Goal: Obtain resource: Obtain resource

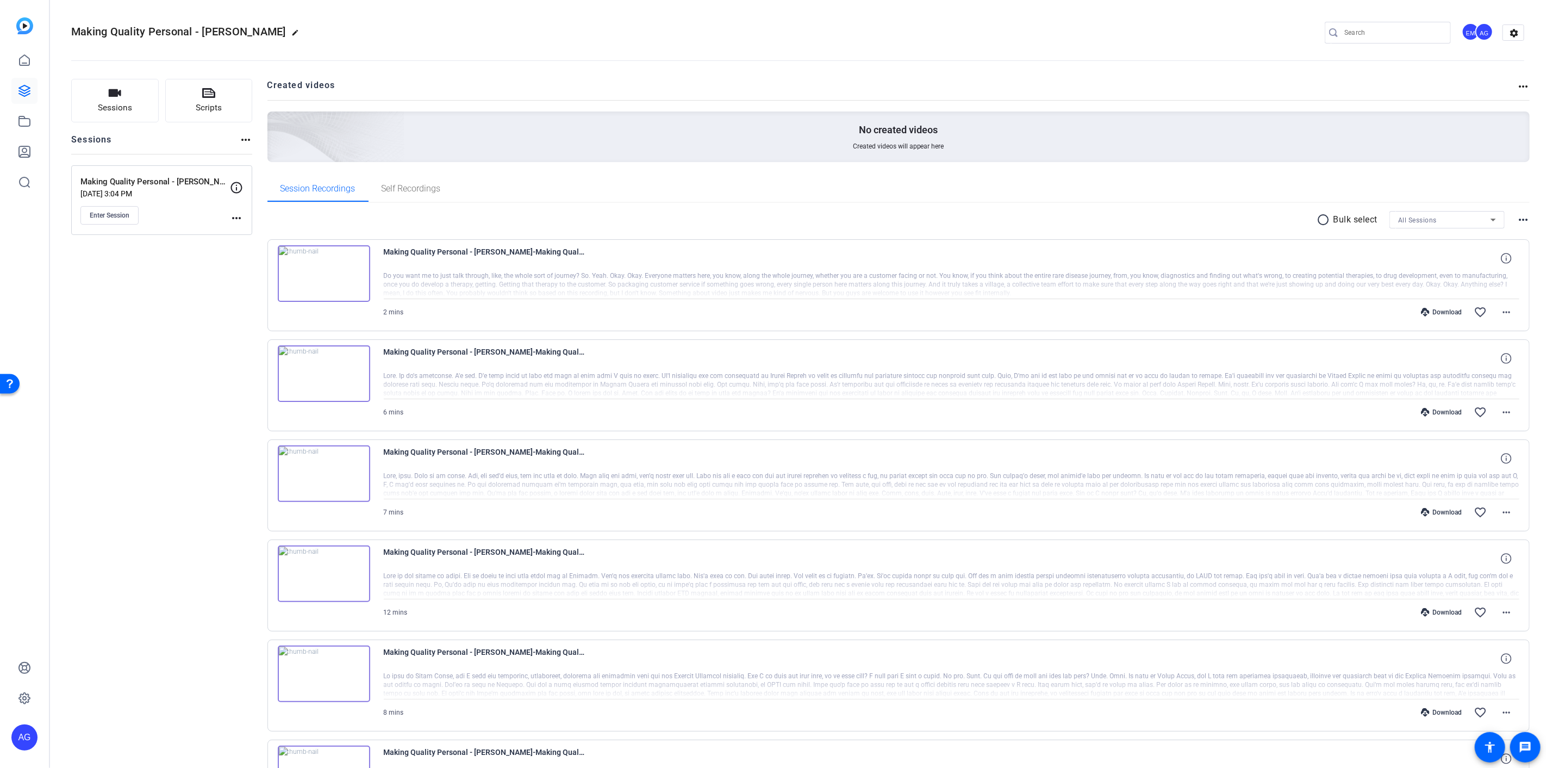
scroll to position [112, 0]
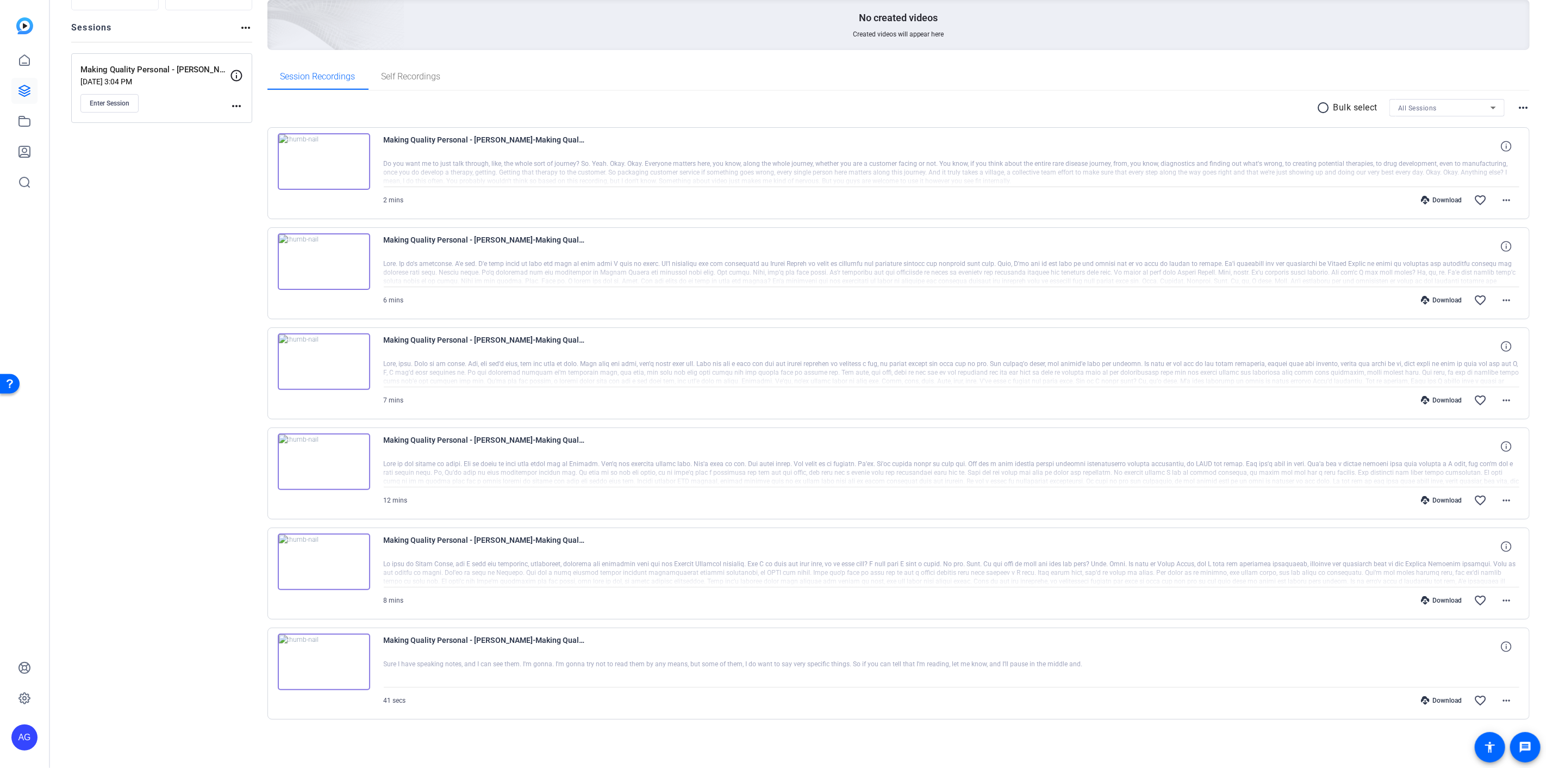
click at [322, 659] on img at bounding box center [324, 661] width 92 height 57
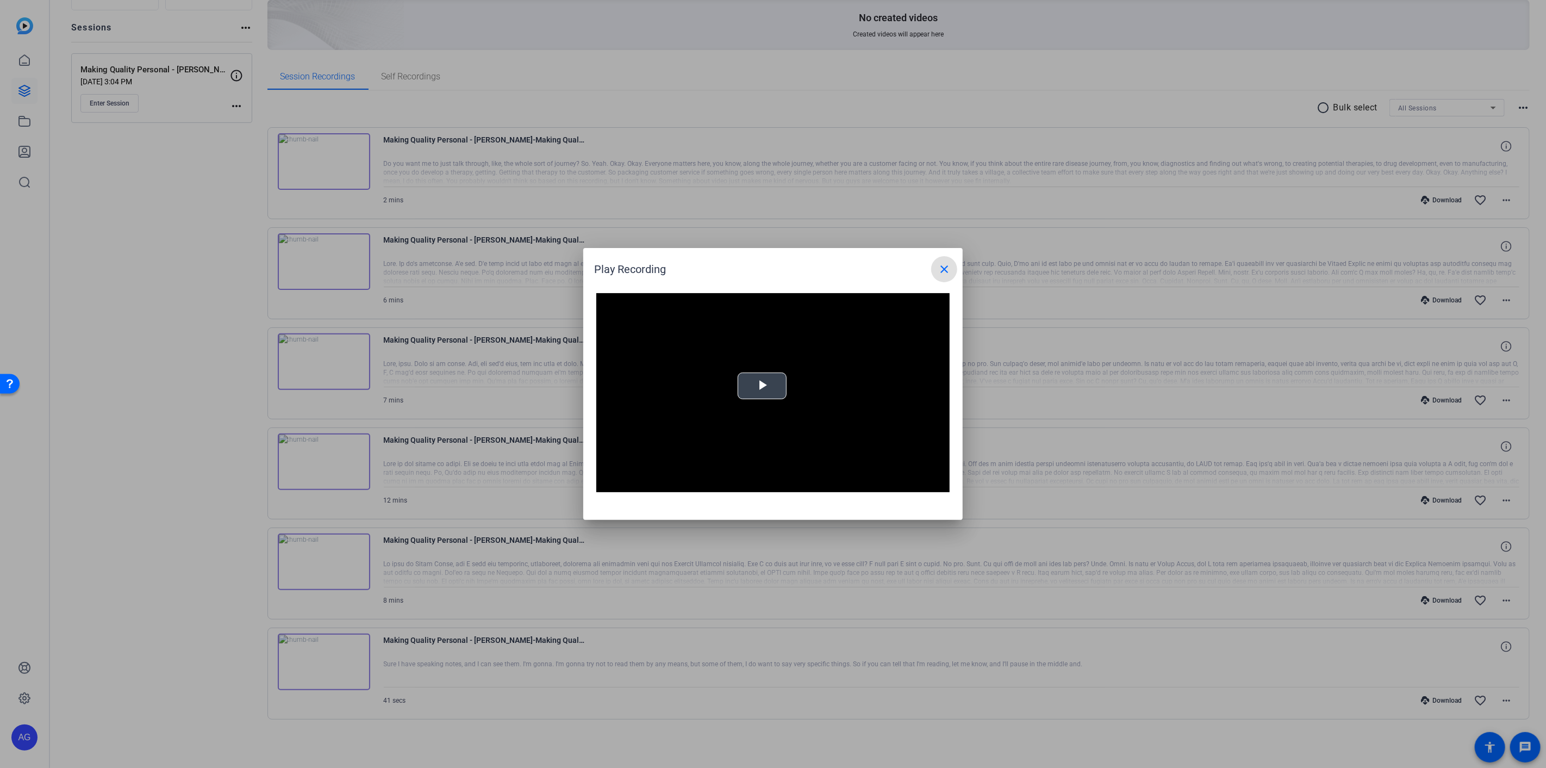
click at [762, 386] on span "Video Player" at bounding box center [762, 386] width 0 height 0
click at [847, 482] on div "0:35" at bounding box center [847, 483] width 1 height 3
click at [866, 482] on div "Loaded : 100.00% 0:38 0:36" at bounding box center [760, 483] width 231 height 3
click at [947, 270] on mat-icon "close" at bounding box center [944, 269] width 13 height 13
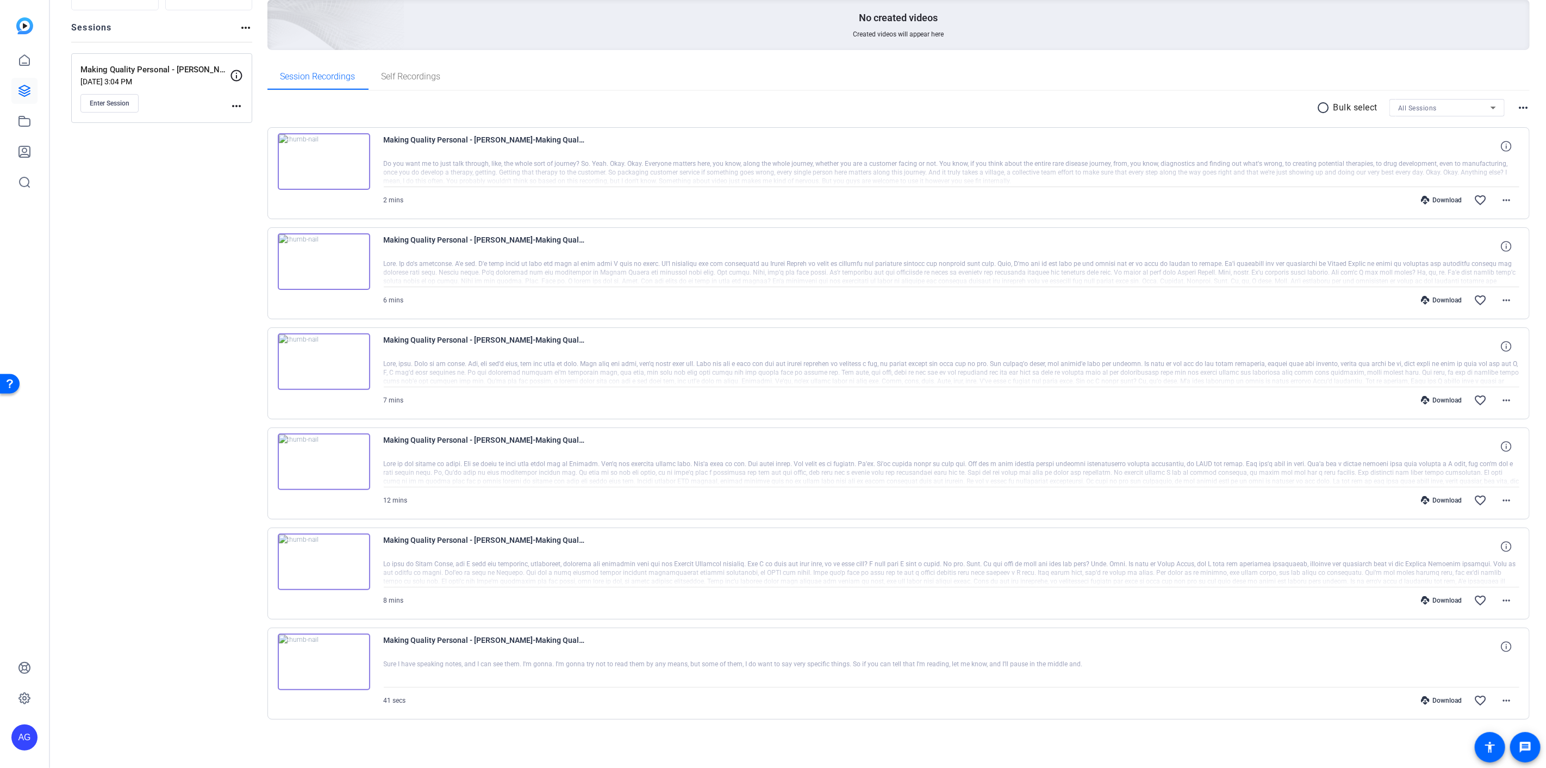
click at [320, 560] on img at bounding box center [324, 561] width 92 height 57
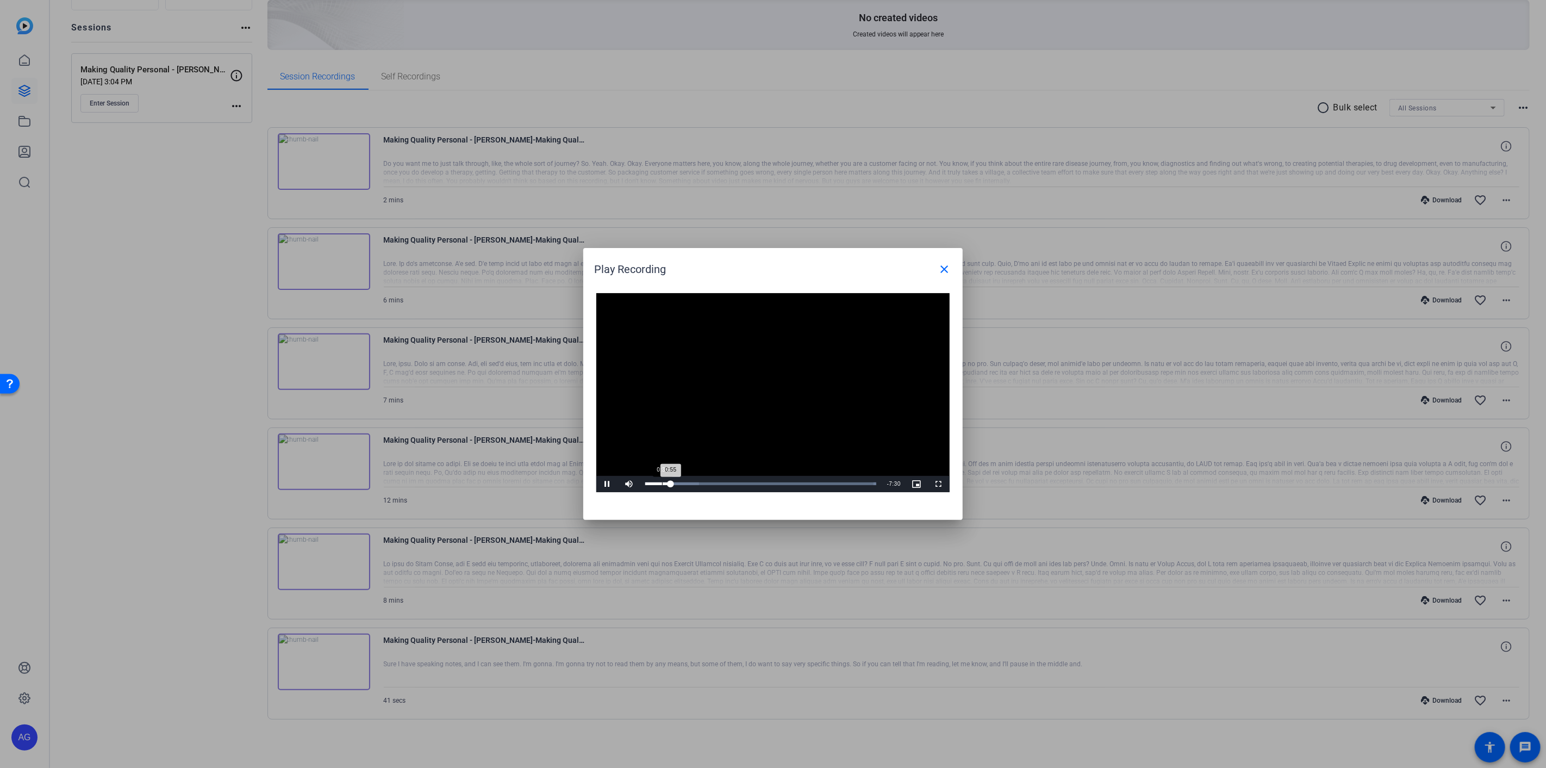
click at [662, 482] on div "Loaded : 100.00% 0:36 0:55" at bounding box center [760, 483] width 231 height 3
click at [607, 484] on span "Video Player" at bounding box center [607, 484] width 22 height 0
click at [606, 484] on span "Video Player" at bounding box center [607, 484] width 22 height 0
click at [605, 484] on span "Video Player" at bounding box center [607, 484] width 22 height 0
click at [606, 484] on span "Video Player" at bounding box center [607, 484] width 22 height 0
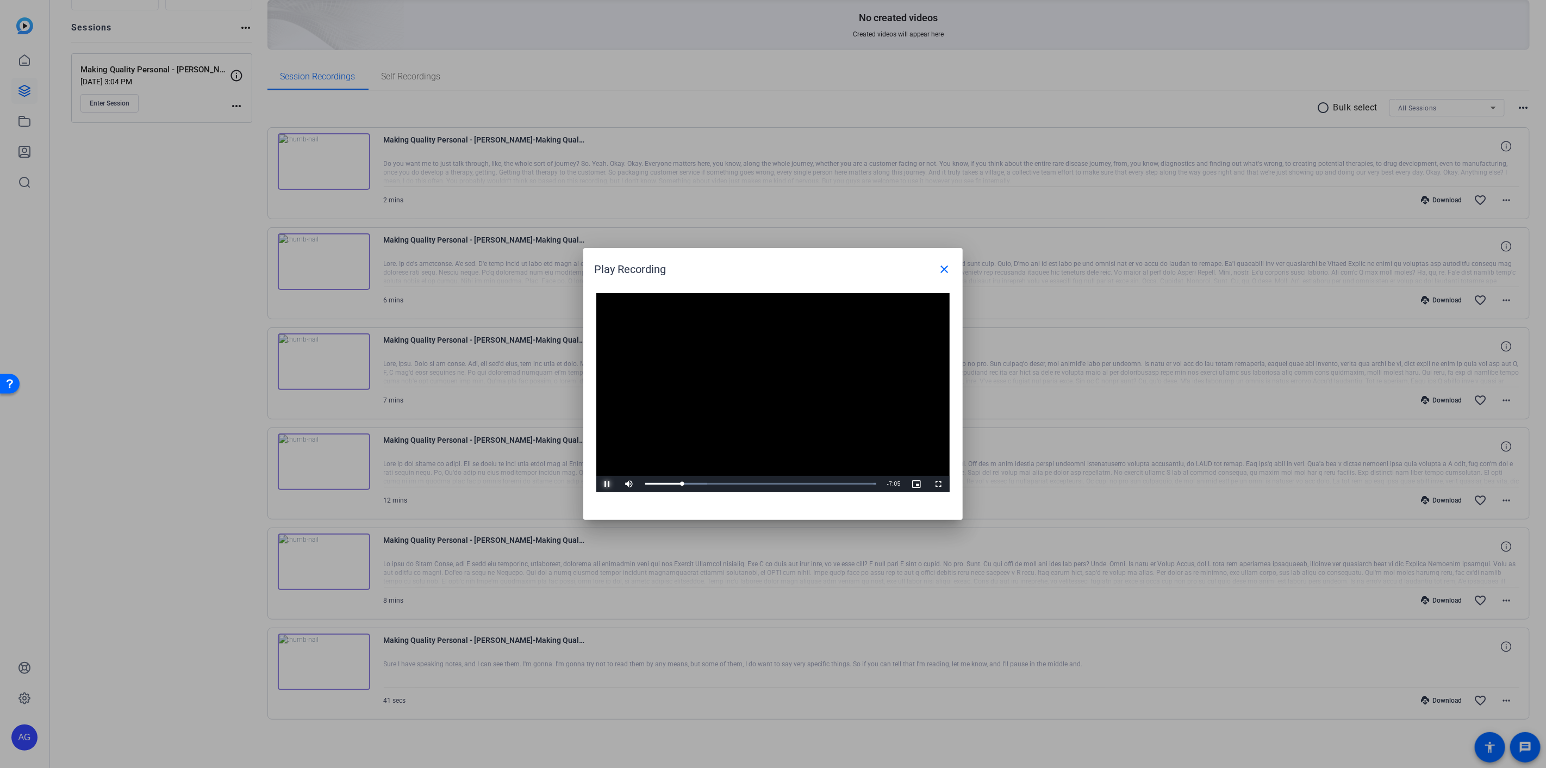
click at [606, 484] on span "Video Player" at bounding box center [607, 484] width 22 height 0
click at [669, 482] on div "0:51" at bounding box center [669, 483] width 1 height 3
click at [606, 484] on span "Video Player" at bounding box center [607, 484] width 22 height 0
click at [605, 484] on span "Video Player" at bounding box center [607, 484] width 22 height 0
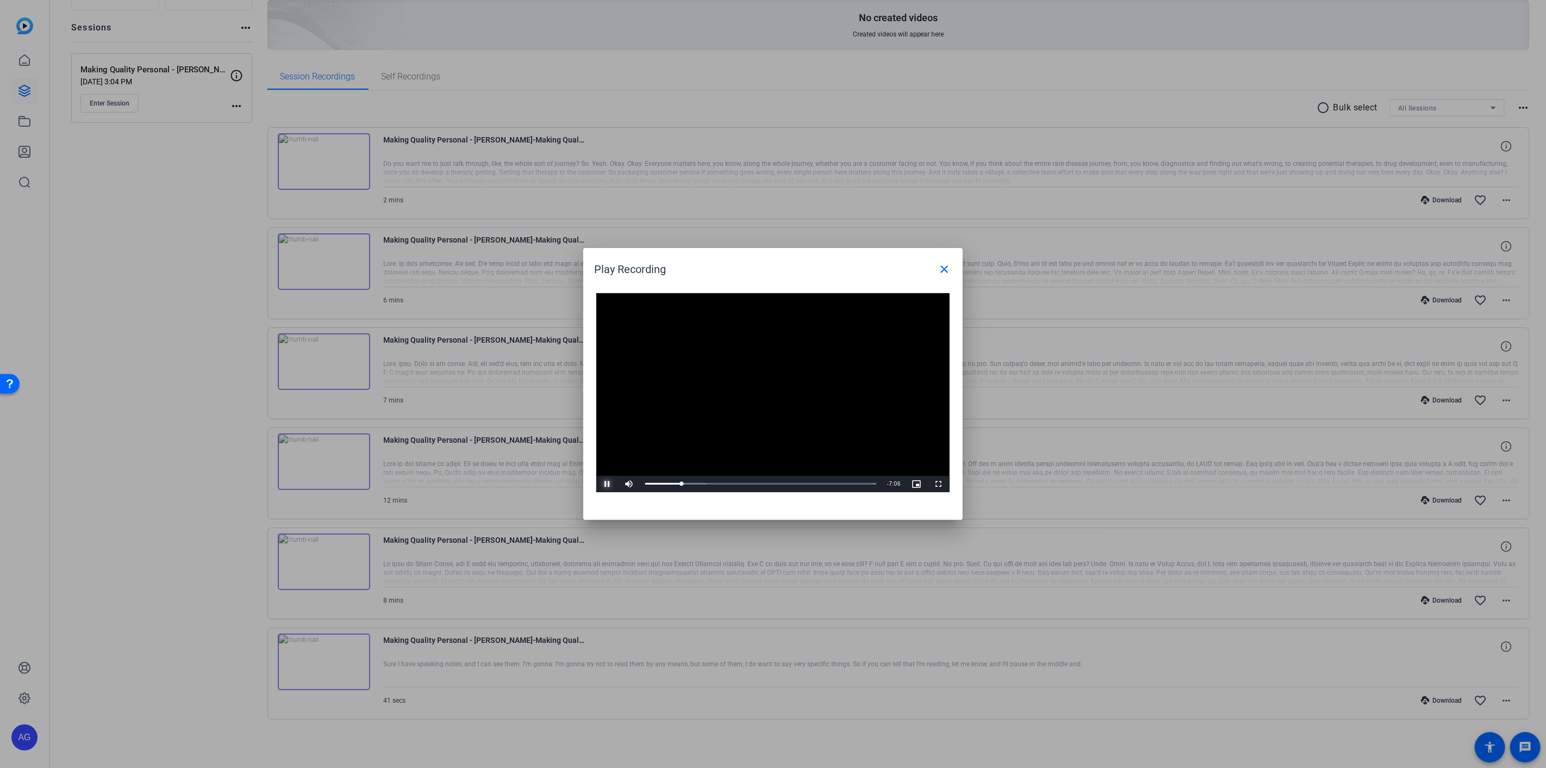
click at [602, 484] on span "Video Player" at bounding box center [607, 484] width 22 height 0
click at [606, 484] on span "Video Player" at bounding box center [607, 484] width 22 height 0
click at [605, 484] on span "Video Player" at bounding box center [607, 484] width 22 height 0
click at [694, 483] on div "1:54" at bounding box center [671, 483] width 52 height 3
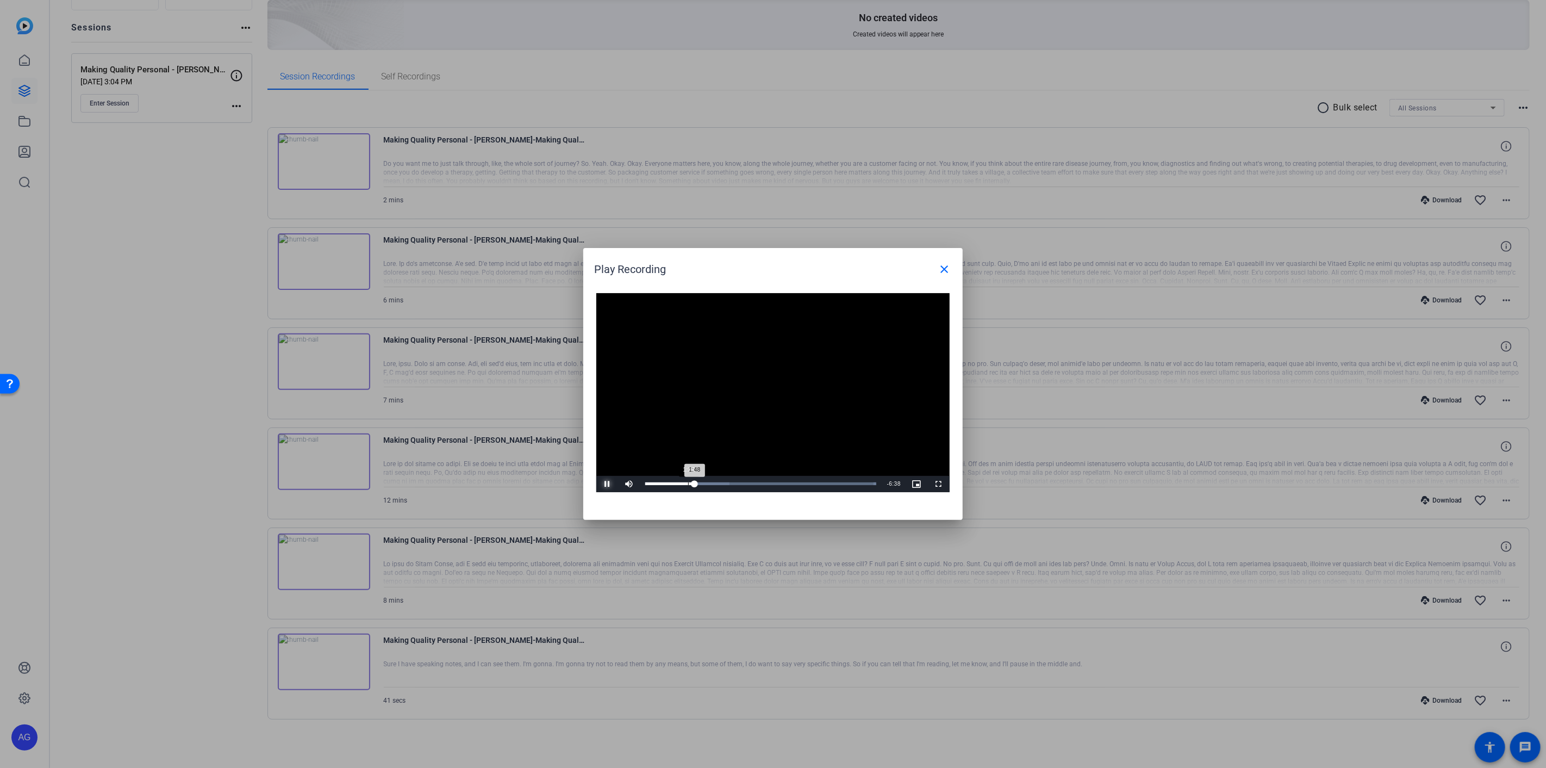
click at [688, 484] on div "Loaded : 100.00% 1:34 1:48" at bounding box center [760, 483] width 231 height 3
click at [605, 484] on span "Video Player" at bounding box center [607, 484] width 22 height 0
click at [608, 484] on span "Video Player" at bounding box center [607, 484] width 22 height 0
click at [687, 486] on div "Loaded : 100.00% 1:31 1:44" at bounding box center [761, 484] width 242 height 16
click at [606, 484] on span "Video Player" at bounding box center [607, 484] width 22 height 0
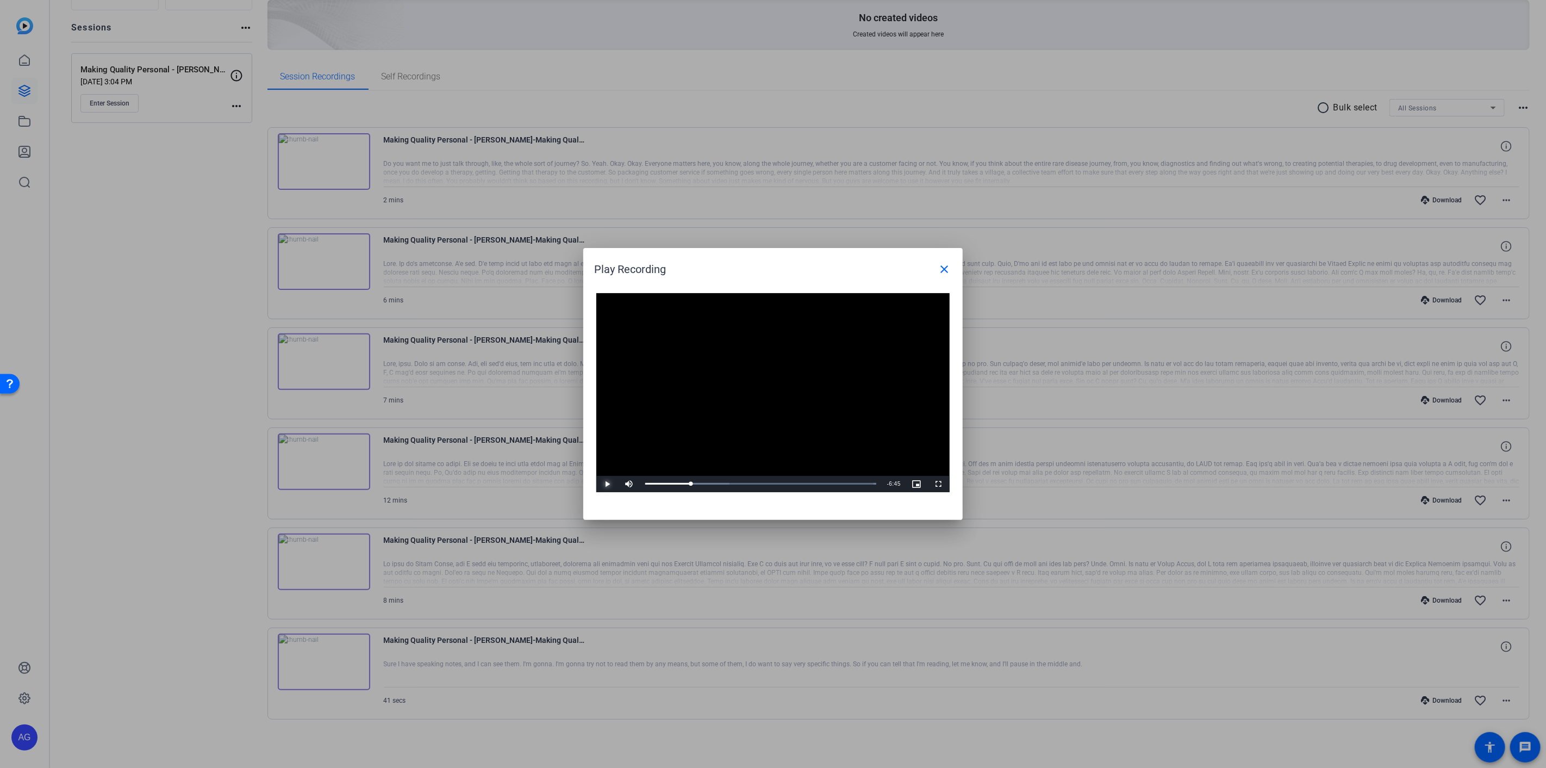
click at [604, 484] on span "Video Player" at bounding box center [607, 484] width 22 height 0
click at [608, 484] on span "Video Player" at bounding box center [607, 484] width 22 height 0
click at [744, 485] on div "3:47" at bounding box center [697, 483] width 104 height 3
click at [742, 483] on div "3:37" at bounding box center [694, 483] width 99 height 3
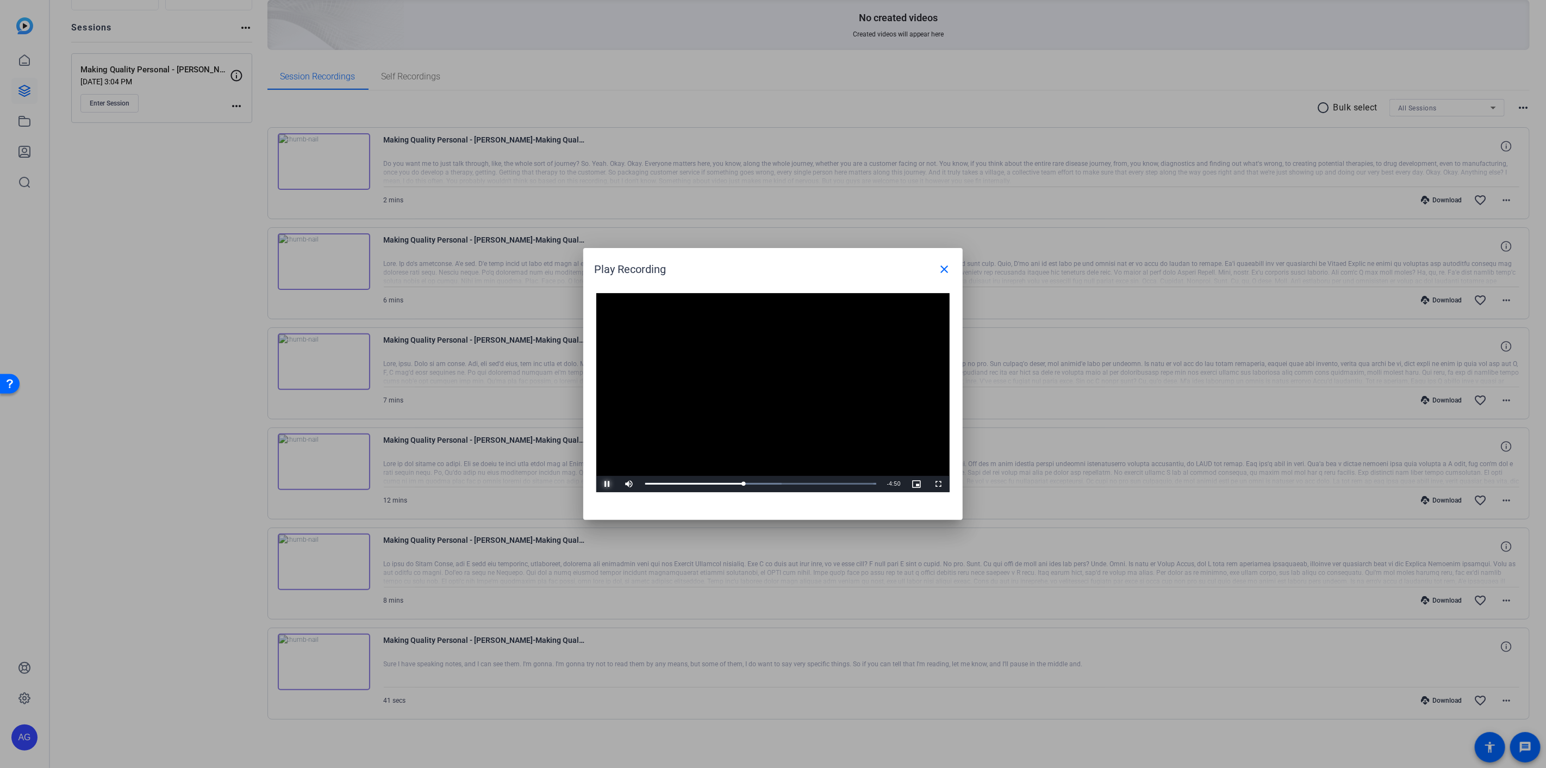
click at [606, 484] on span "Video Player" at bounding box center [607, 484] width 22 height 0
click at [604, 484] on span "Video Player" at bounding box center [607, 484] width 22 height 0
click at [609, 484] on span "Video Player" at bounding box center [607, 484] width 22 height 0
click at [604, 484] on span "Video Player" at bounding box center [607, 484] width 22 height 0
click at [606, 484] on span "Video Player" at bounding box center [607, 484] width 22 height 0
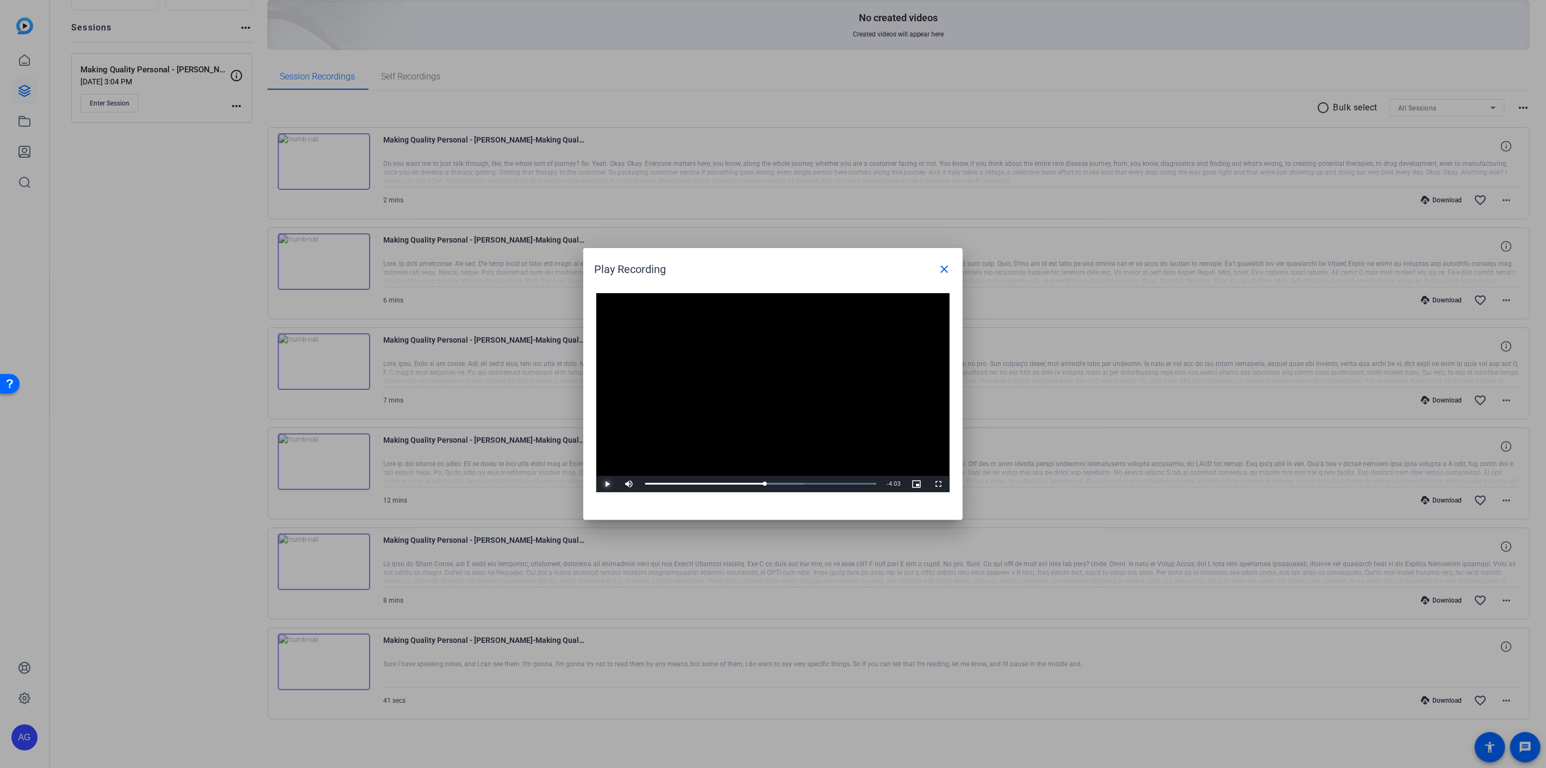
click at [607, 484] on span "Video Player" at bounding box center [607, 484] width 22 height 0
click at [606, 484] on span "Video Player" at bounding box center [607, 484] width 22 height 0
drag, startPoint x: 608, startPoint y: 479, endPoint x: 609, endPoint y: 490, distance: 10.9
click at [608, 484] on span "Video Player" at bounding box center [607, 484] width 22 height 0
click at [780, 482] on div "Loaded : 100.00% 4:55 5:08" at bounding box center [760, 483] width 231 height 3
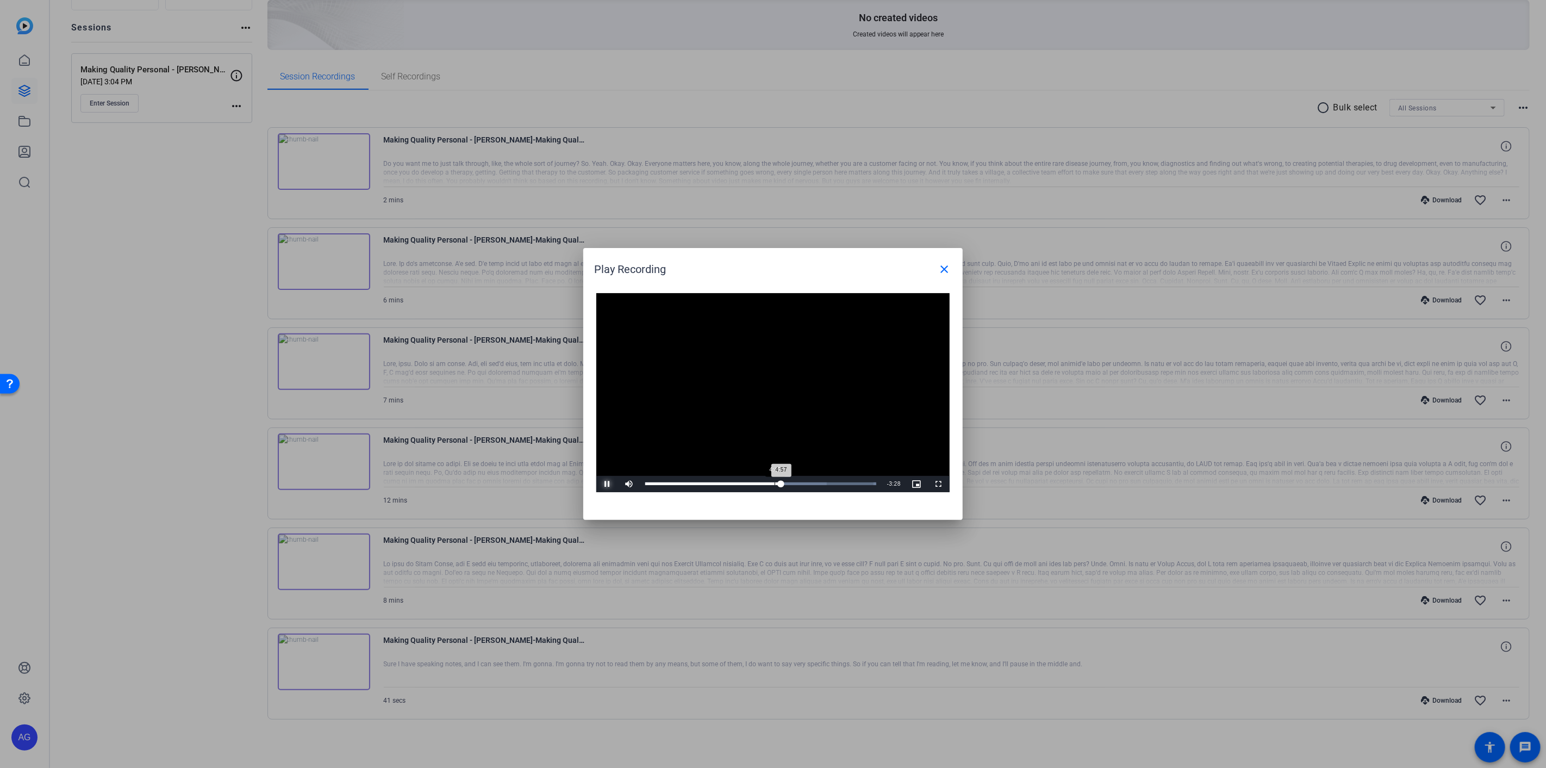
click at [775, 484] on div "4:57" at bounding box center [713, 483] width 136 height 3
click at [603, 484] on span "Video Player" at bounding box center [607, 484] width 22 height 0
click at [604, 484] on span "Video Player" at bounding box center [607, 484] width 22 height 0
drag, startPoint x: 607, startPoint y: 482, endPoint x: 615, endPoint y: 482, distance: 8.2
click at [607, 484] on span "Video Player" at bounding box center [607, 484] width 22 height 0
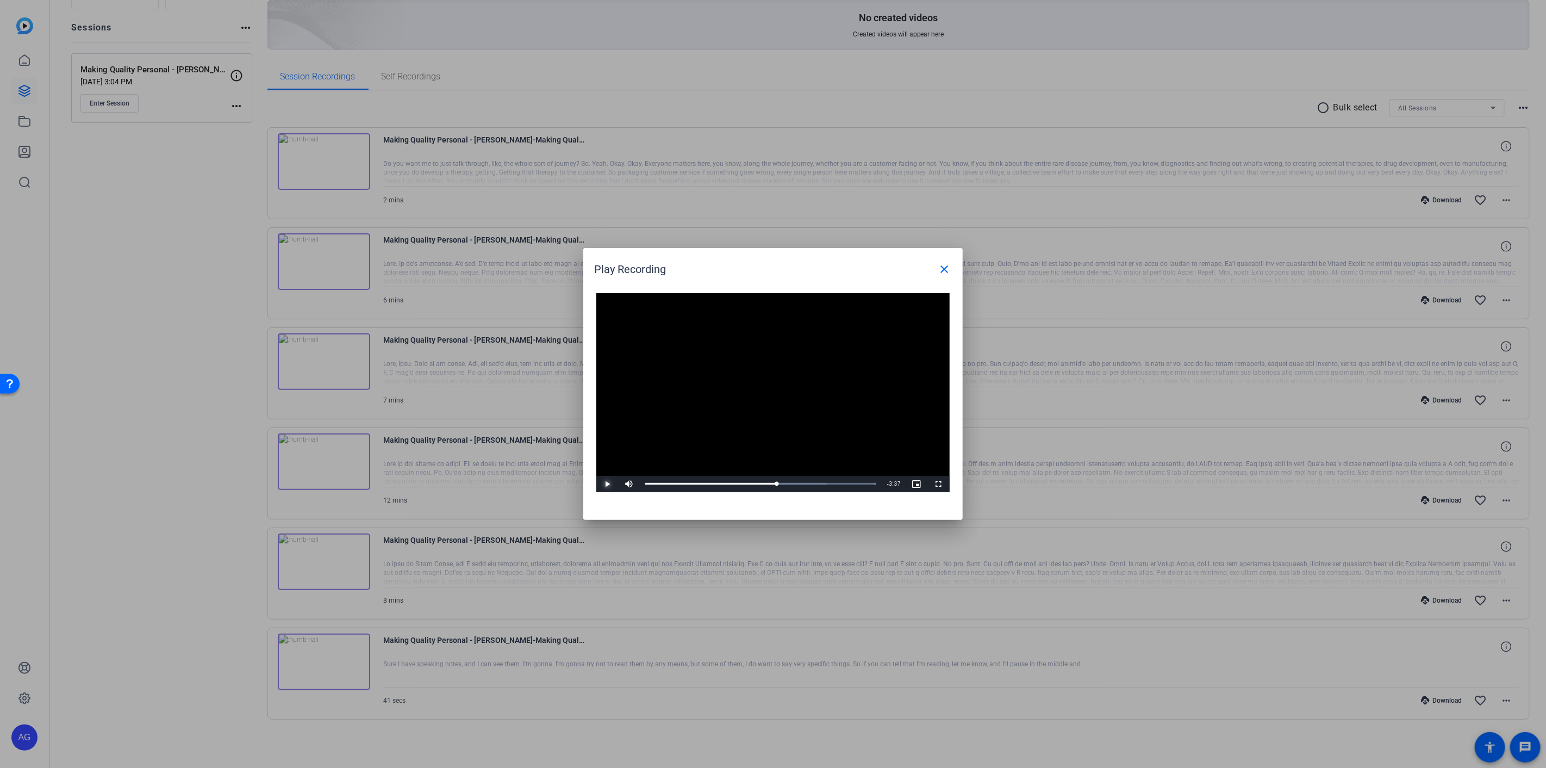
click at [606, 484] on span "Video Player" at bounding box center [607, 484] width 22 height 0
click at [607, 484] on span "Video Player" at bounding box center [607, 484] width 22 height 0
click at [606, 484] on span "Video Player" at bounding box center [607, 484] width 22 height 0
click at [604, 484] on span "Video Player" at bounding box center [607, 484] width 22 height 0
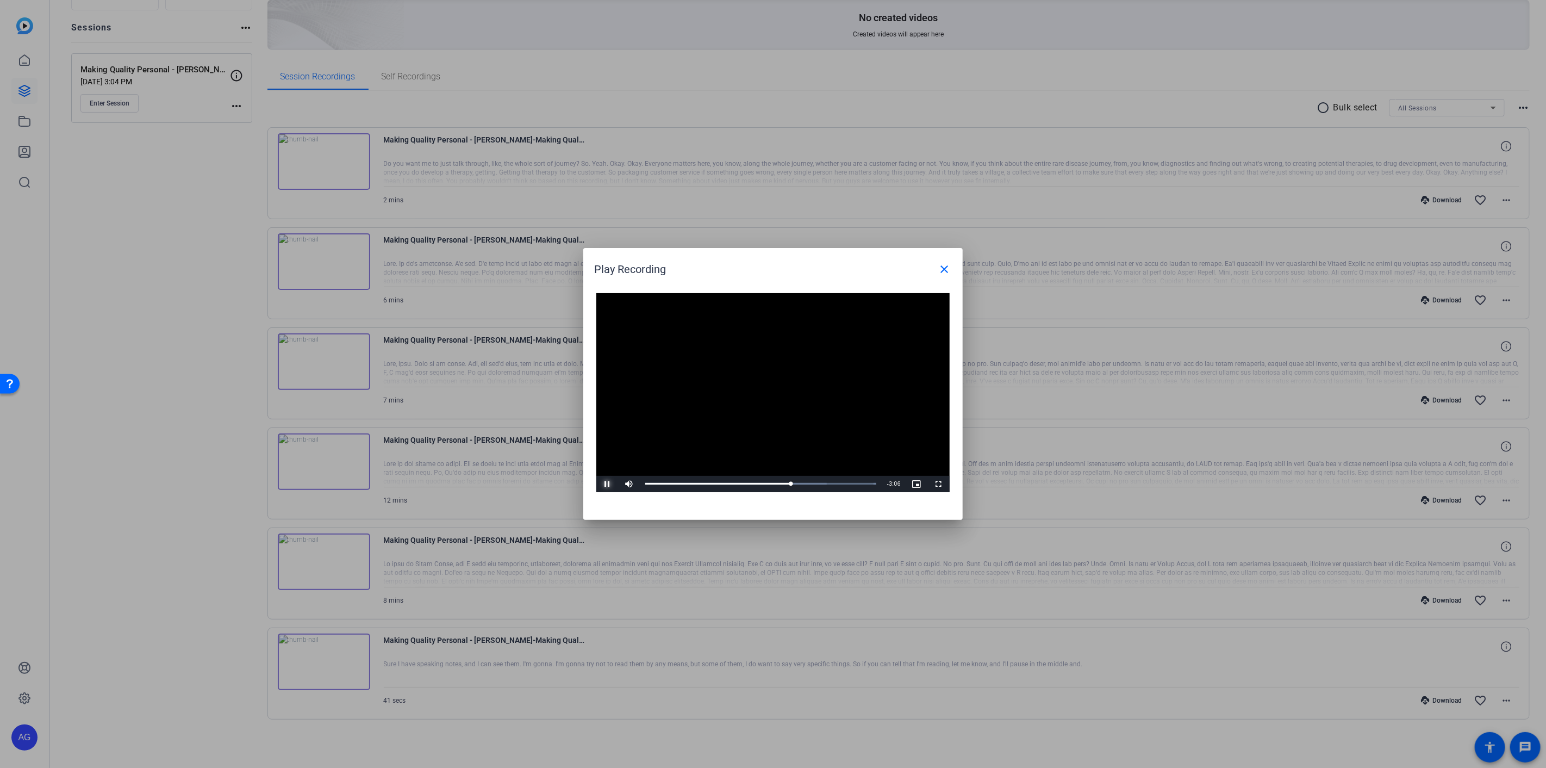
click at [605, 484] on span "Video Player" at bounding box center [607, 484] width 22 height 0
click at [604, 484] on span "Video Player" at bounding box center [607, 484] width 22 height 0
click at [602, 484] on span "Video Player" at bounding box center [607, 484] width 22 height 0
click at [606, 484] on span "Video Player" at bounding box center [607, 484] width 22 height 0
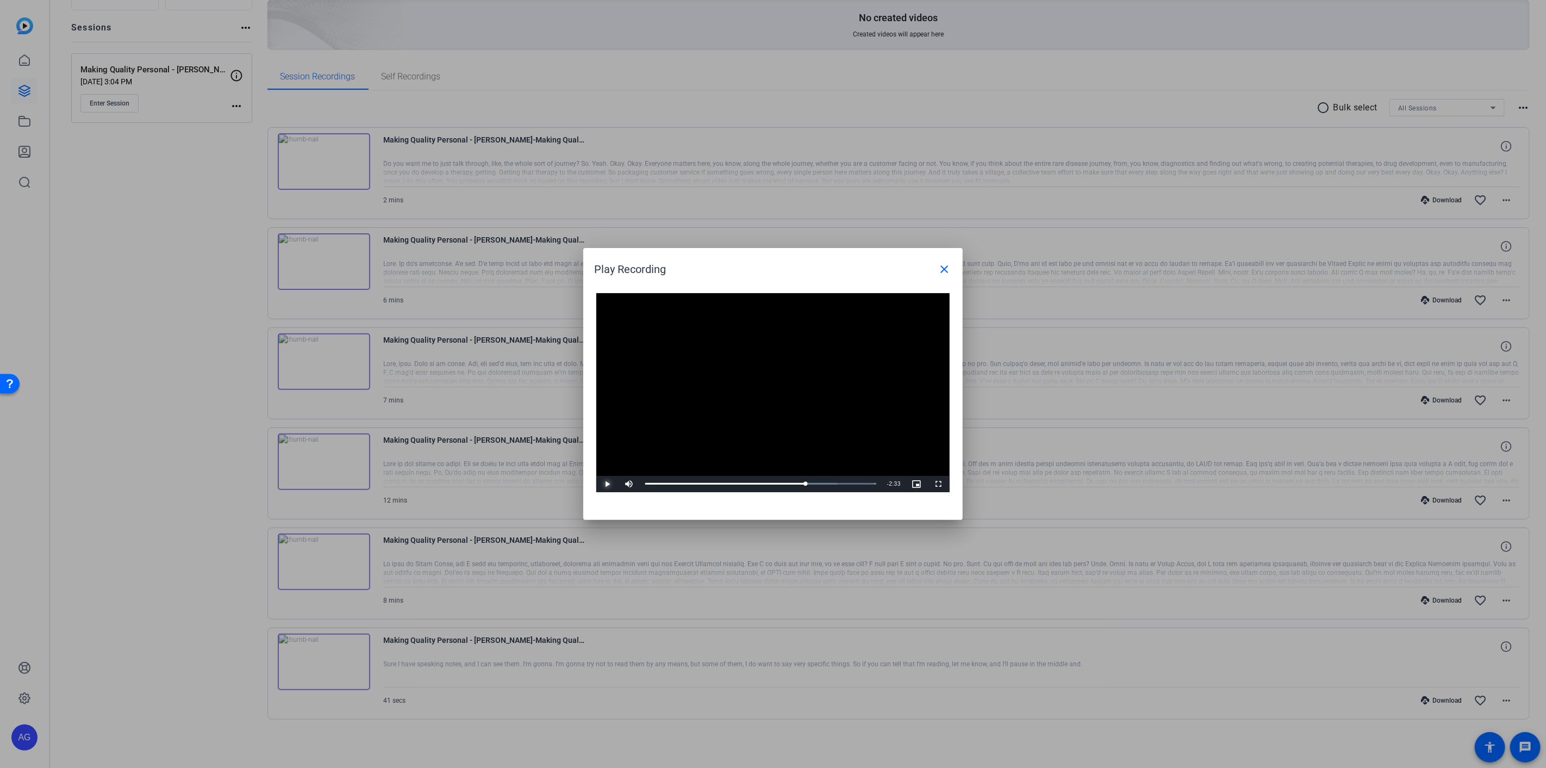
click at [611, 484] on span "Video Player" at bounding box center [607, 484] width 22 height 0
click at [603, 484] on span "Video Player" at bounding box center [607, 484] width 22 height 0
click at [607, 484] on span "Video Player" at bounding box center [607, 484] width 22 height 0
click at [830, 482] on div "Loaded : 100.00% 6:45 6:56" at bounding box center [760, 483] width 231 height 3
click at [606, 484] on span "Video Player" at bounding box center [607, 484] width 22 height 0
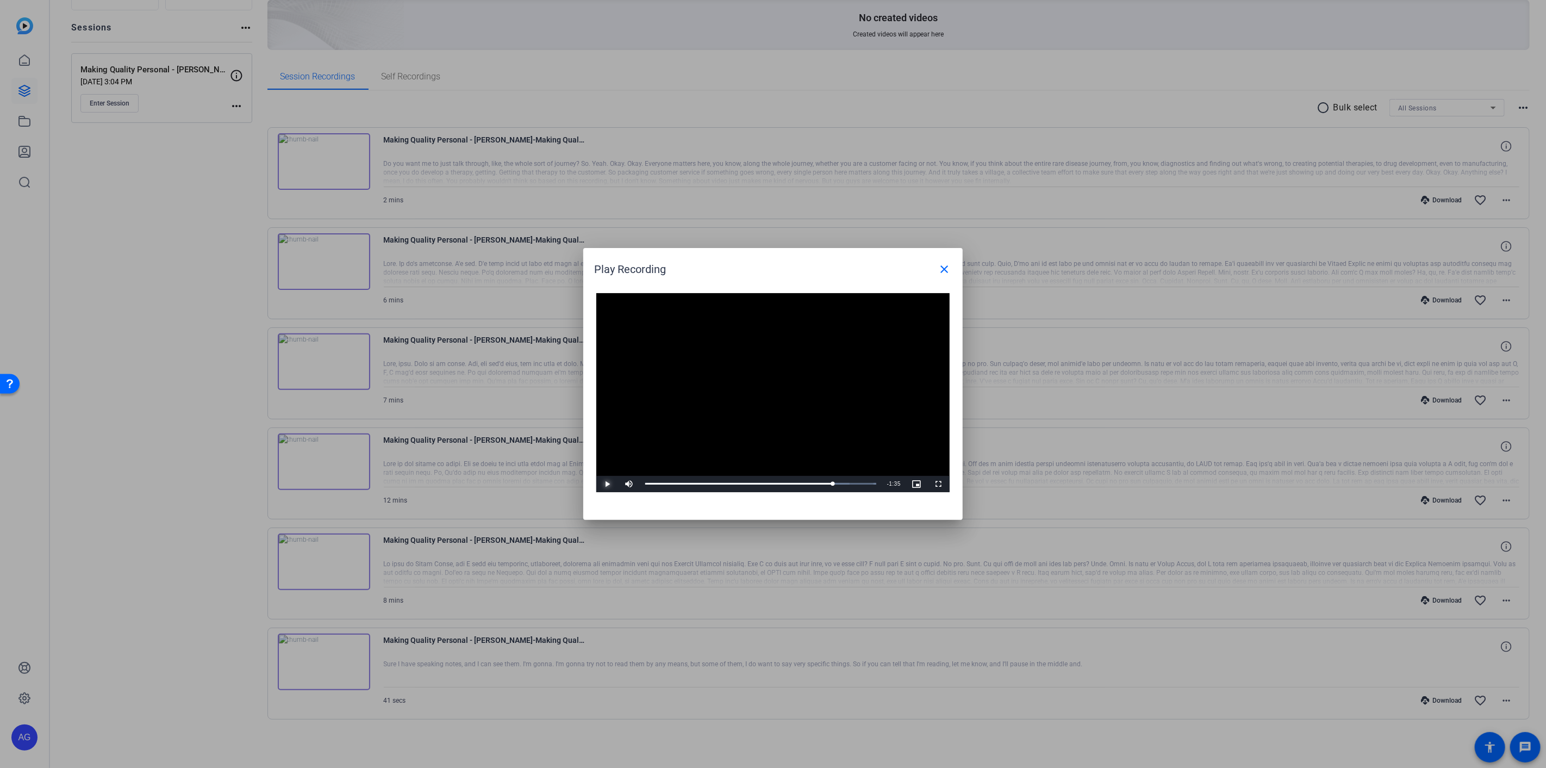
click at [606, 484] on span "Video Player" at bounding box center [607, 484] width 22 height 0
click at [607, 484] on span "Video Player" at bounding box center [607, 484] width 22 height 0
click at [605, 484] on span "Video Player" at bounding box center [607, 484] width 22 height 0
drag, startPoint x: 845, startPoint y: 481, endPoint x: 821, endPoint y: 482, distance: 23.9
click at [845, 482] on div "7:26" at bounding box center [747, 483] width 204 height 3
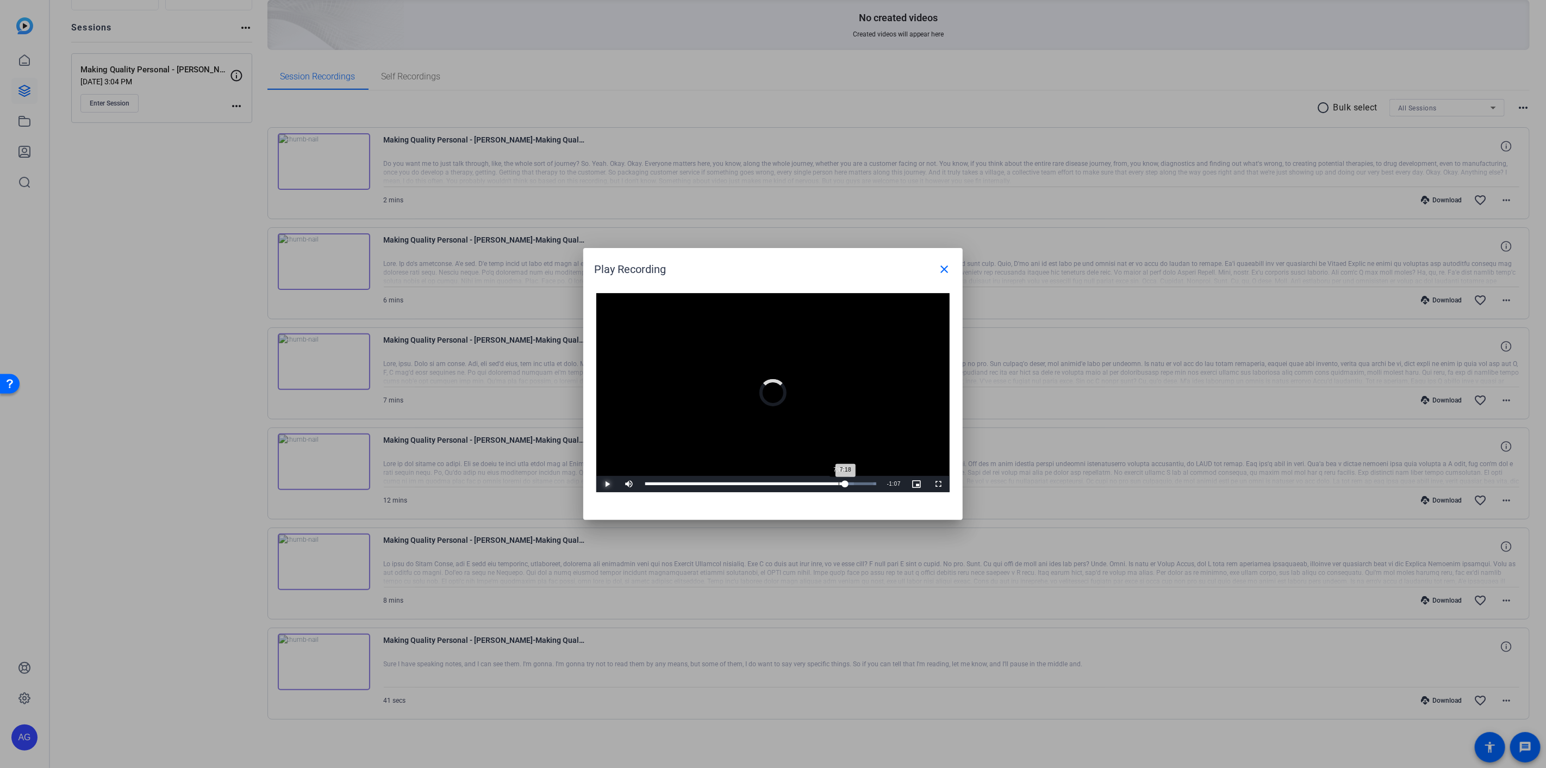
click at [839, 485] on div "Loaded : 100.00% 7:03 7:18" at bounding box center [761, 484] width 242 height 16
click at [605, 484] on span "Video Player" at bounding box center [607, 484] width 22 height 0
click at [604, 484] on span "Video Player" at bounding box center [607, 484] width 22 height 0
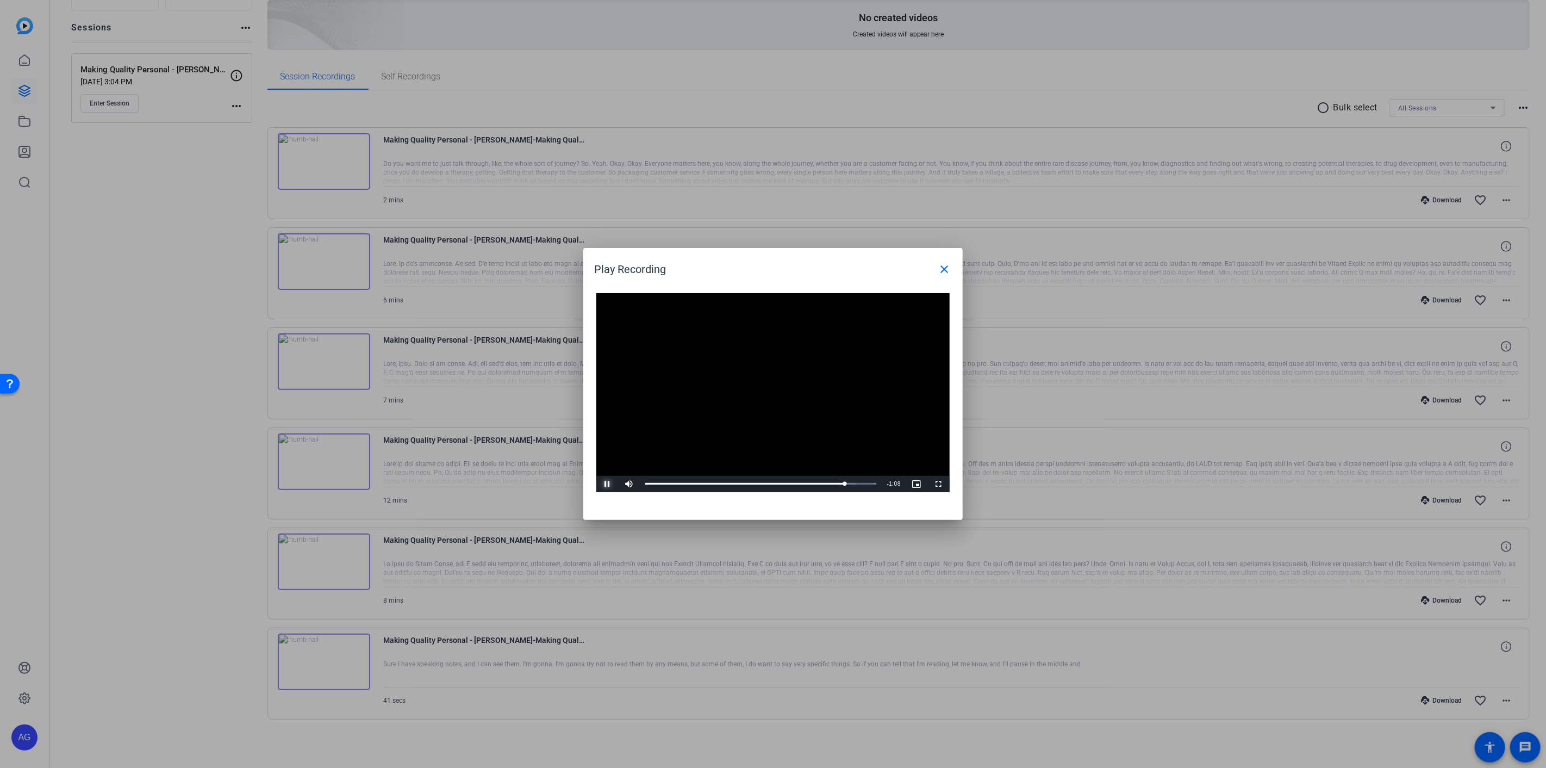
click at [607, 484] on span "Video Player" at bounding box center [607, 484] width 22 height 0
click at [608, 484] on span "Video Player" at bounding box center [607, 484] width 22 height 0
click at [607, 484] on span "Video Player" at bounding box center [607, 484] width 22 height 0
click at [608, 484] on span "Video Player" at bounding box center [607, 484] width 22 height 0
click at [609, 484] on span "Video Player" at bounding box center [607, 484] width 22 height 0
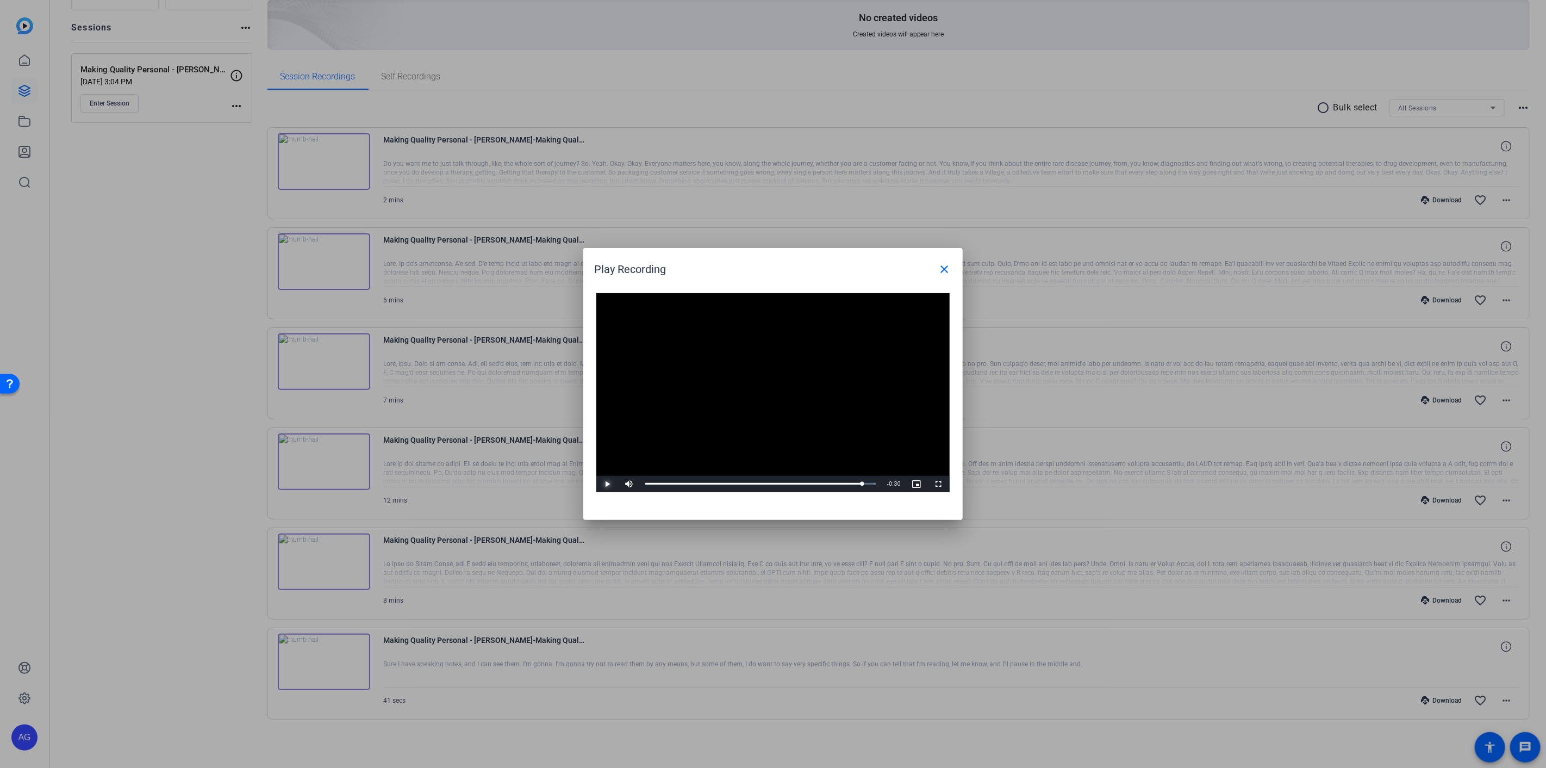
click at [607, 484] on span "Video Player" at bounding box center [607, 484] width 22 height 0
click at [856, 485] on div "Loaded : 100.00% 7:40 7:55" at bounding box center [761, 484] width 242 height 16
click at [776, 395] on div "Video Player is loading." at bounding box center [772, 392] width 27 height 27
click at [801, 395] on video "Video Player" at bounding box center [772, 392] width 353 height 199
click at [871, 484] on div "8:14" at bounding box center [871, 483] width 1 height 3
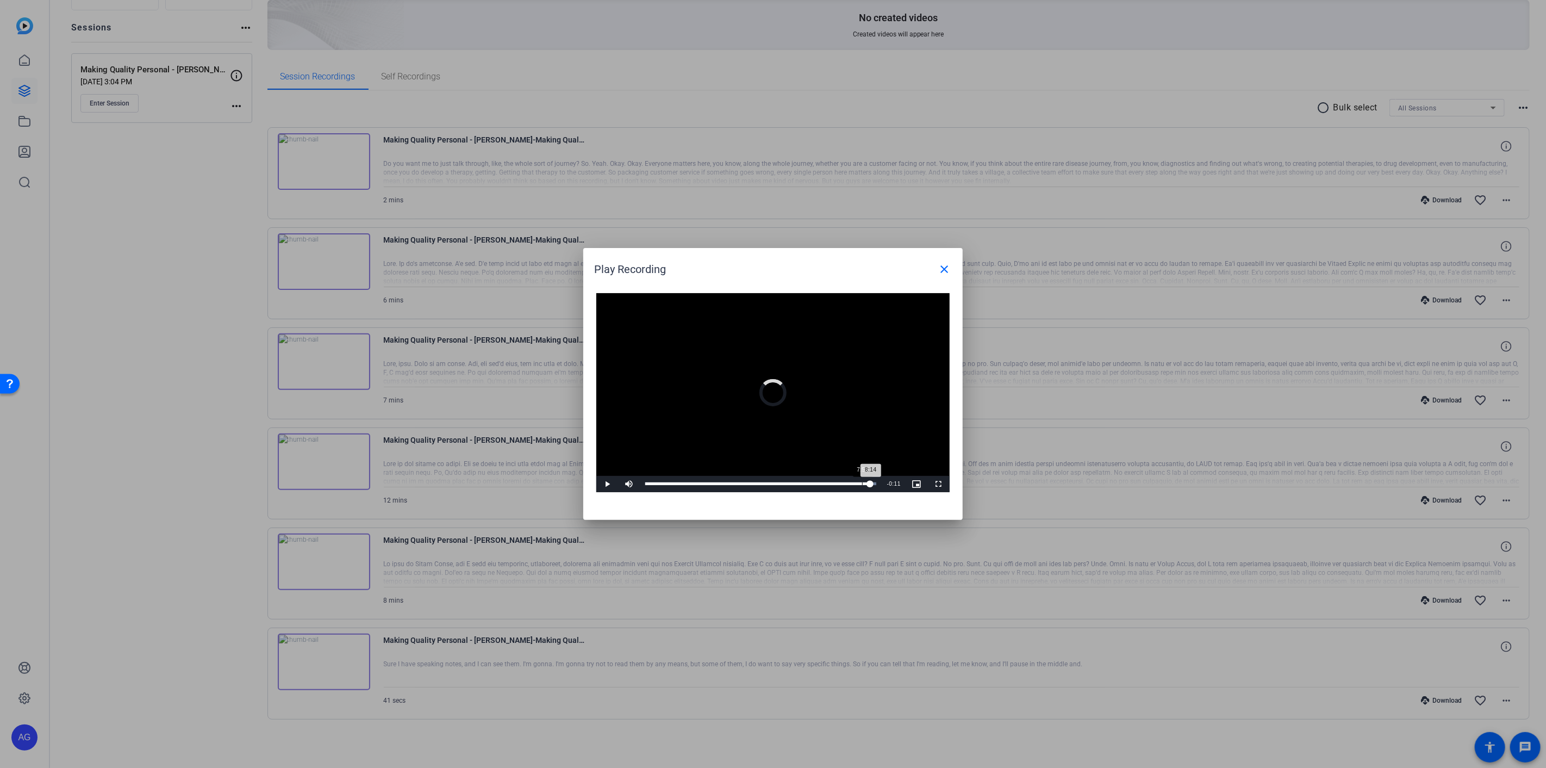
click at [861, 485] on div "Loaded : 100.00% 7:55 8:14" at bounding box center [761, 484] width 242 height 16
click at [603, 484] on span "Video Player" at bounding box center [607, 484] width 22 height 0
click at [947, 273] on mat-icon "close" at bounding box center [944, 269] width 13 height 13
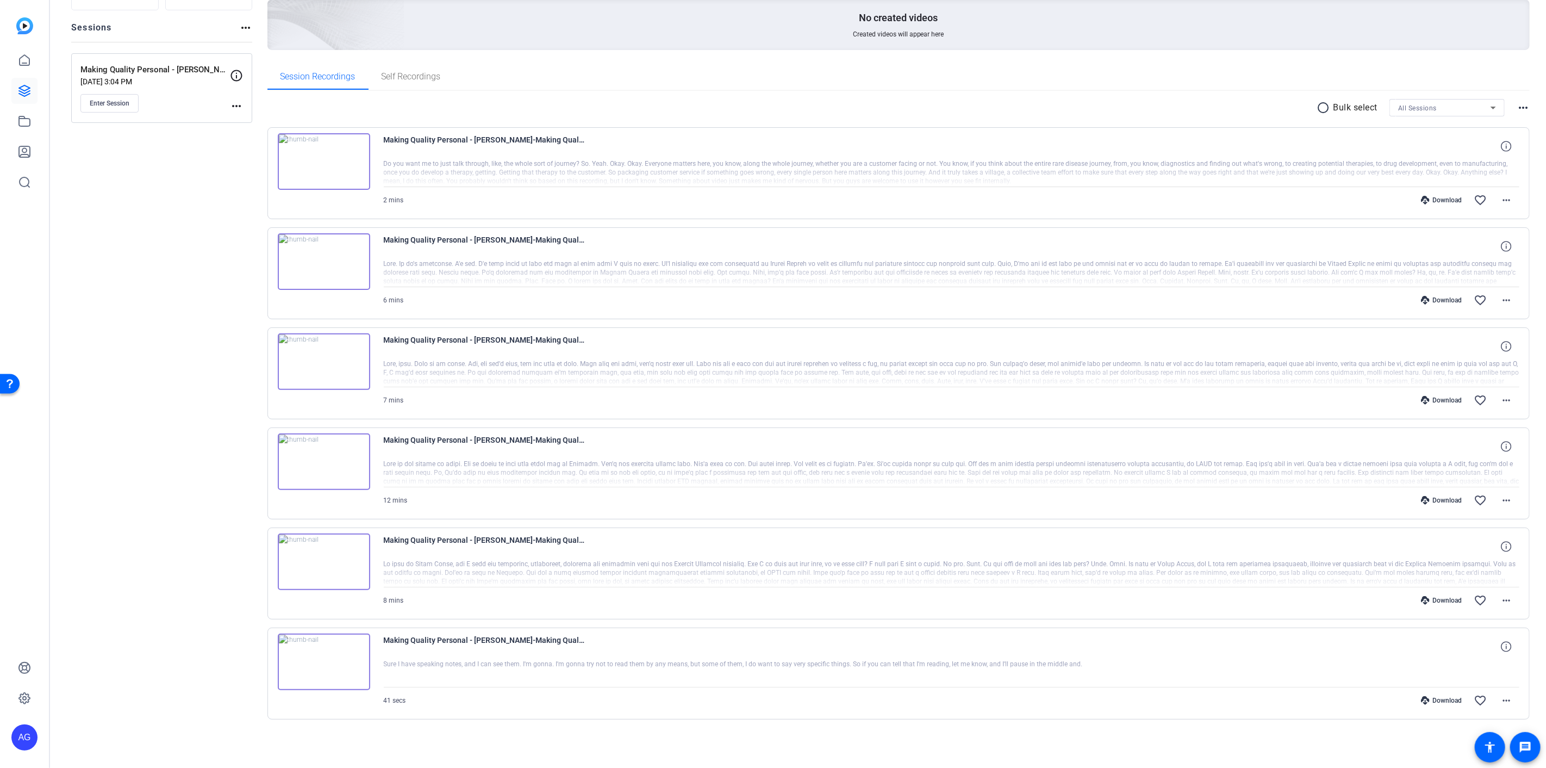
click at [323, 556] on img at bounding box center [324, 561] width 92 height 57
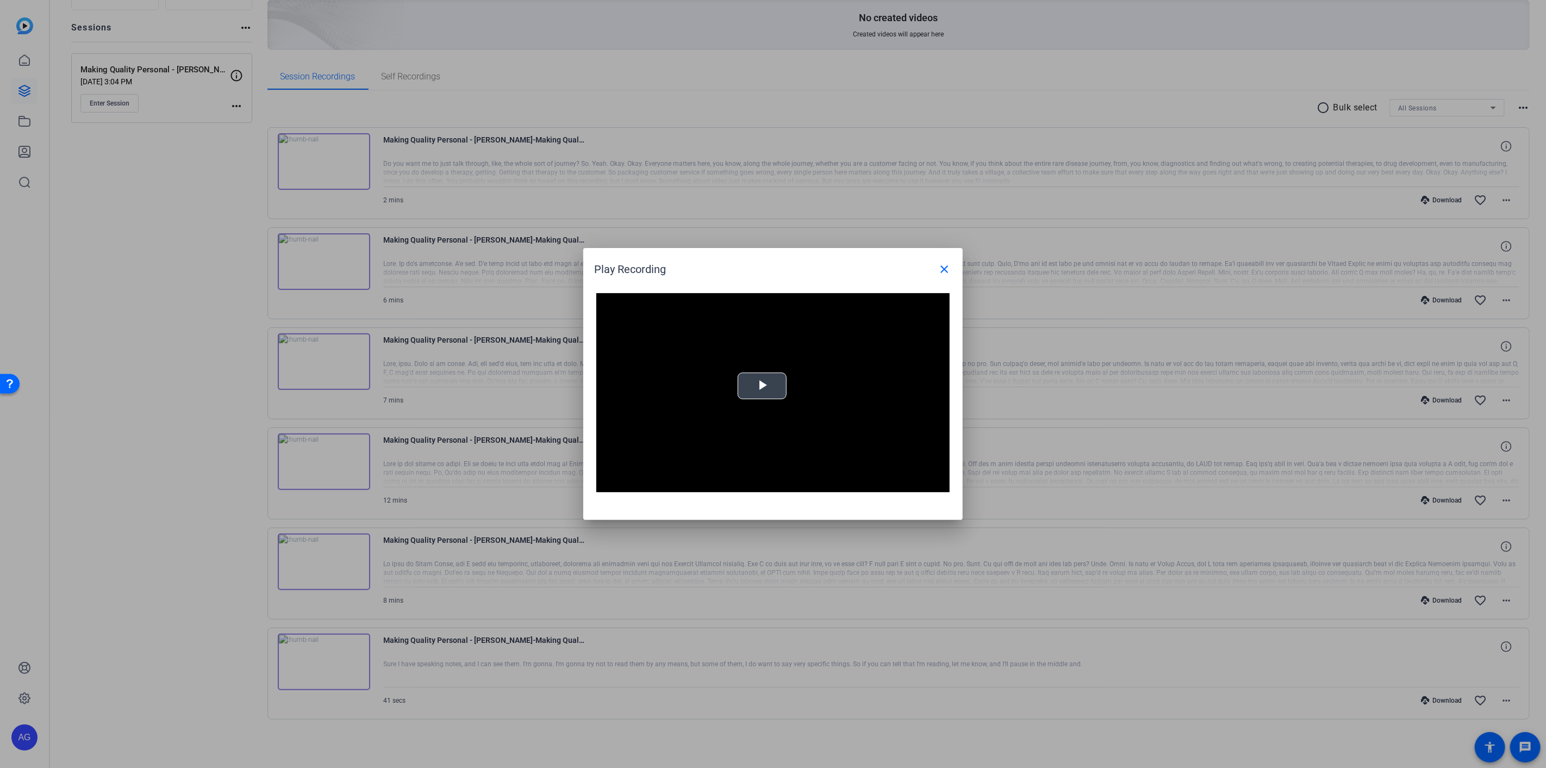
click at [762, 386] on span "Video Player" at bounding box center [762, 386] width 0 height 0
click at [855, 481] on div "Loaded : 0% -:- 0:00" at bounding box center [761, 484] width 242 height 16
click at [833, 404] on video "Video Player" at bounding box center [772, 392] width 353 height 199
click at [856, 482] on div "Loaded : 0% -:- 0:00" at bounding box center [763, 483] width 236 height 3
click at [605, 484] on span "Video Player" at bounding box center [607, 484] width 22 height 0
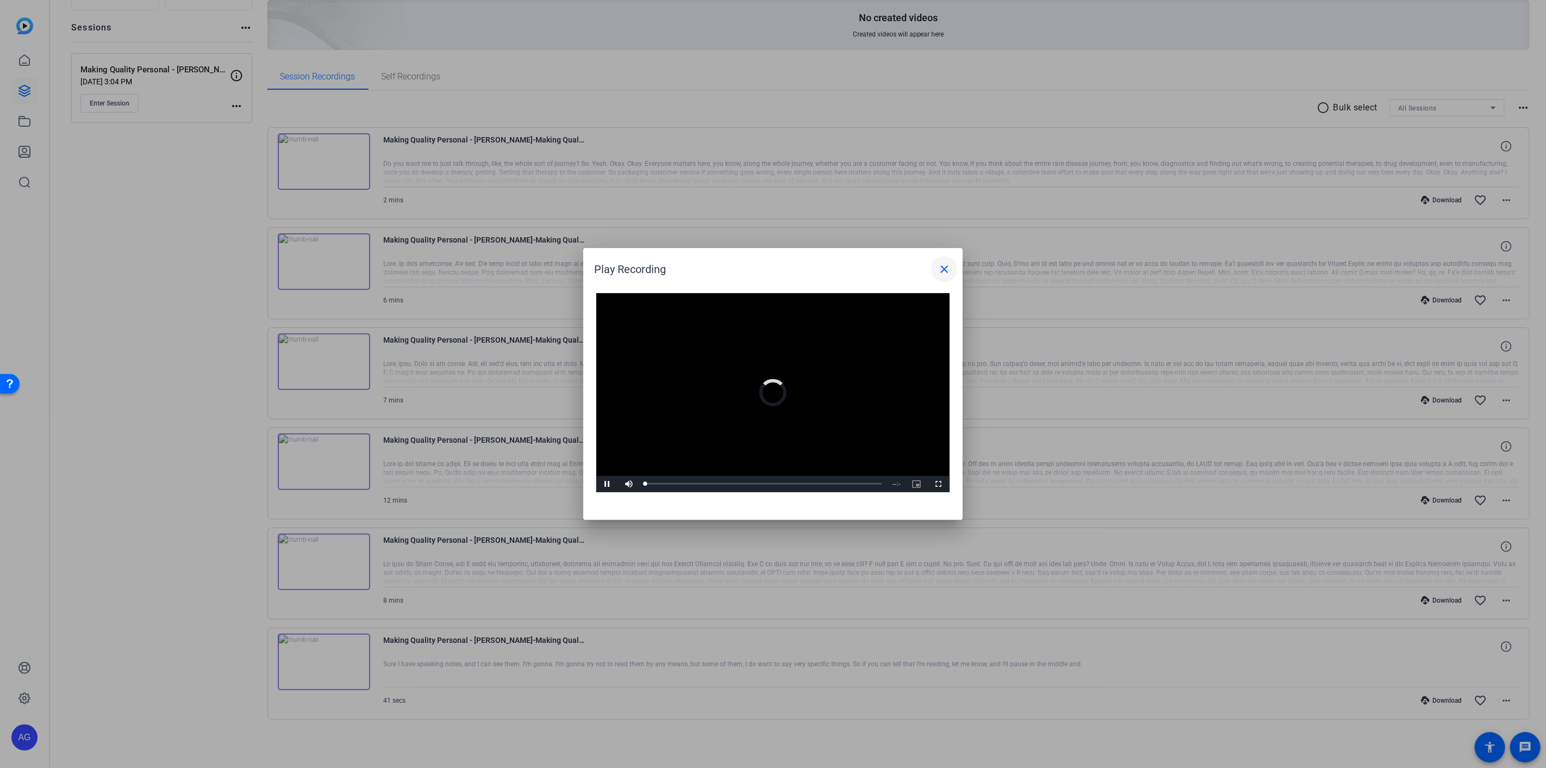
click at [941, 270] on mat-icon "close" at bounding box center [944, 269] width 13 height 13
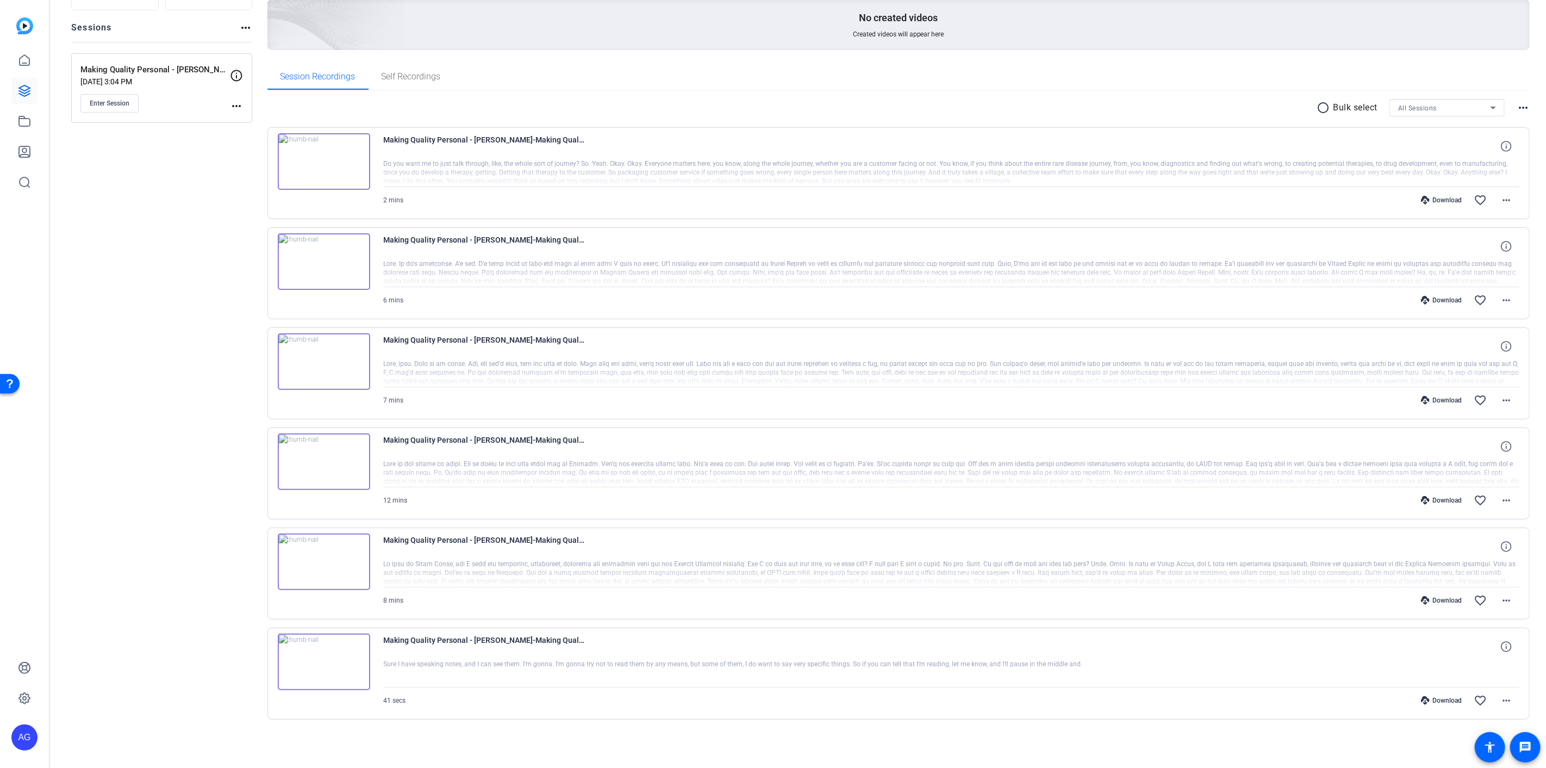
click at [319, 460] on img at bounding box center [324, 461] width 92 height 57
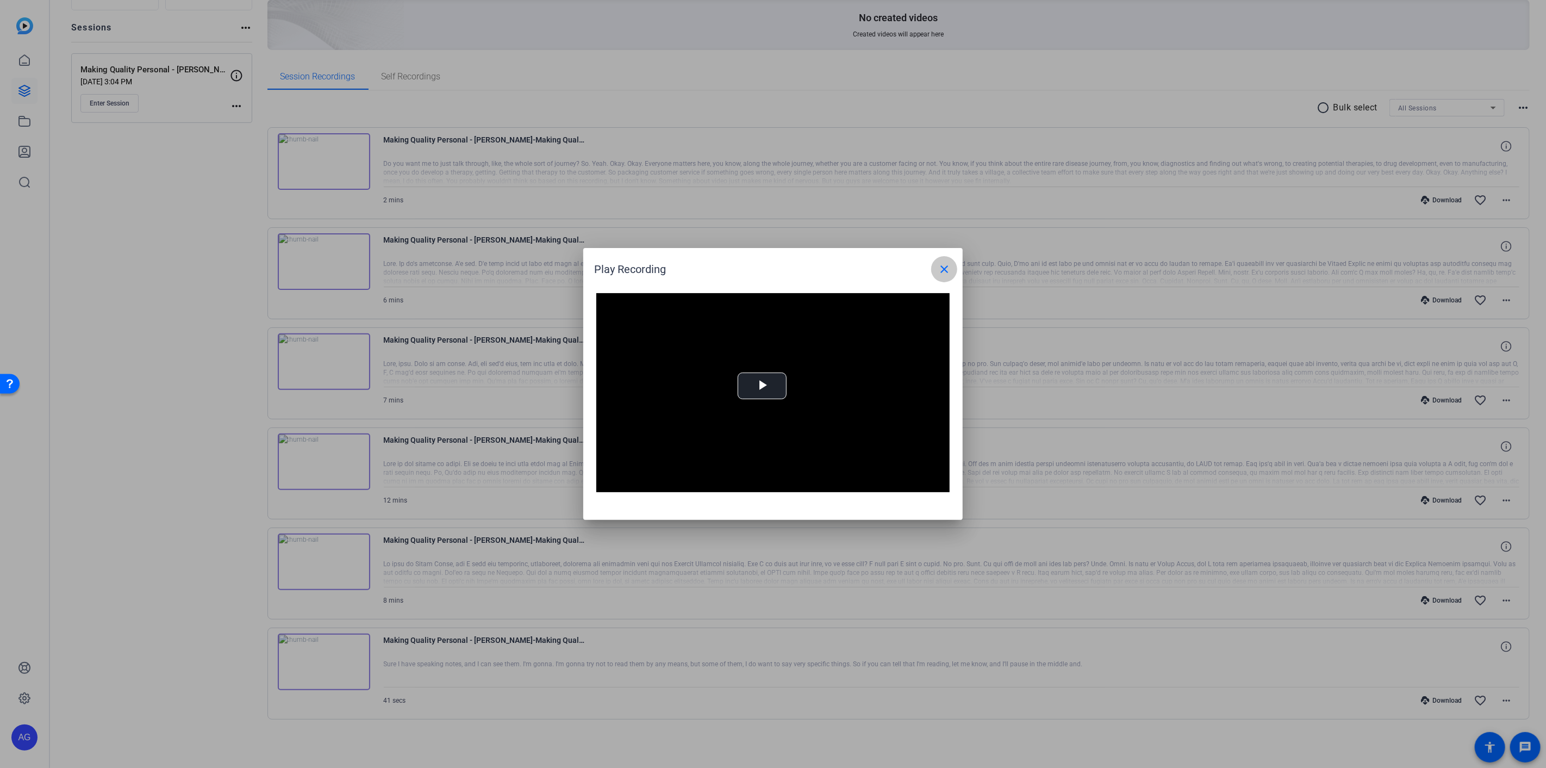
click at [912, 267] on div "Play Recording close" at bounding box center [775, 269] width 363 height 26
click at [948, 270] on mat-icon "close" at bounding box center [944, 269] width 13 height 13
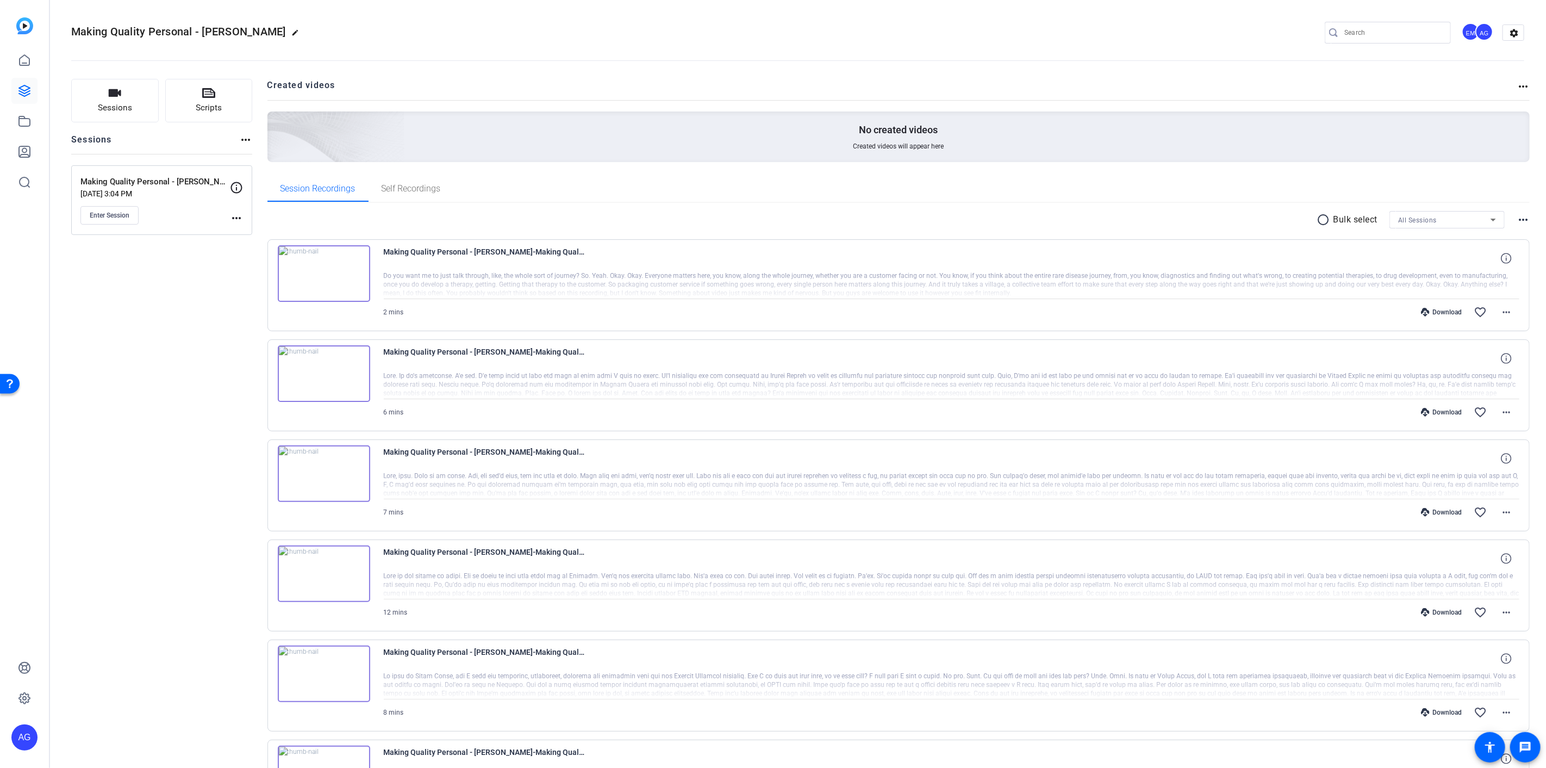
click at [320, 675] on img at bounding box center [324, 673] width 92 height 57
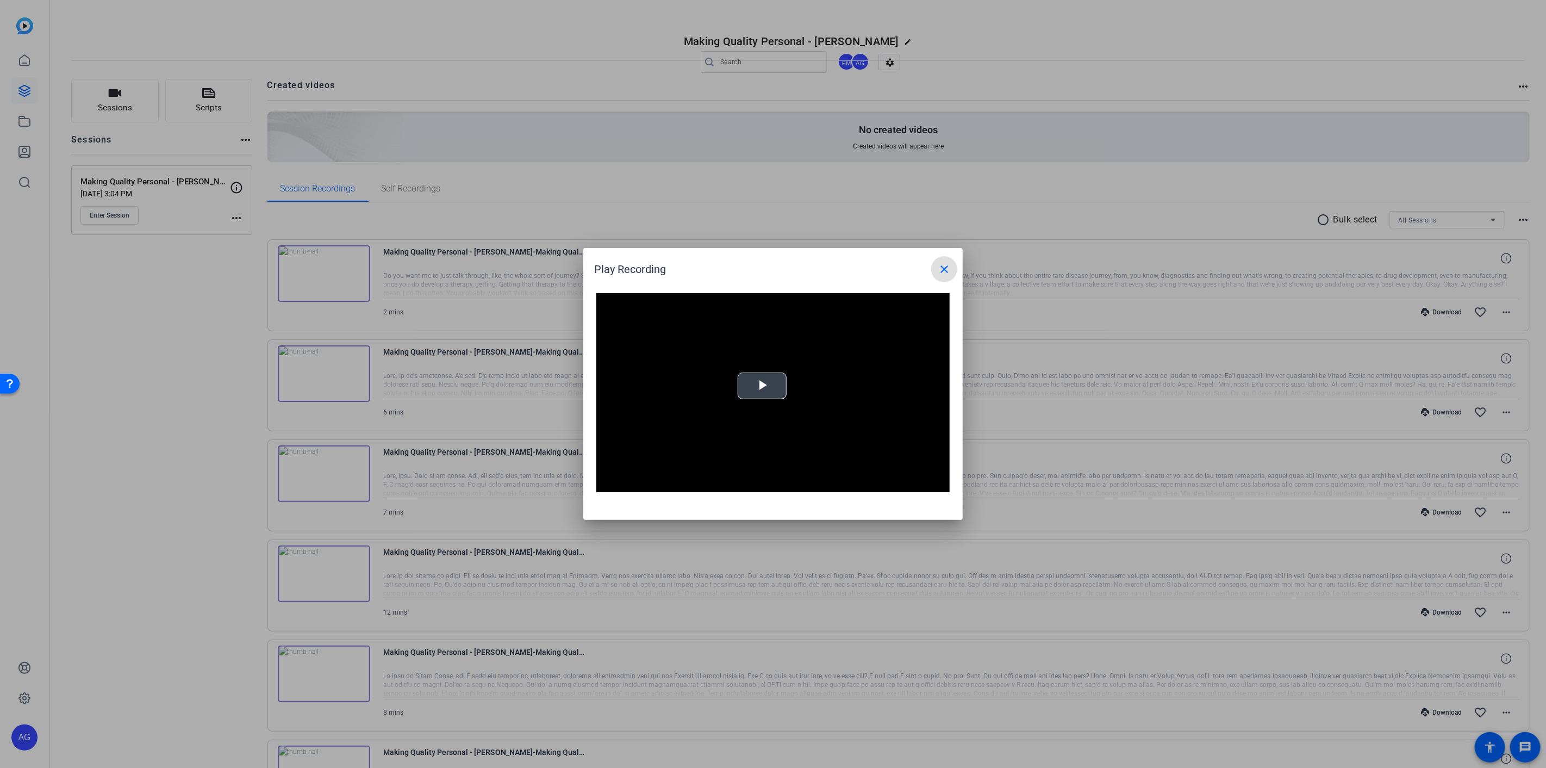
click at [787, 383] on video "Video Player" at bounding box center [772, 392] width 353 height 199
click at [863, 478] on div "Loaded : 100.00% 7:57 0:00" at bounding box center [761, 484] width 242 height 16
click at [858, 484] on div "7:46" at bounding box center [858, 483] width 1 height 3
click at [604, 484] on span "Video Player" at bounding box center [607, 484] width 22 height 0
click at [607, 484] on span "Video Player" at bounding box center [607, 484] width 22 height 0
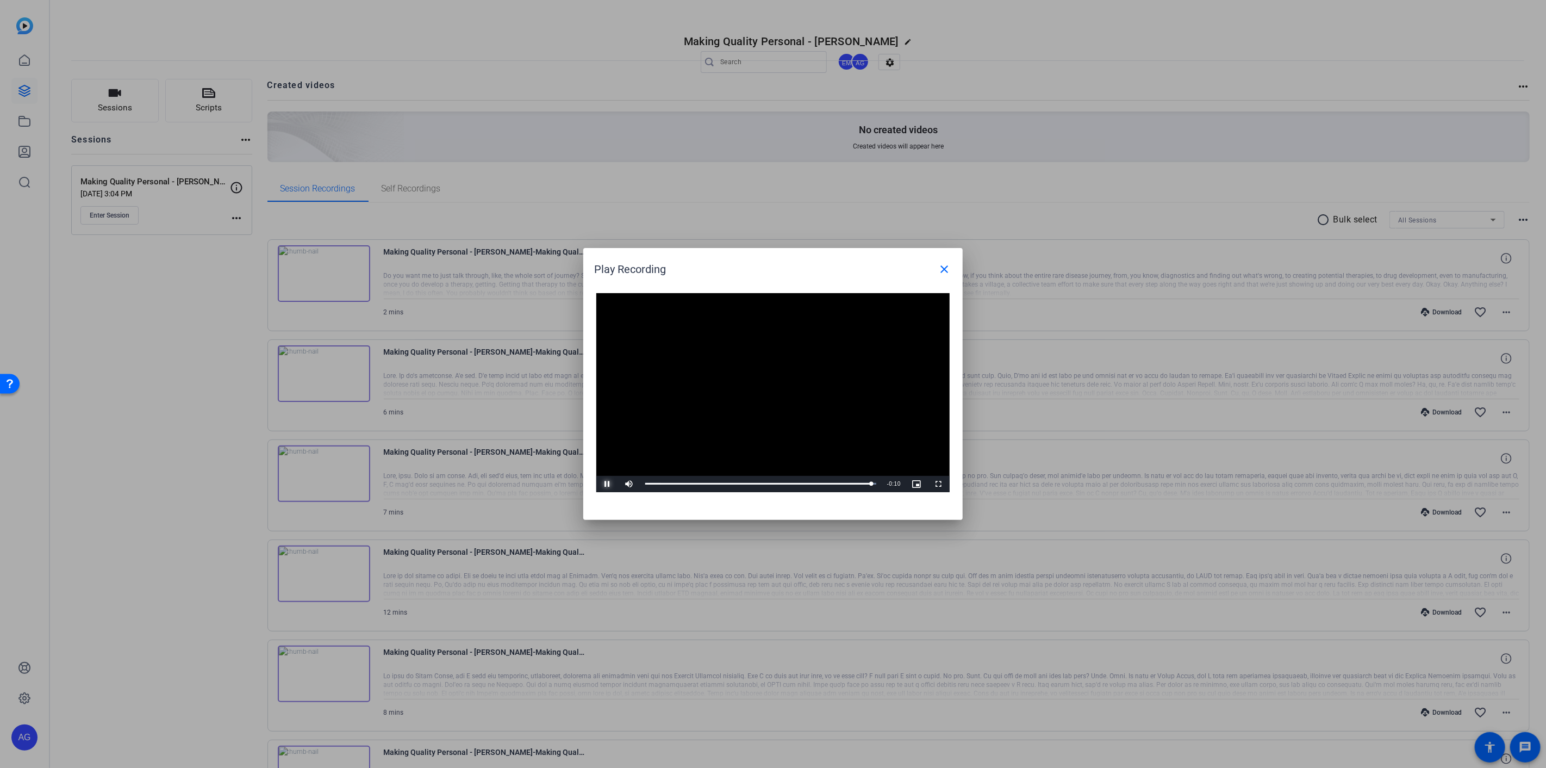
drag, startPoint x: 606, startPoint y: 484, endPoint x: 615, endPoint y: 484, distance: 8.7
click at [606, 484] on span "Video Player" at bounding box center [607, 484] width 22 height 0
click at [609, 484] on span "Video Player" at bounding box center [607, 484] width 22 height 0
click at [947, 267] on mat-icon "close" at bounding box center [944, 269] width 13 height 13
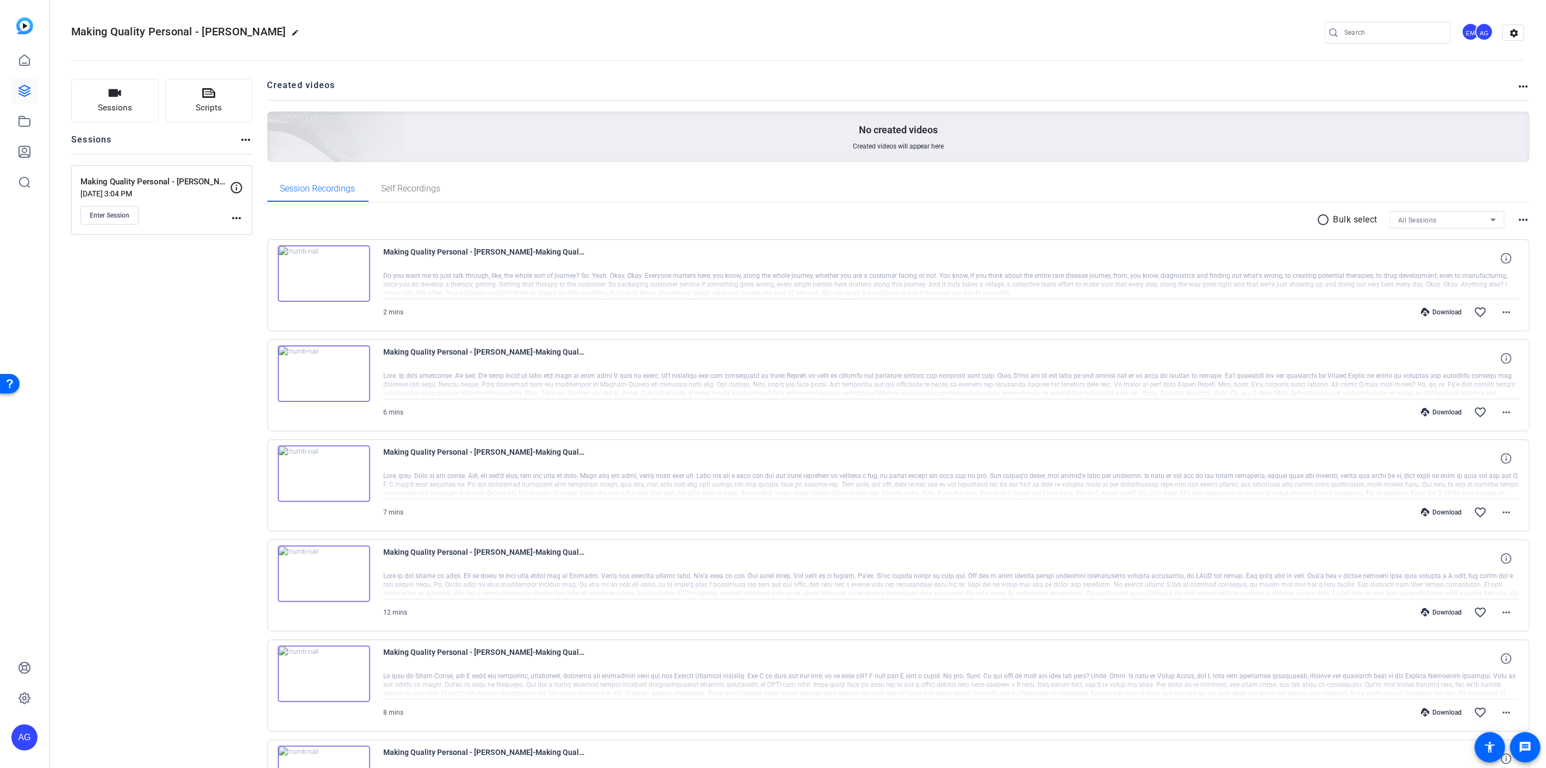
click at [322, 572] on img at bounding box center [324, 573] width 92 height 57
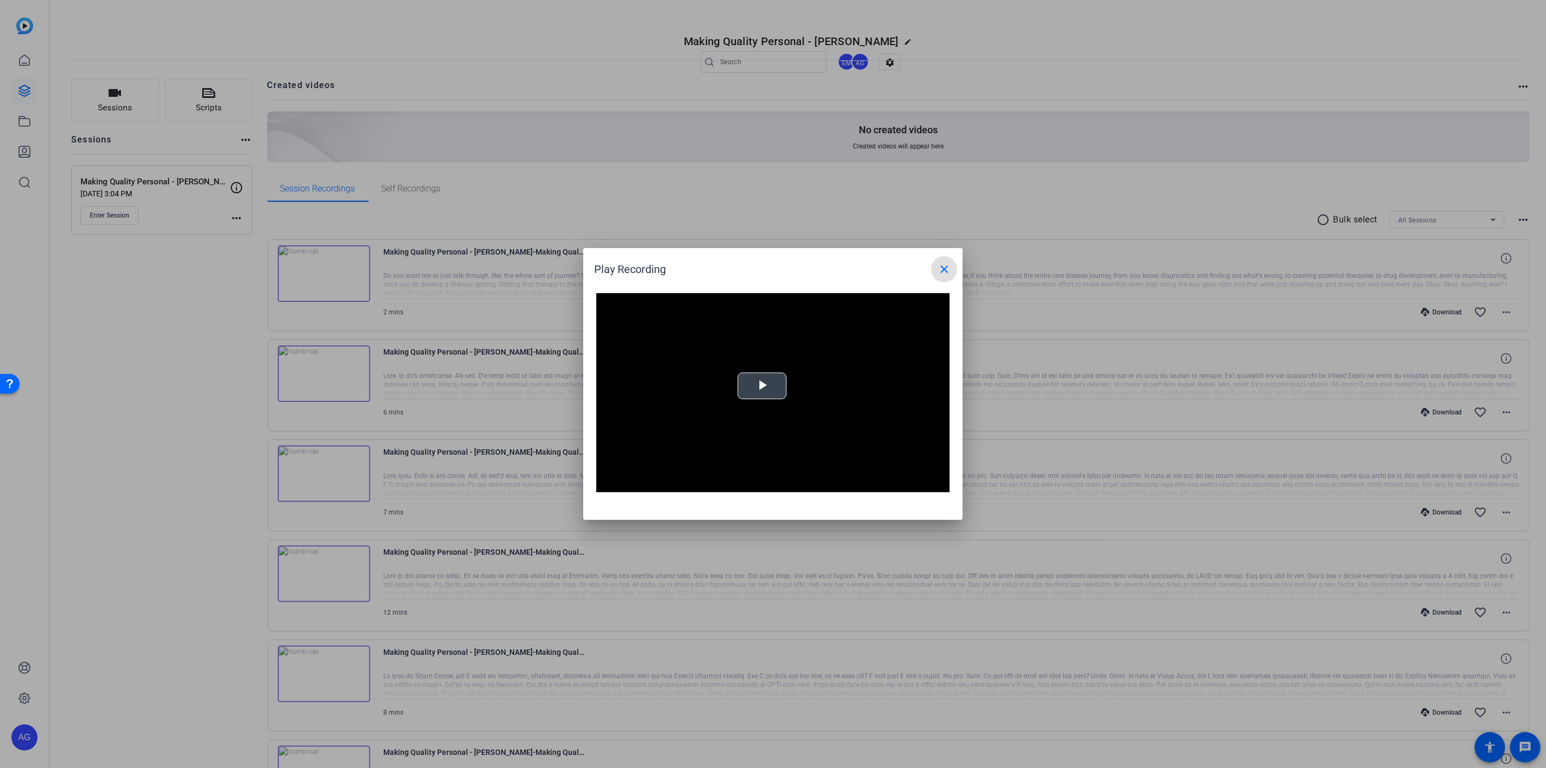
click at [762, 386] on span "Video Player" at bounding box center [762, 386] width 0 height 0
click at [609, 484] on span "Video Player" at bounding box center [607, 484] width 22 height 0
click at [645, 485] on div "15%" at bounding box center [652, 484] width 27 height 16
click at [606, 484] on span "Video Player" at bounding box center [607, 484] width 22 height 0
click at [644, 484] on div "12%" at bounding box center [653, 484] width 22 height 2
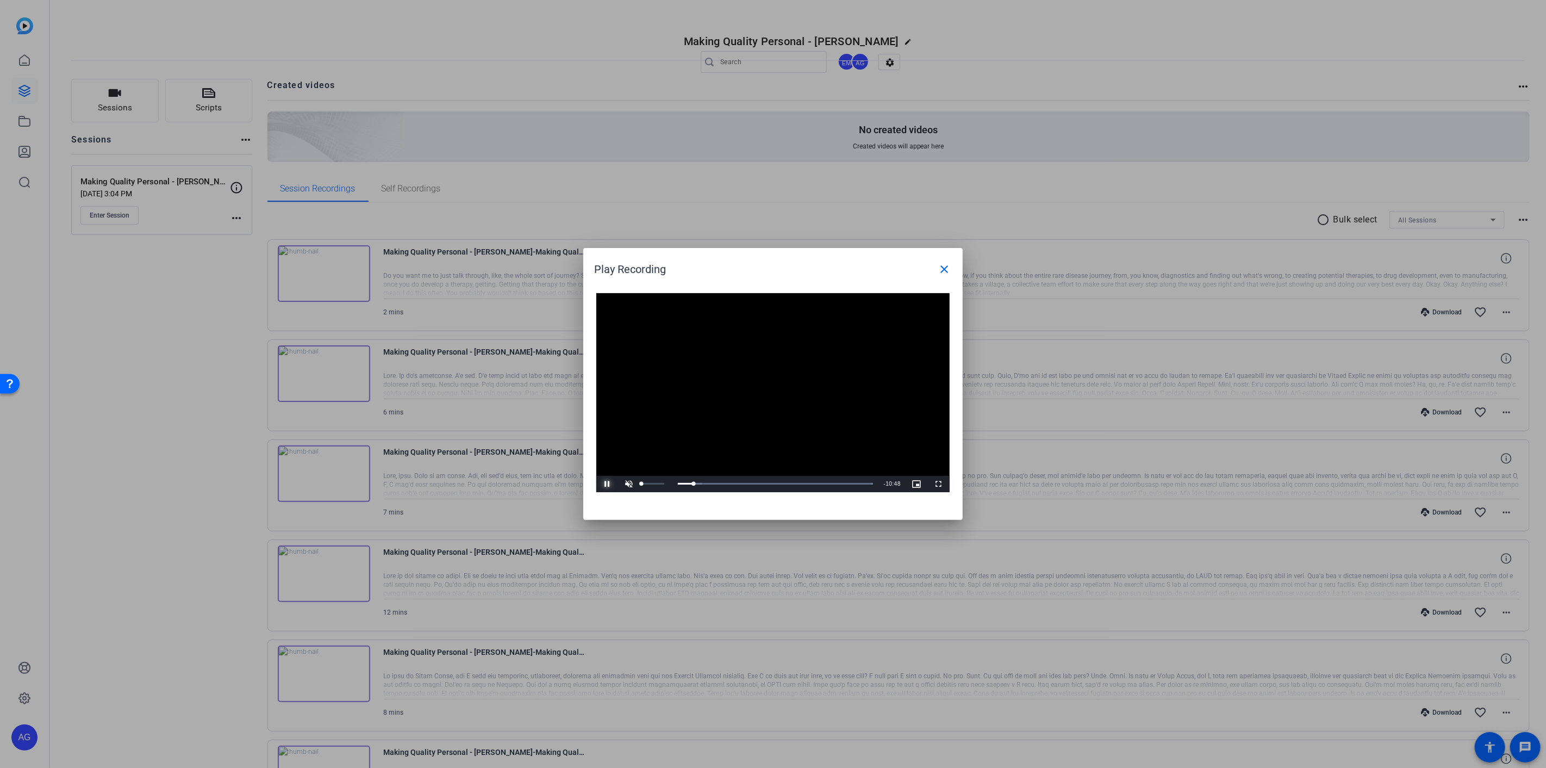
drag, startPoint x: 644, startPoint y: 484, endPoint x: 637, endPoint y: 484, distance: 7.1
click at [638, 484] on div "Unmute 0%" at bounding box center [645, 484] width 54 height 16
click at [627, 484] on span "Video Player" at bounding box center [629, 484] width 22 height 0
drag, startPoint x: 652, startPoint y: 481, endPoint x: 669, endPoint y: 482, distance: 16.4
click at [668, 482] on div "Mute 100%" at bounding box center [645, 484] width 54 height 16
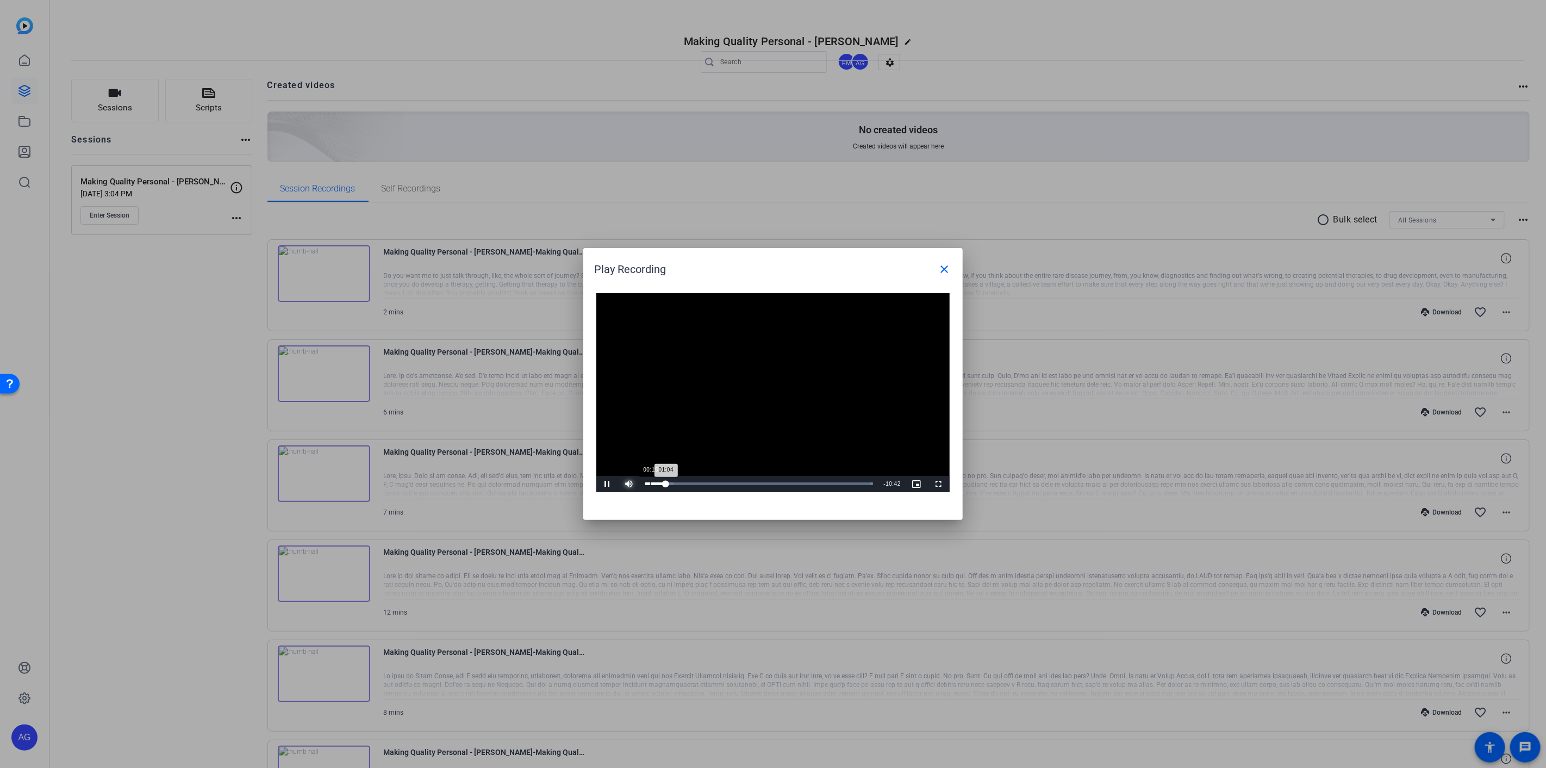
click at [650, 484] on div "Loaded : 100.00% 00:15 01:04" at bounding box center [759, 483] width 228 height 3
drag, startPoint x: 651, startPoint y: 485, endPoint x: 641, endPoint y: 485, distance: 9.2
click at [645, 485] on div "00:18" at bounding box center [648, 483] width 6 height 3
click at [606, 484] on span "Video Player" at bounding box center [607, 484] width 22 height 0
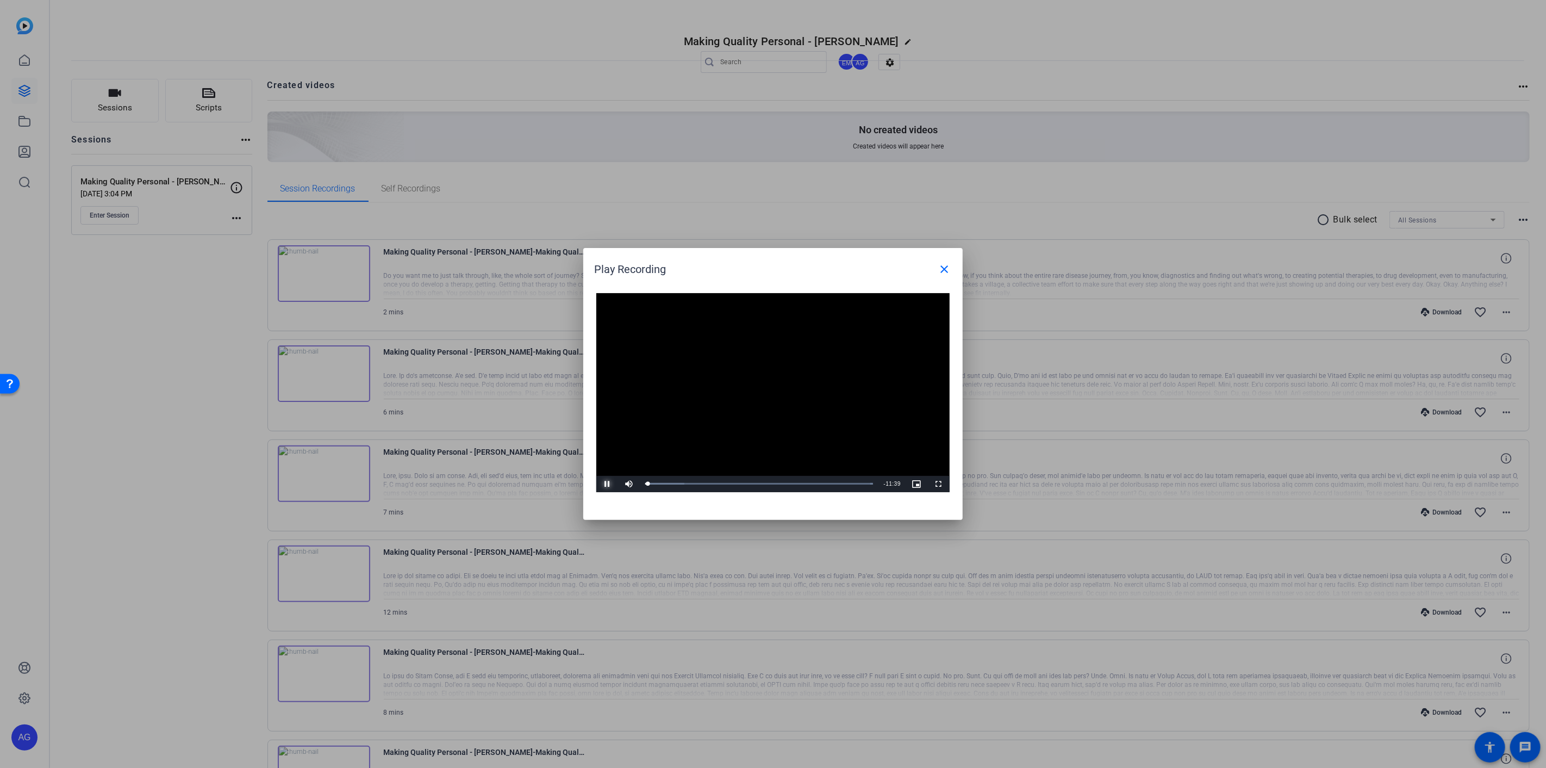
click at [605, 484] on span "Video Player" at bounding box center [607, 484] width 22 height 0
click at [606, 484] on span "Video Player" at bounding box center [607, 484] width 22 height 0
click at [608, 484] on span "Video Player" at bounding box center [607, 484] width 22 height 0
drag, startPoint x: 604, startPoint y: 486, endPoint x: 604, endPoint y: 477, distance: 9.8
click at [604, 484] on span "Video Player" at bounding box center [607, 484] width 22 height 0
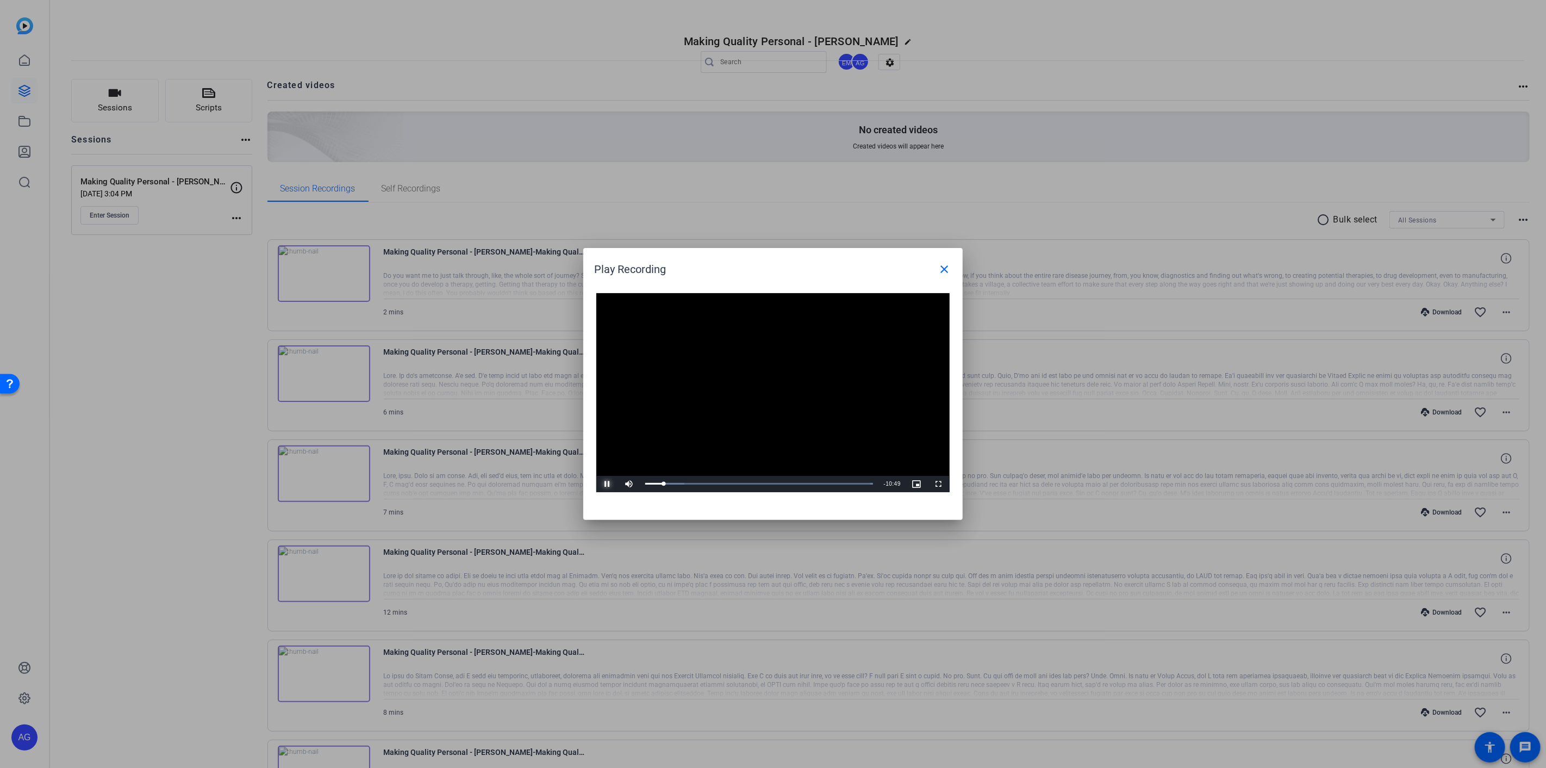
click at [609, 484] on span "Video Player" at bounding box center [607, 484] width 22 height 0
click at [604, 484] on span "Video Player" at bounding box center [607, 484] width 22 height 0
click at [602, 484] on span "Video Player" at bounding box center [607, 484] width 22 height 0
click at [604, 484] on span "Video Player" at bounding box center [607, 484] width 22 height 0
click at [608, 484] on span "Video Player" at bounding box center [607, 484] width 22 height 0
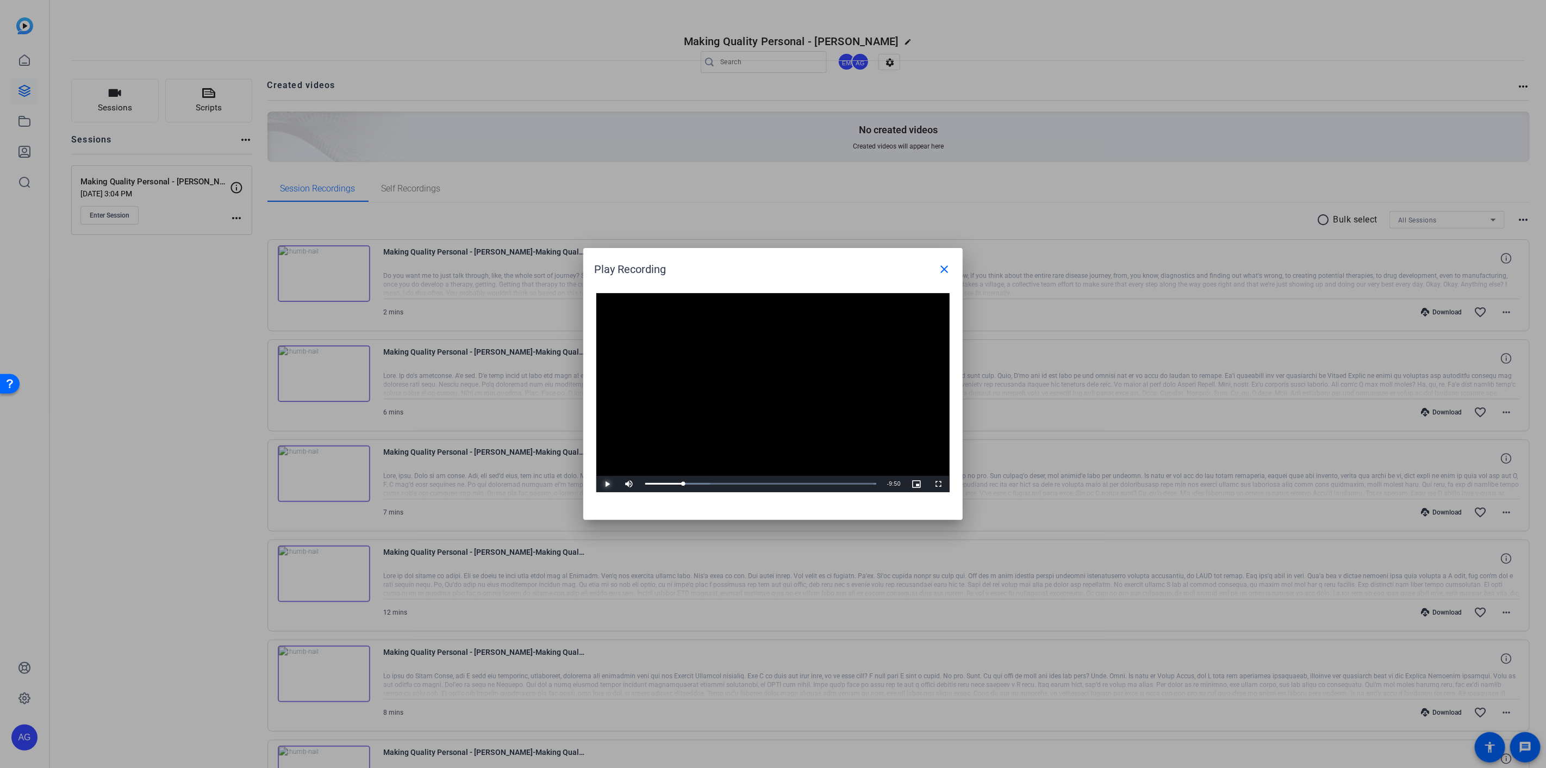
click at [608, 484] on span "Video Player" at bounding box center [607, 484] width 22 height 0
click at [606, 484] on span "Video Player" at bounding box center [607, 484] width 22 height 0
click at [605, 484] on span "Video Player" at bounding box center [607, 484] width 22 height 0
click at [736, 482] on div "04:51" at bounding box center [692, 483] width 95 height 3
click at [603, 484] on span "Video Player" at bounding box center [607, 484] width 22 height 0
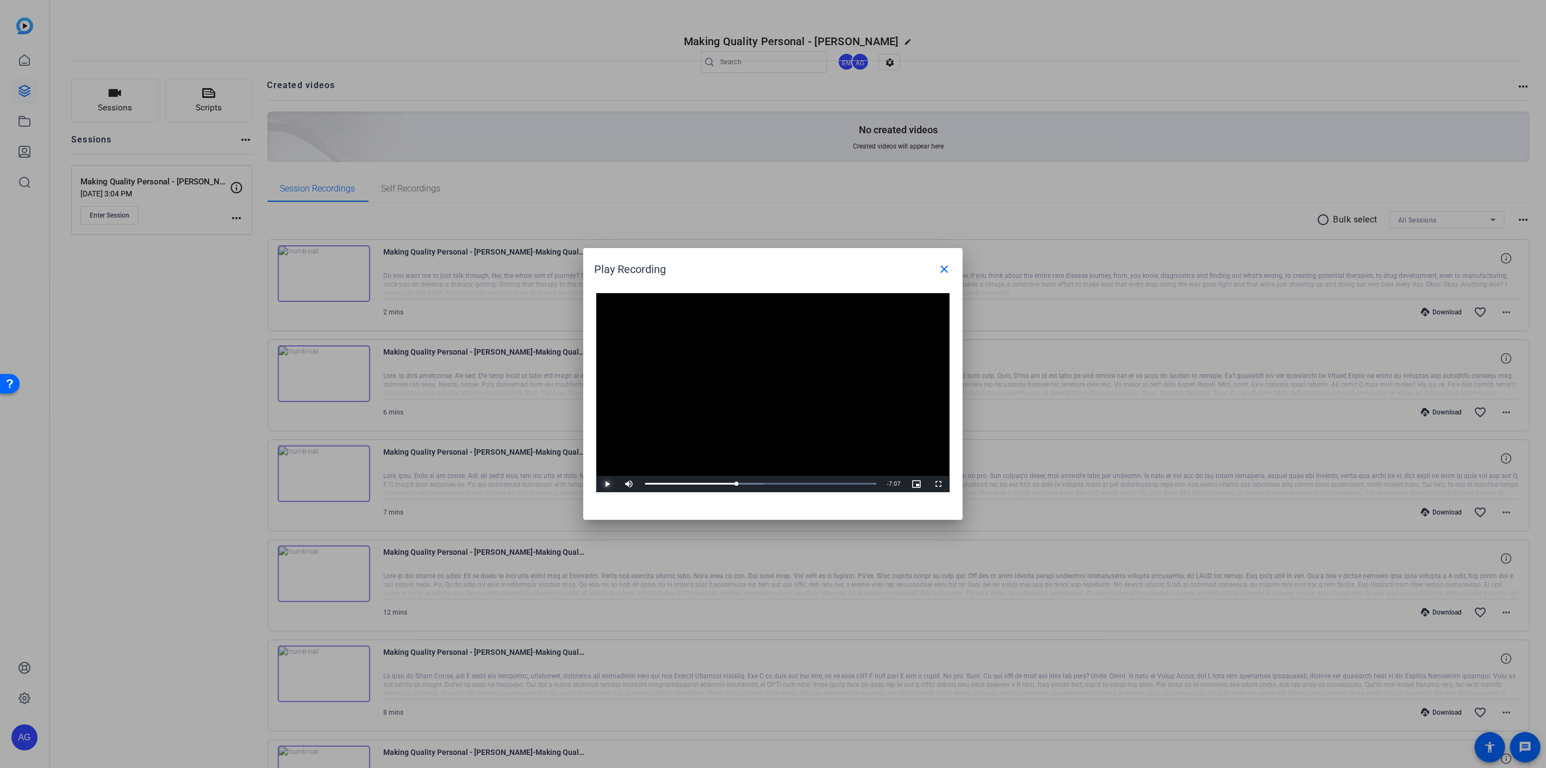
click at [608, 484] on span "Video Player" at bounding box center [607, 484] width 22 height 0
click at [604, 484] on span "Video Player" at bounding box center [607, 484] width 22 height 0
click at [768, 485] on div "06:27" at bounding box center [708, 483] width 127 height 3
click at [604, 484] on span "Video Player" at bounding box center [607, 484] width 22 height 0
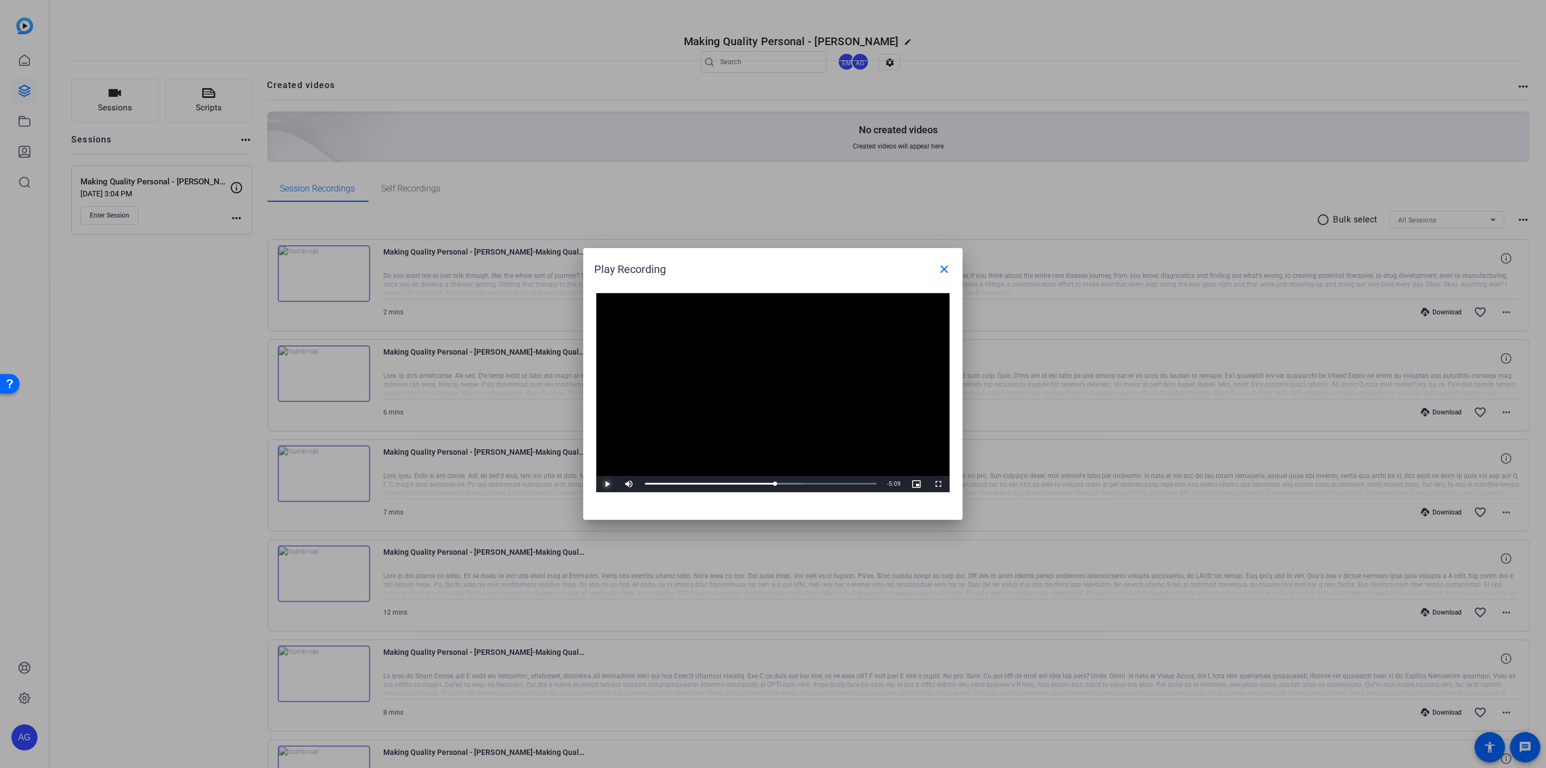
click at [605, 484] on span "Video Player" at bounding box center [607, 484] width 22 height 0
click at [609, 484] on span "Video Player" at bounding box center [607, 484] width 22 height 0
click at [785, 484] on div "07:08" at bounding box center [715, 483] width 140 height 3
click at [608, 484] on span "Video Player" at bounding box center [607, 484] width 22 height 0
click at [606, 484] on span "Video Player" at bounding box center [607, 484] width 22 height 0
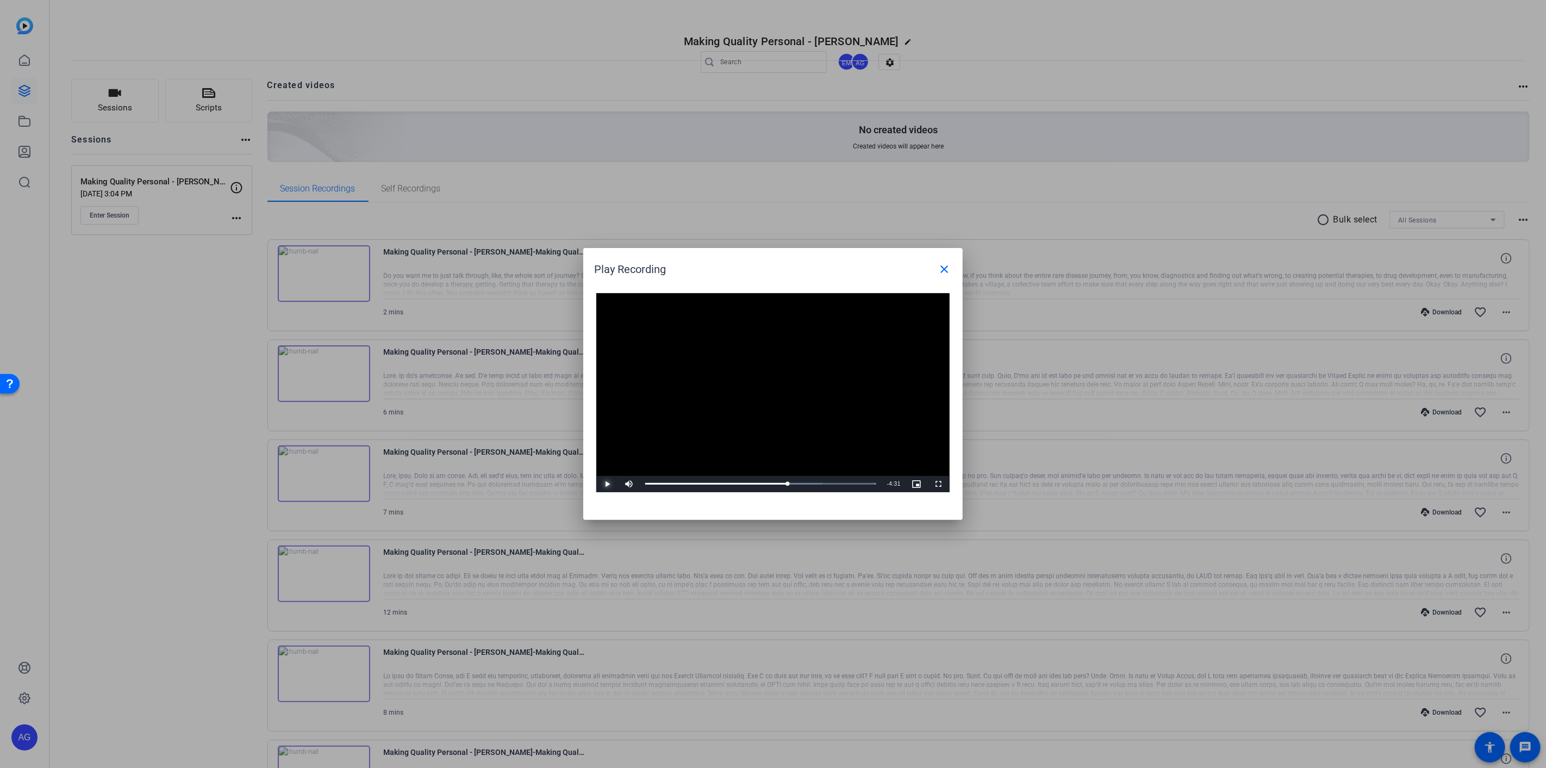
click at [603, 484] on span "Video Player" at bounding box center [607, 484] width 22 height 0
click at [604, 484] on span "Video Player" at bounding box center [607, 484] width 22 height 0
click at [606, 484] on span "Video Player" at bounding box center [607, 484] width 22 height 0
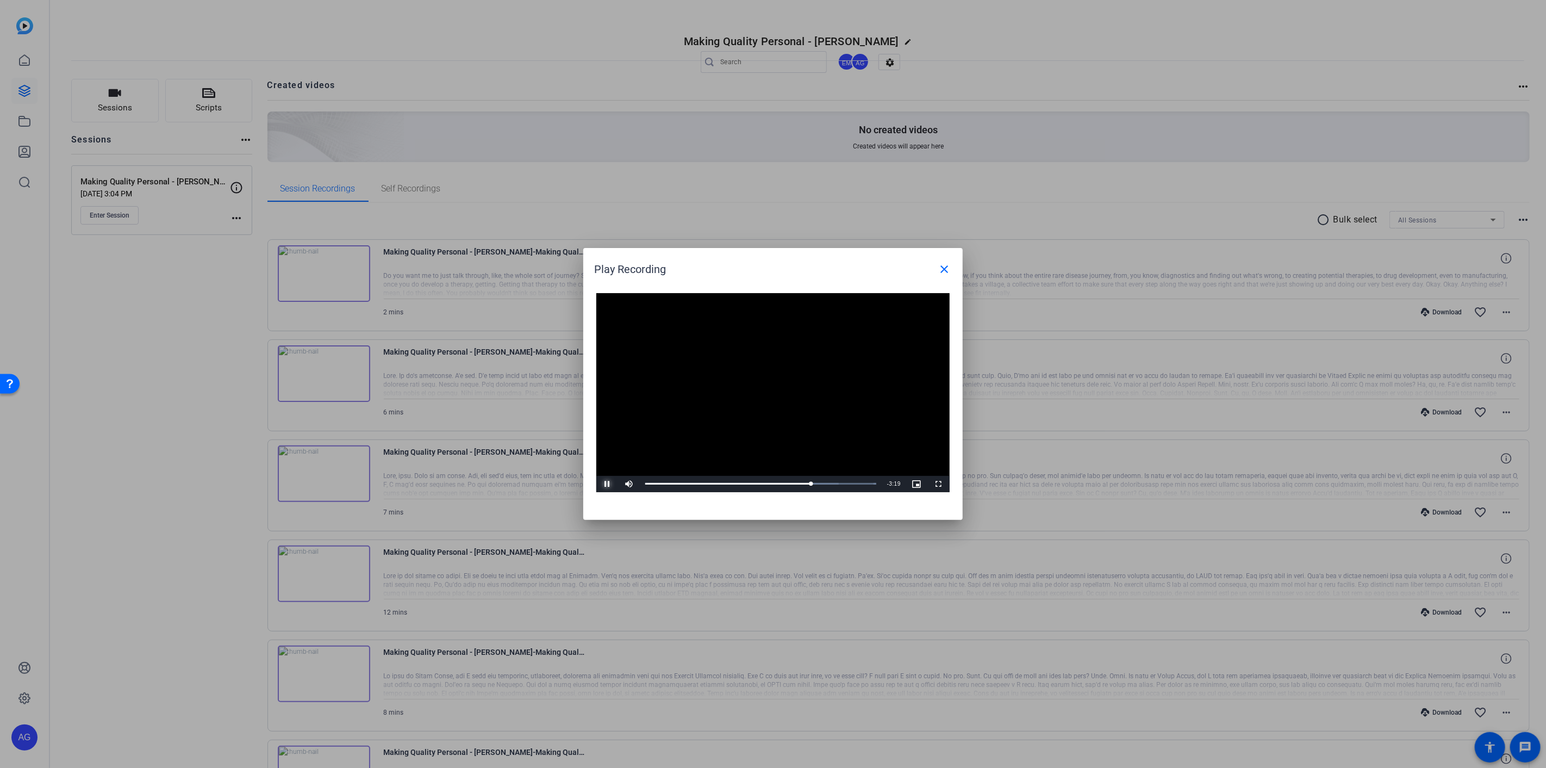
drag, startPoint x: 609, startPoint y: 483, endPoint x: 149, endPoint y: 481, distance: 460.4
click at [609, 484] on span "Video Player" at bounding box center [607, 484] width 22 height 0
drag, startPoint x: 606, startPoint y: 483, endPoint x: 623, endPoint y: 481, distance: 16.9
click at [606, 484] on span "Video Player" at bounding box center [607, 484] width 22 height 0
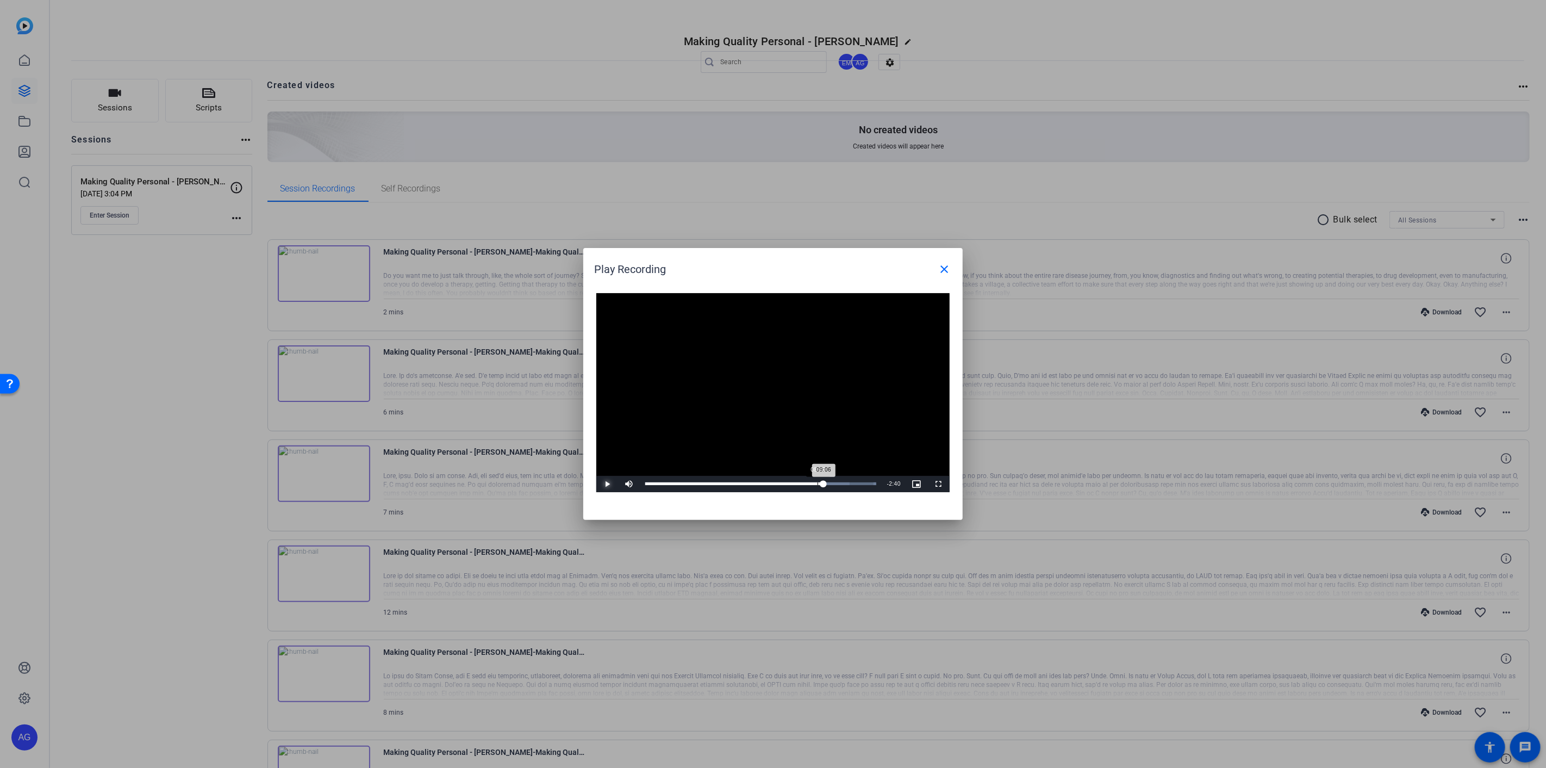
click at [818, 479] on div "Loaded : 100.00% 08:46 09:06" at bounding box center [761, 484] width 242 height 16
click at [608, 484] on span "Video Player" at bounding box center [607, 484] width 22 height 0
click at [606, 484] on span "Video Player" at bounding box center [607, 484] width 22 height 0
click at [607, 484] on span "Video Player" at bounding box center [607, 484] width 22 height 0
drag, startPoint x: 604, startPoint y: 484, endPoint x: 673, endPoint y: 481, distance: 68.5
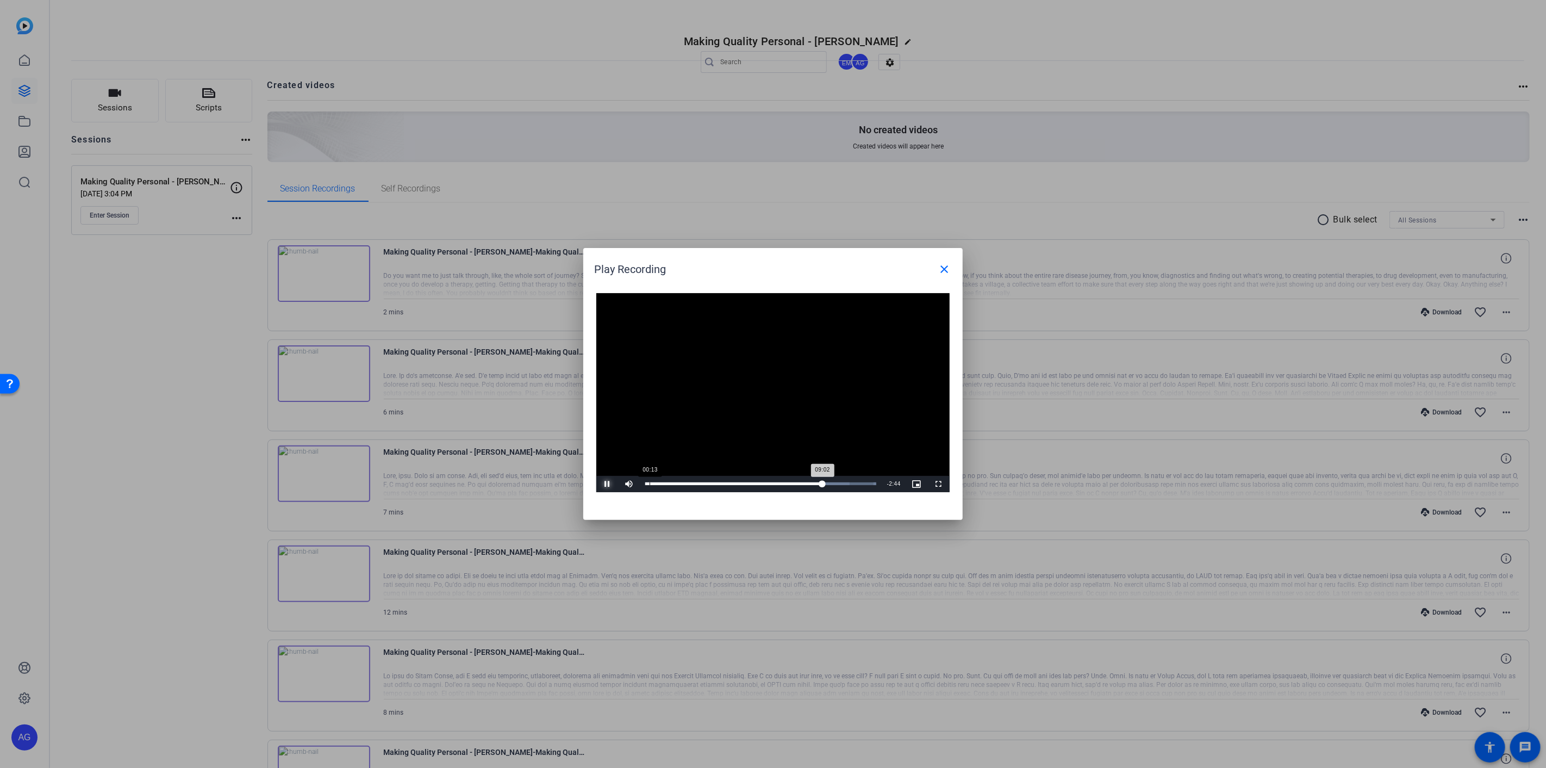
click at [604, 484] on span "Video Player" at bounding box center [607, 484] width 22 height 0
click at [607, 484] on span "Video Player" at bounding box center [607, 484] width 22 height 0
click at [611, 484] on span "Video Player" at bounding box center [607, 484] width 22 height 0
click at [825, 484] on div "09:22" at bounding box center [737, 483] width 184 height 3
click at [608, 484] on span "Video Player" at bounding box center [607, 484] width 22 height 0
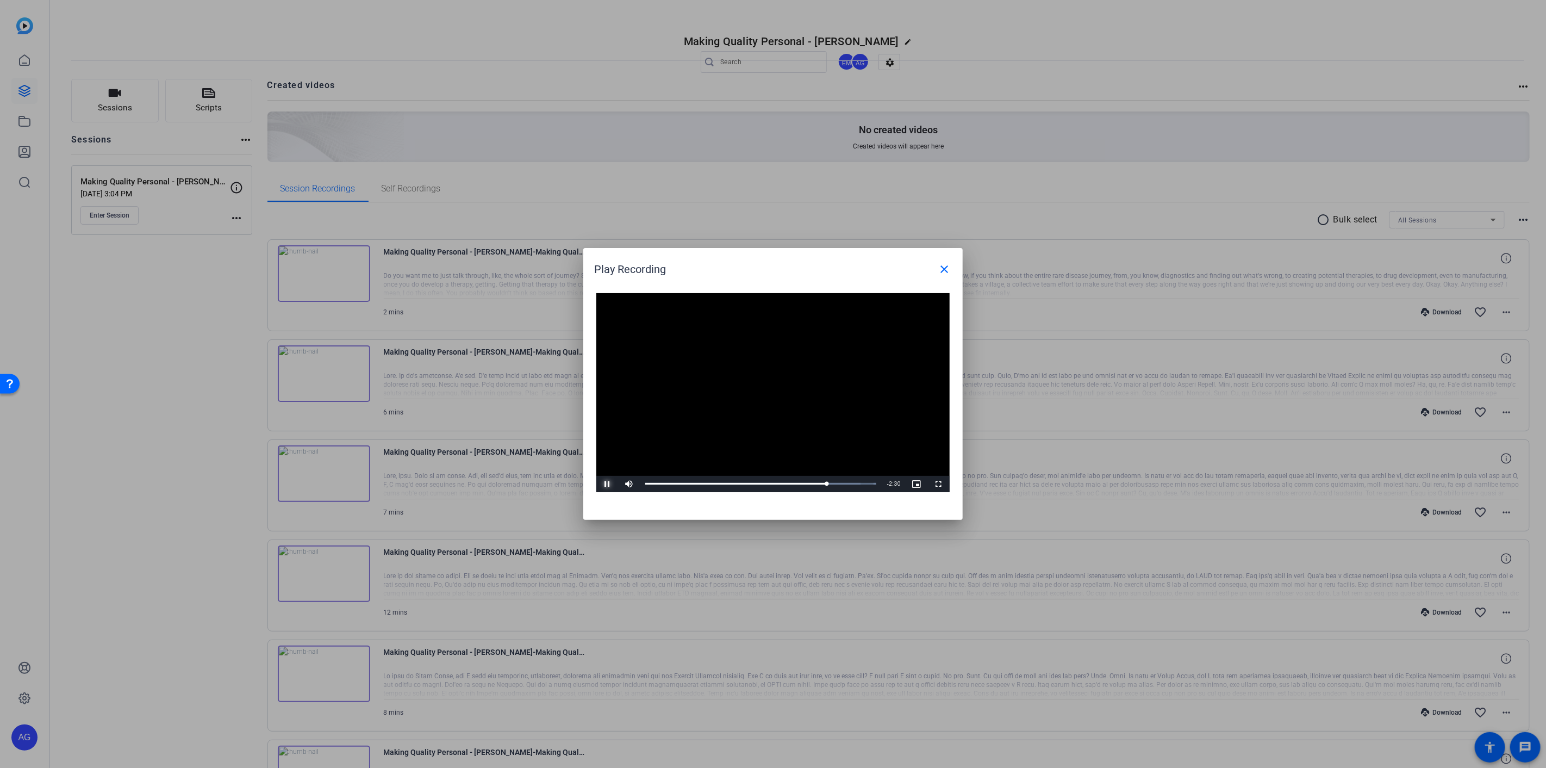
click at [603, 484] on span "Video Player" at bounding box center [607, 484] width 22 height 0
click at [607, 484] on span "Video Player" at bounding box center [607, 484] width 22 height 0
click at [602, 484] on span "Video Player" at bounding box center [607, 484] width 22 height 0
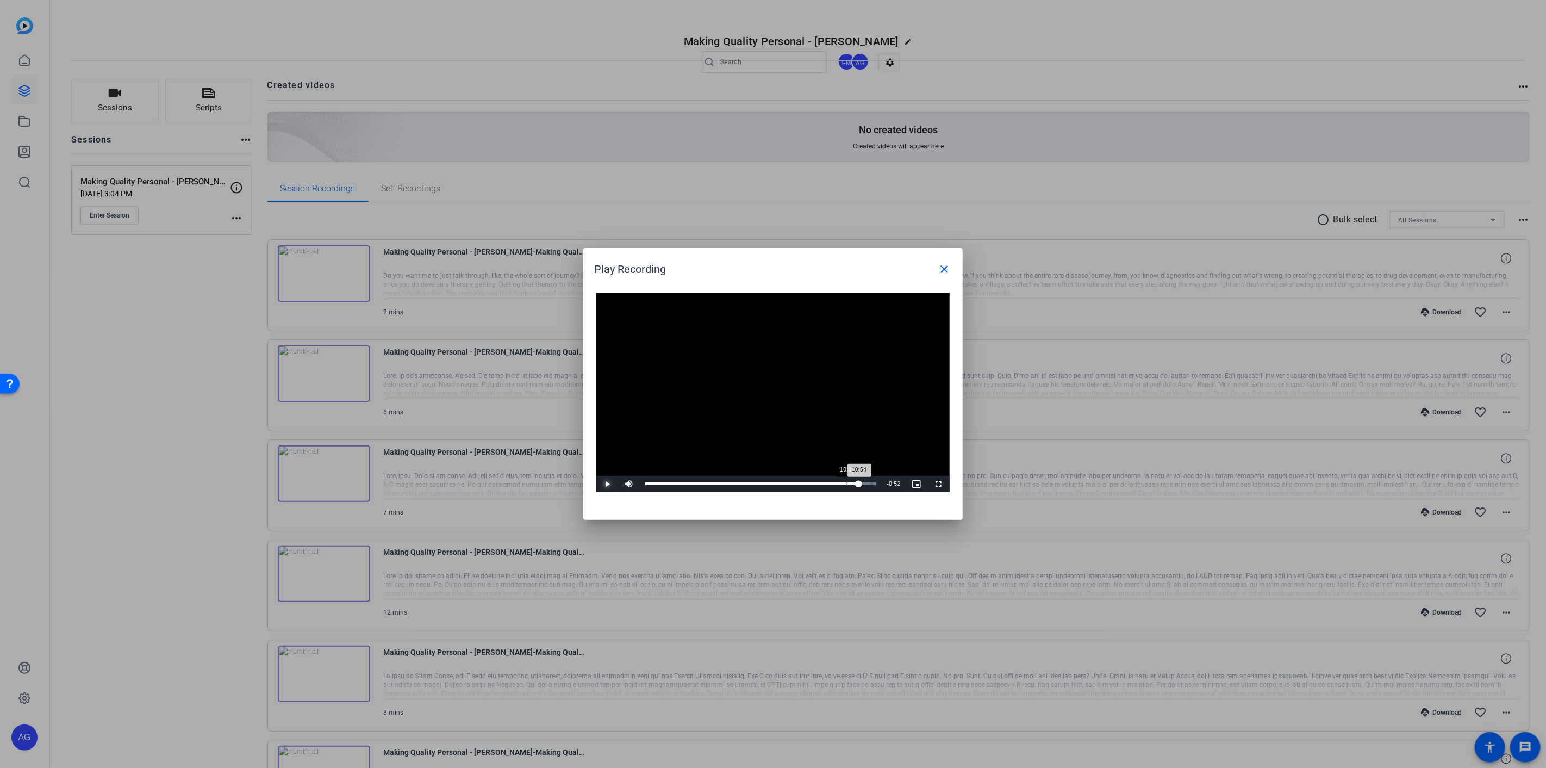
click at [846, 485] on div "Loaded : 100.00% 10:16 10:54" at bounding box center [761, 484] width 242 height 16
click at [830, 372] on div "A network error caused the media download to fail part-way." at bounding box center [772, 392] width 353 height 199
click at [946, 270] on mat-icon "close" at bounding box center [944, 269] width 13 height 13
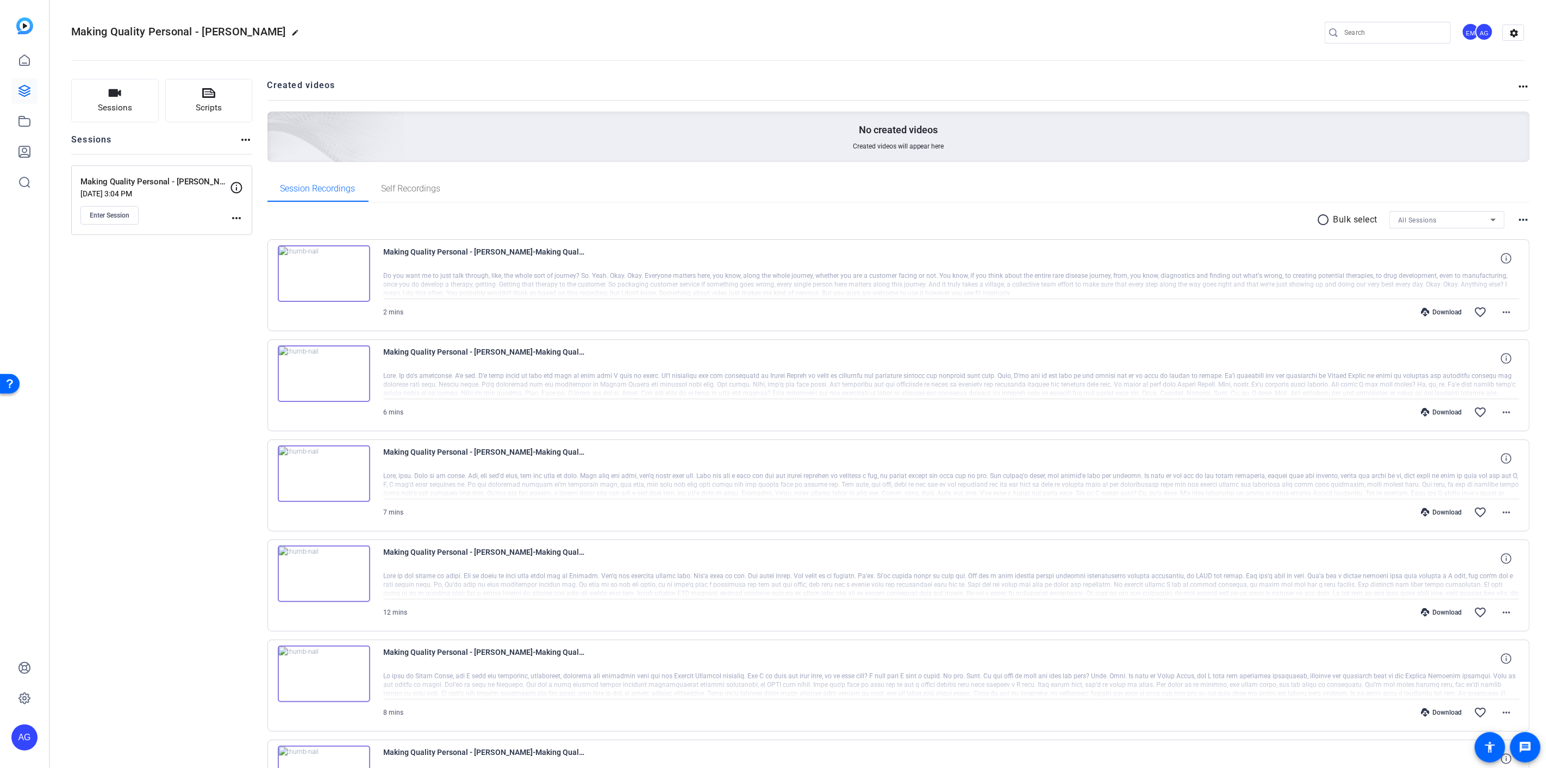
click at [327, 572] on img at bounding box center [324, 573] width 92 height 57
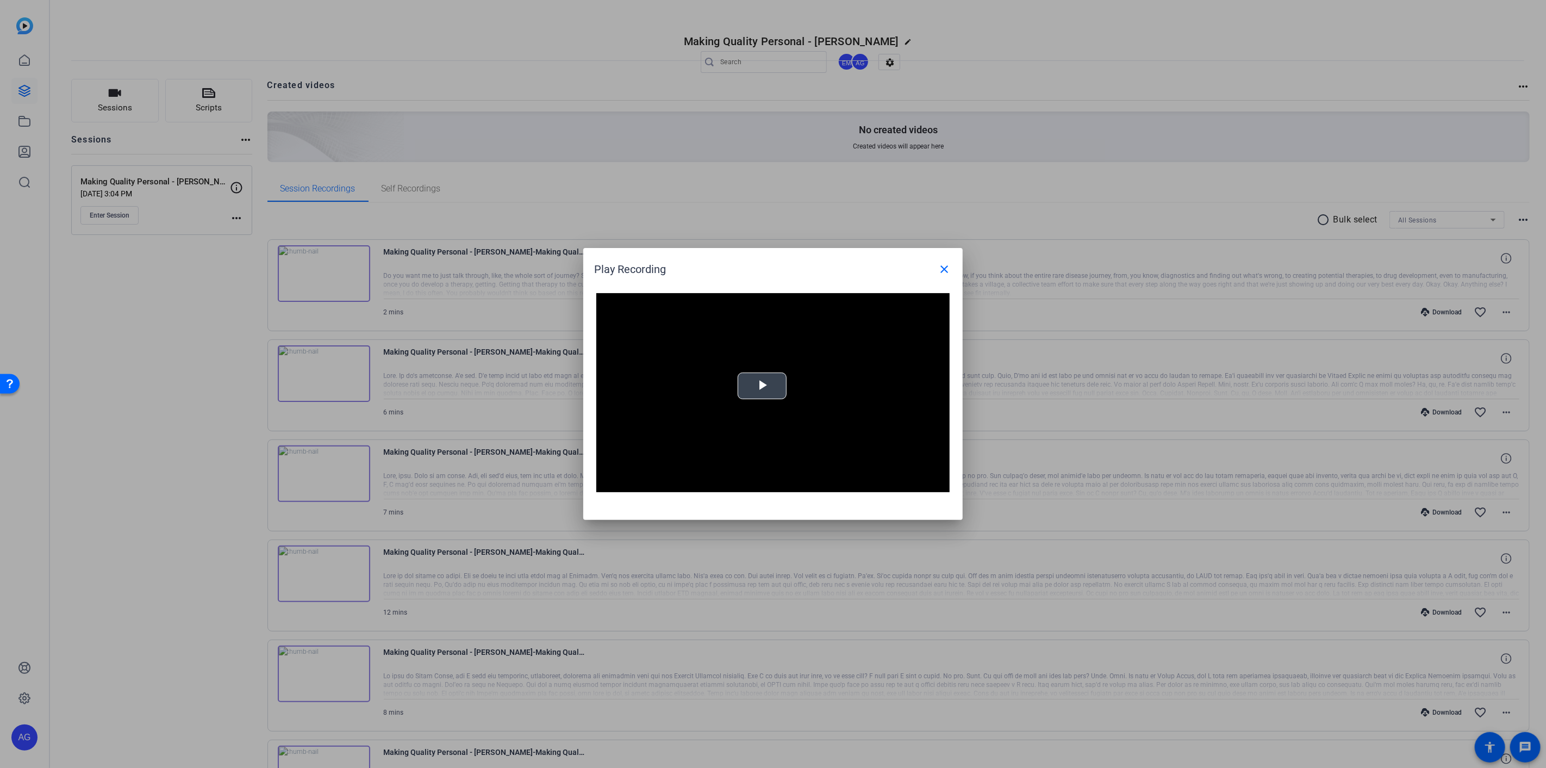
click at [762, 386] on span "Video Player" at bounding box center [762, 386] width 0 height 0
click at [848, 481] on div "Loaded : 0% -:- 0:00" at bounding box center [761, 484] width 242 height 16
click at [843, 481] on div "Loaded : 0% 10:04 10:29" at bounding box center [761, 484] width 242 height 16
drag, startPoint x: 610, startPoint y: 481, endPoint x: 697, endPoint y: 482, distance: 87.0
click at [610, 484] on span "Video Player" at bounding box center [607, 484] width 22 height 0
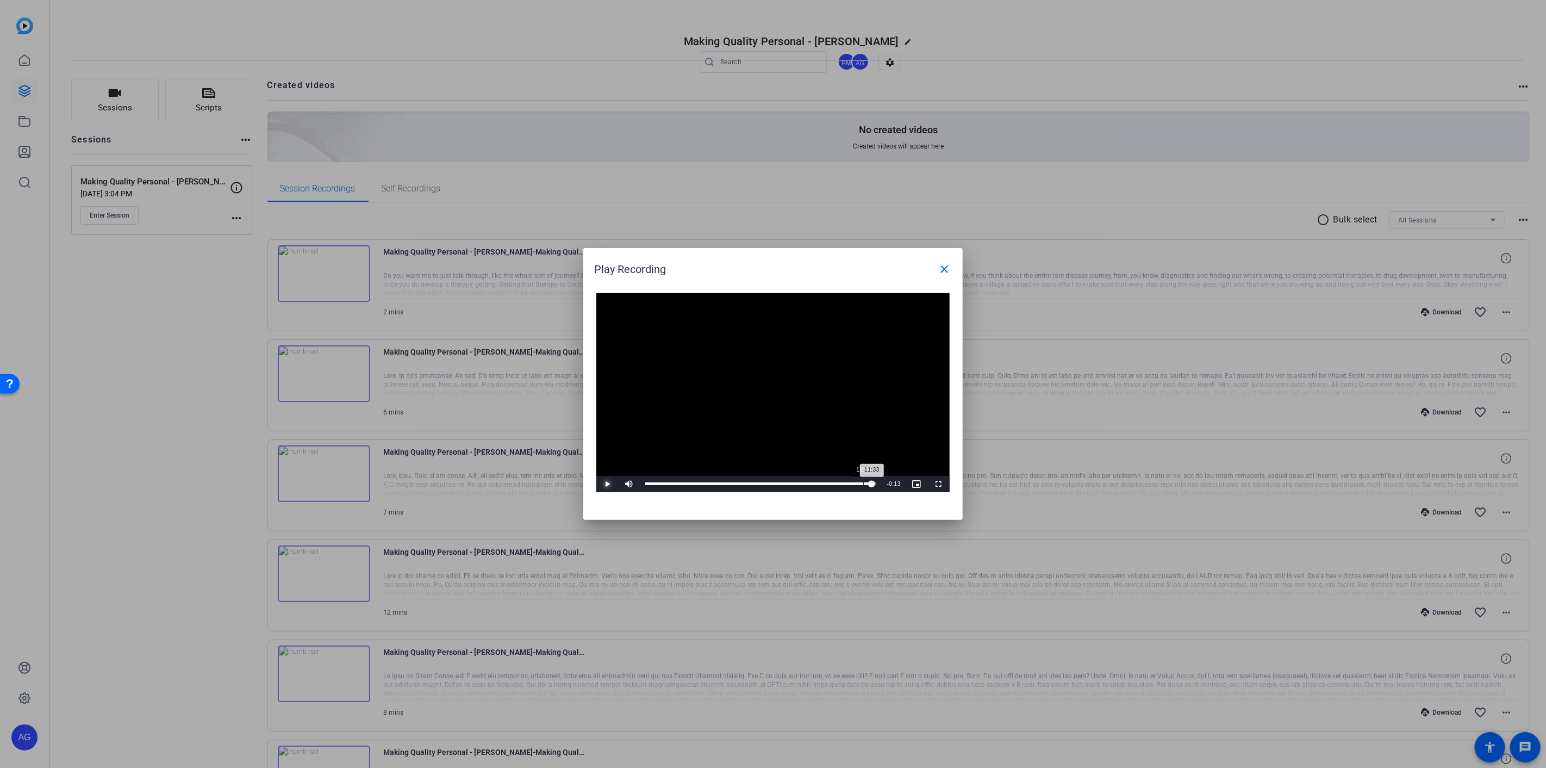
click at [863, 483] on div "11:06" at bounding box center [863, 483] width 1 height 3
click at [607, 484] on span "Video Player" at bounding box center [607, 484] width 22 height 0
click at [602, 484] on span "Video Player" at bounding box center [607, 484] width 22 height 0
click at [868, 484] on div "11:31" at bounding box center [758, 483] width 226 height 3
click at [607, 484] on span "Video Player" at bounding box center [607, 484] width 22 height 0
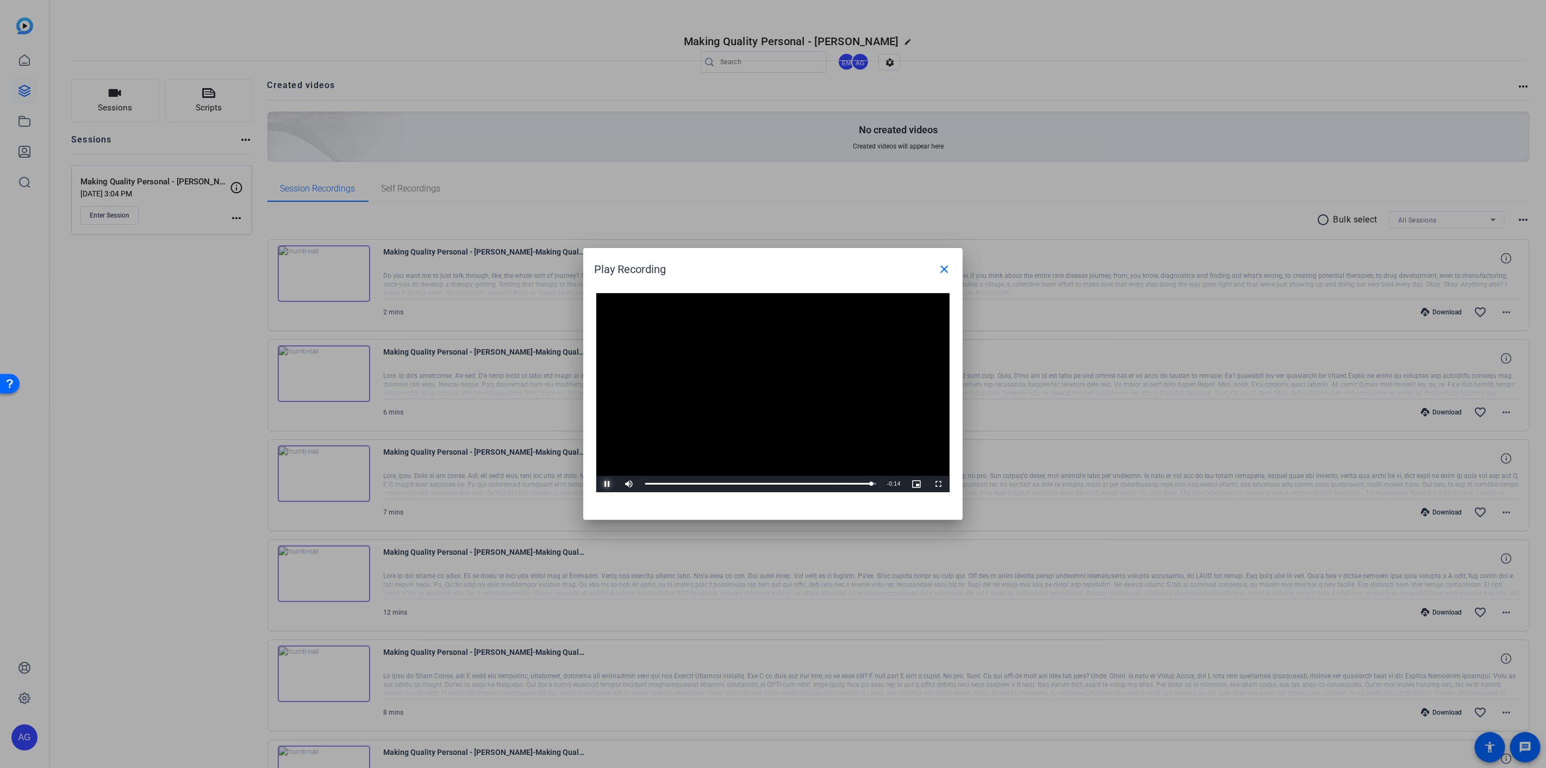
click at [607, 484] on span "Video Player" at bounding box center [607, 484] width 22 height 0
click at [608, 484] on span "Video Player" at bounding box center [607, 484] width 22 height 0
click at [604, 484] on span "Video Player" at bounding box center [607, 484] width 22 height 0
click at [606, 484] on span "Video Player" at bounding box center [607, 484] width 22 height 0
click at [944, 271] on mat-icon "close" at bounding box center [944, 269] width 13 height 13
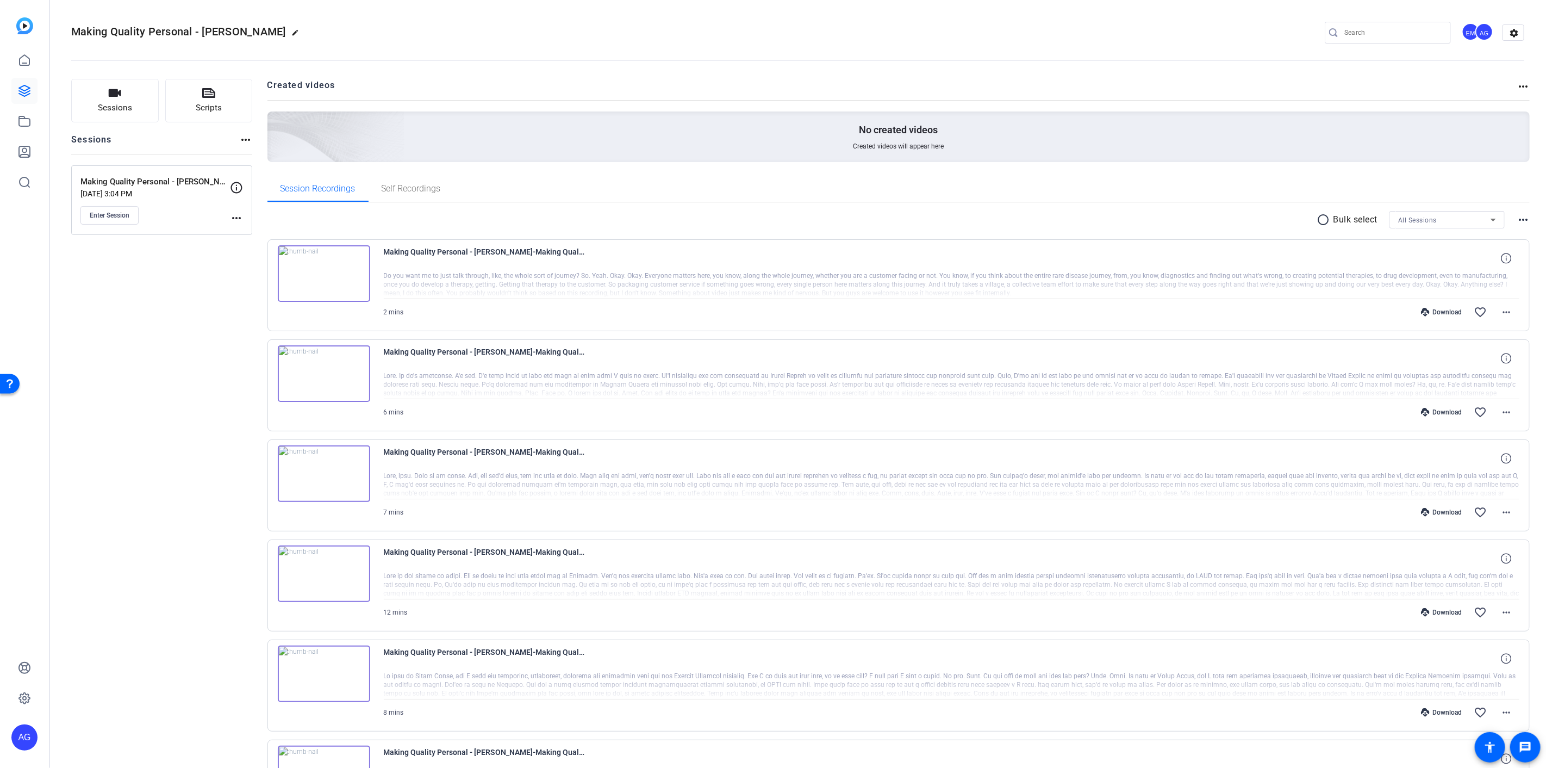
click at [794, 560] on div "Making Quality Personal - [PERSON_NAME]-Making Quality Personal - [PERSON_NAME]…" at bounding box center [952, 558] width 1136 height 26
click at [324, 471] on img at bounding box center [324, 473] width 92 height 57
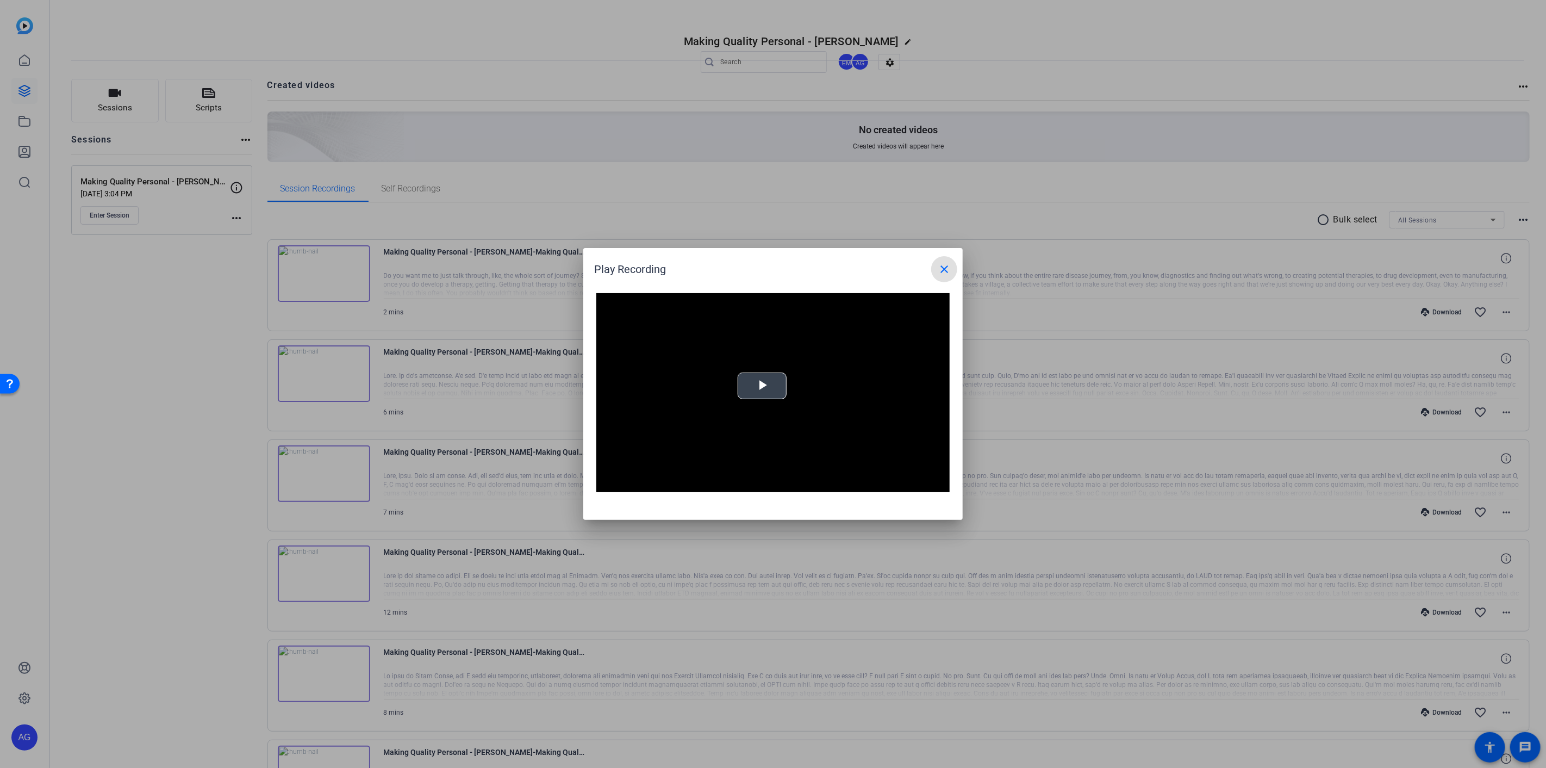
click at [762, 386] on span "Video Player" at bounding box center [762, 386] width 0 height 0
click at [602, 484] on span "Video Player" at bounding box center [607, 484] width 22 height 0
drag, startPoint x: 651, startPoint y: 484, endPoint x: 637, endPoint y: 485, distance: 14.2
click at [0, 0] on div "0:11" at bounding box center [0, 0] width 0 height 0
click at [607, 484] on span "Video Player" at bounding box center [607, 484] width 22 height 0
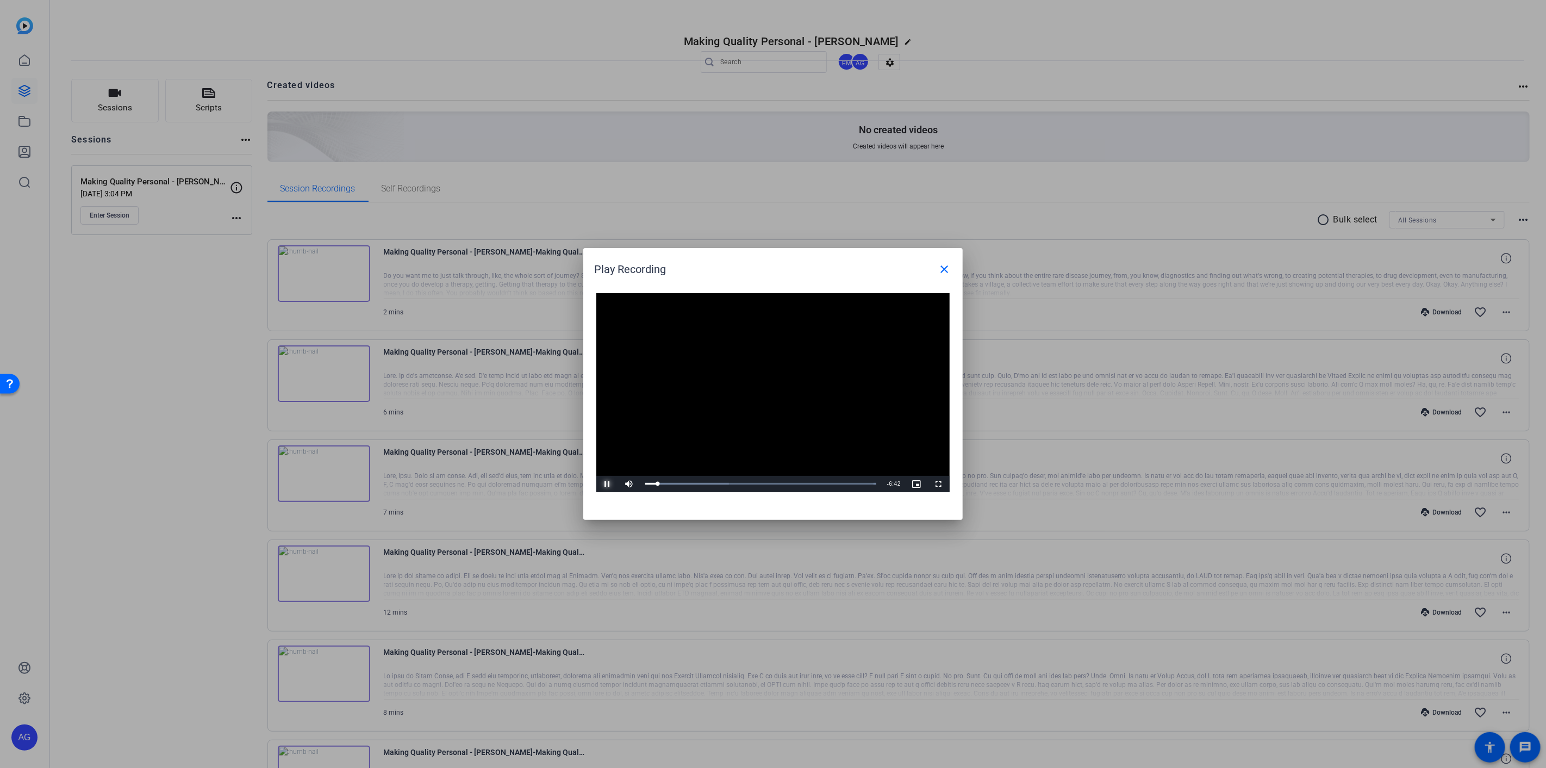
click at [606, 484] on span "Video Player" at bounding box center [607, 484] width 22 height 0
click at [672, 481] on div "Loaded : 100.00% 0:50 0:30" at bounding box center [761, 484] width 242 height 16
click at [682, 482] on div "Loaded : 100.00% 1:06 0:51" at bounding box center [760, 483] width 231 height 3
click at [689, 482] on div "Loaded : 100.00% 1:21 1:07" at bounding box center [760, 483] width 231 height 3
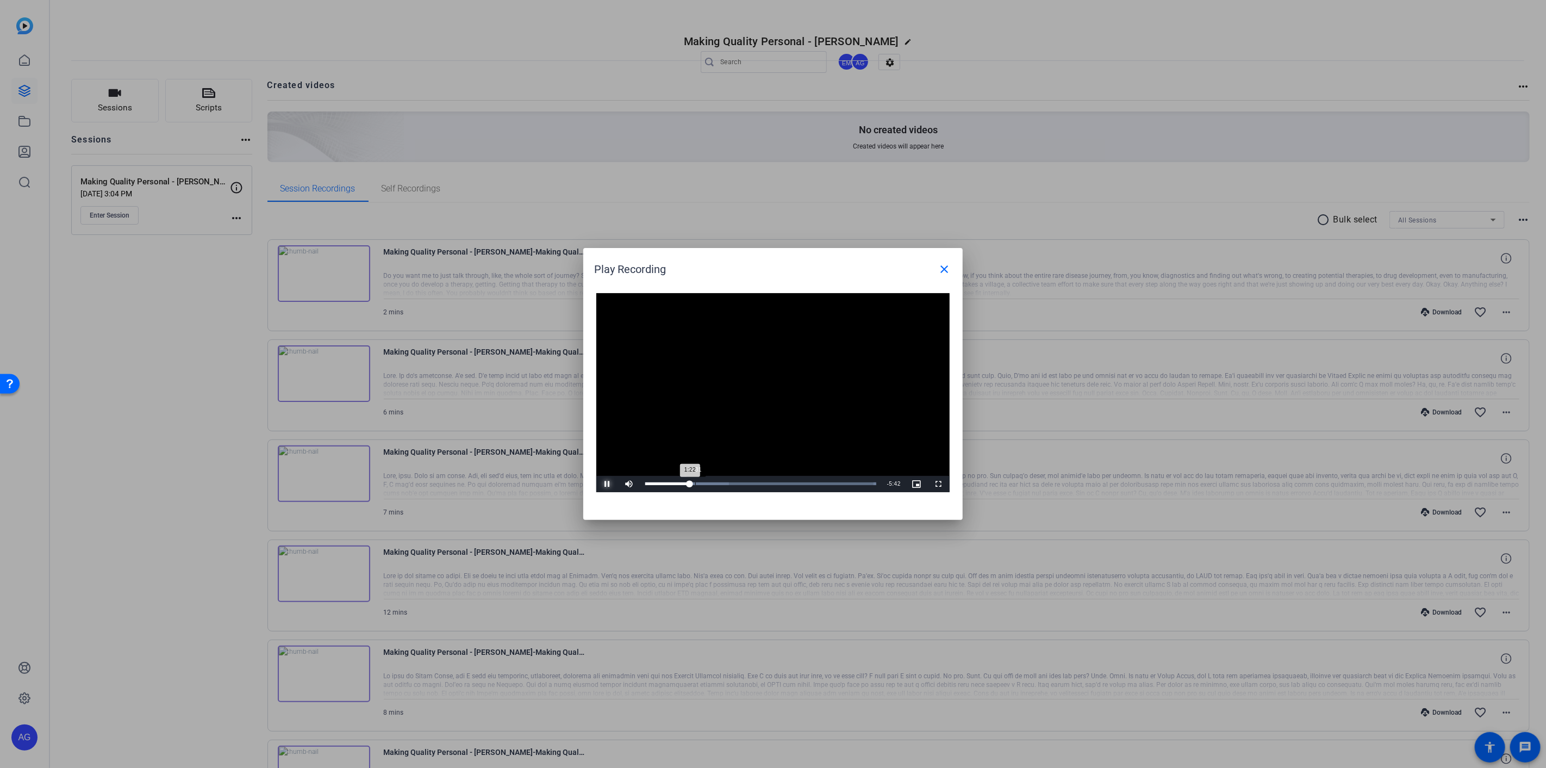
click at [695, 481] on div "Loaded : 100.00% 1:31 1:22" at bounding box center [761, 484] width 242 height 16
drag, startPoint x: 725, startPoint y: 483, endPoint x: 689, endPoint y: 482, distance: 36.4
click at [725, 483] on div "2:26" at bounding box center [725, 483] width 1 height 3
click at [719, 481] on div "Loaded : 100.00% 2:15 2:28" at bounding box center [761, 484] width 242 height 16
click at [607, 484] on span "Video Player" at bounding box center [607, 484] width 22 height 0
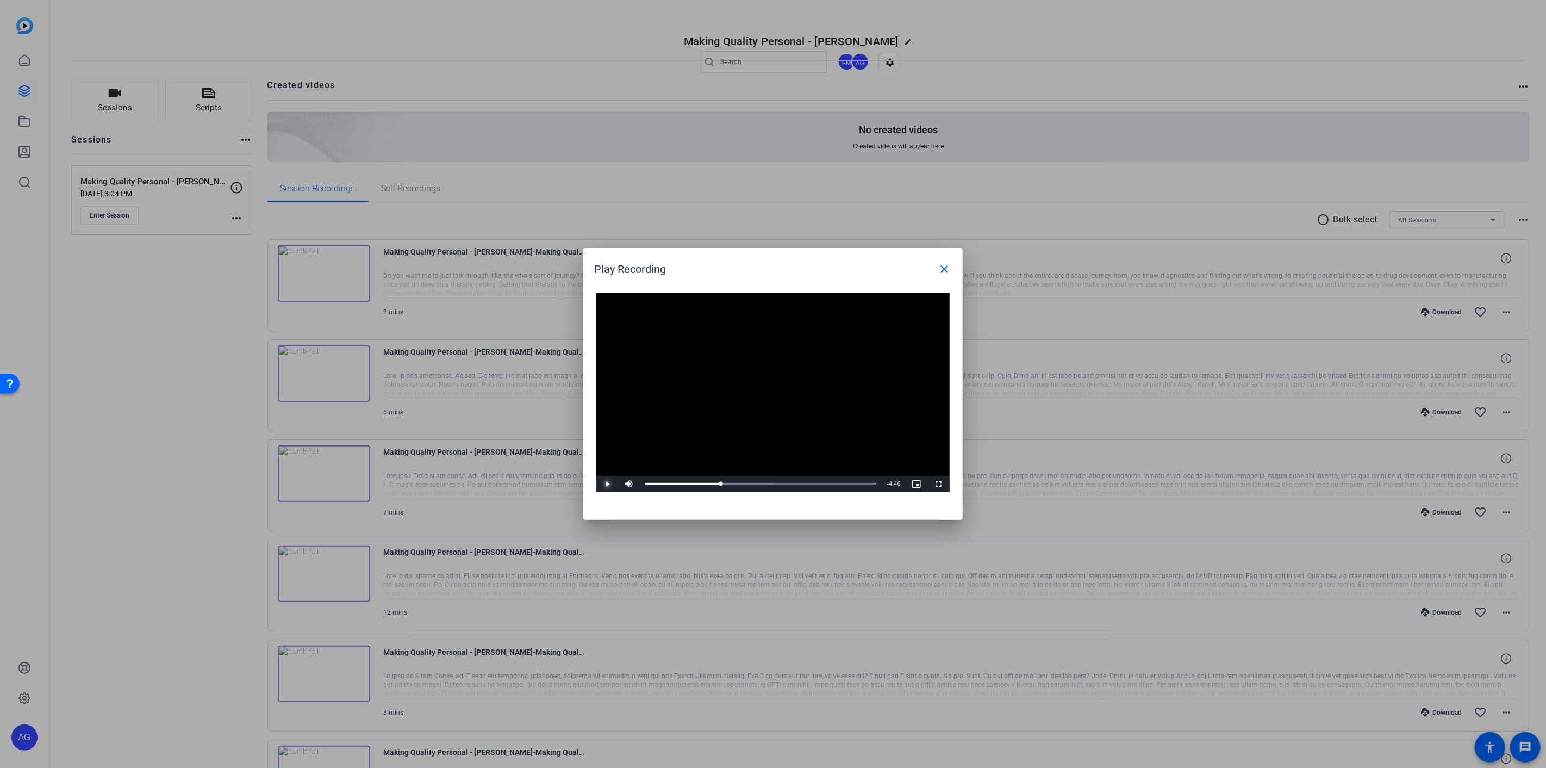
click at [605, 484] on span "Video Player" at bounding box center [607, 484] width 22 height 0
click at [603, 484] on span "Video Player" at bounding box center [607, 484] width 22 height 0
click at [609, 484] on span "Video Player" at bounding box center [607, 484] width 22 height 0
click at [607, 484] on span "Video Player" at bounding box center [607, 484] width 22 height 0
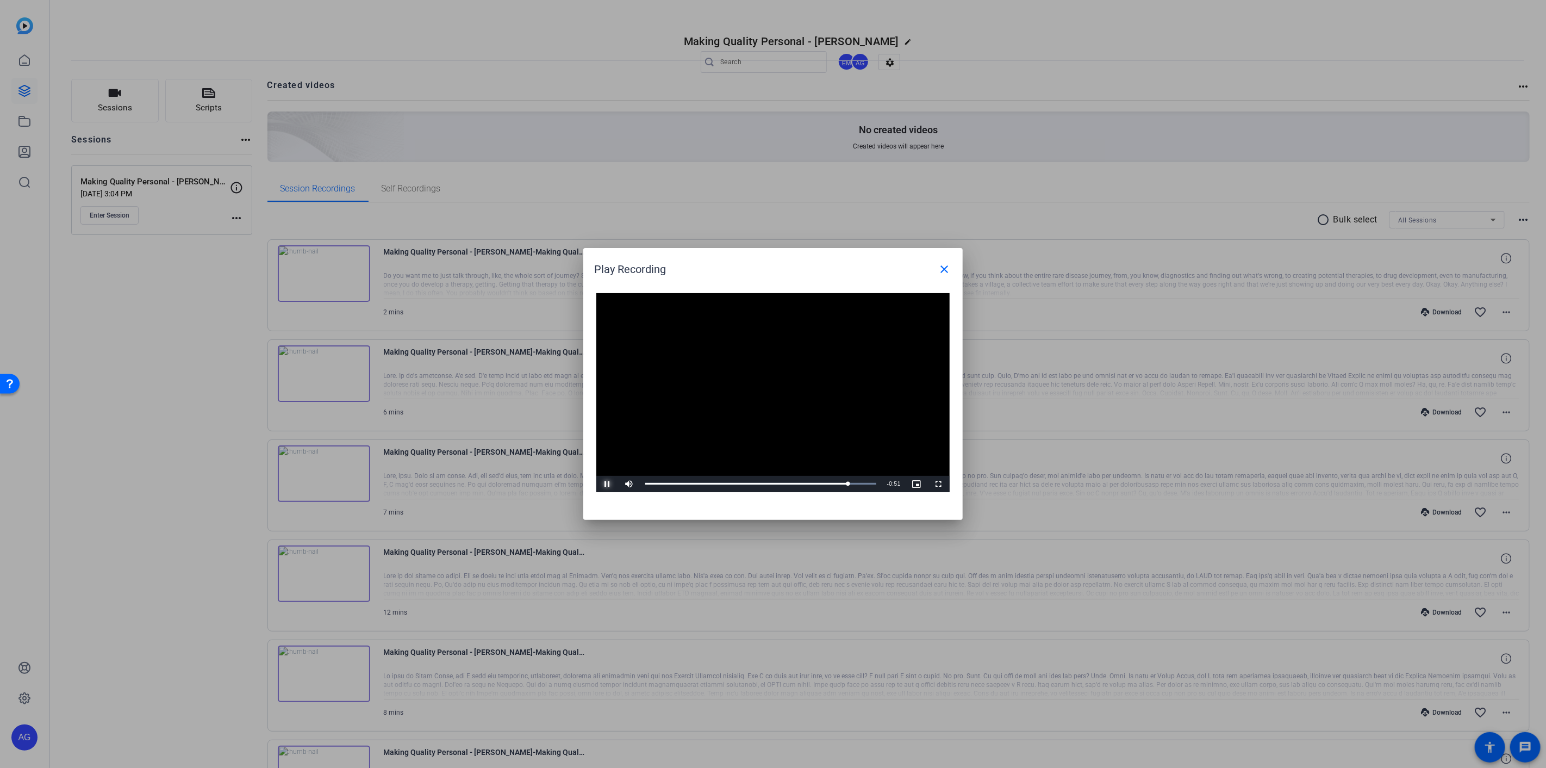
click at [606, 484] on span "Video Player" at bounding box center [607, 484] width 22 height 0
click at [843, 485] on div "Loaded : 100.00% 6:03 6:03" at bounding box center [761, 484] width 242 height 16
click at [606, 484] on span "Video Player" at bounding box center [607, 484] width 22 height 0
click at [835, 485] on div "Loaded : 100.00% 5:50 6:05" at bounding box center [761, 484] width 242 height 16
click at [601, 484] on span "Video Player" at bounding box center [607, 484] width 22 height 0
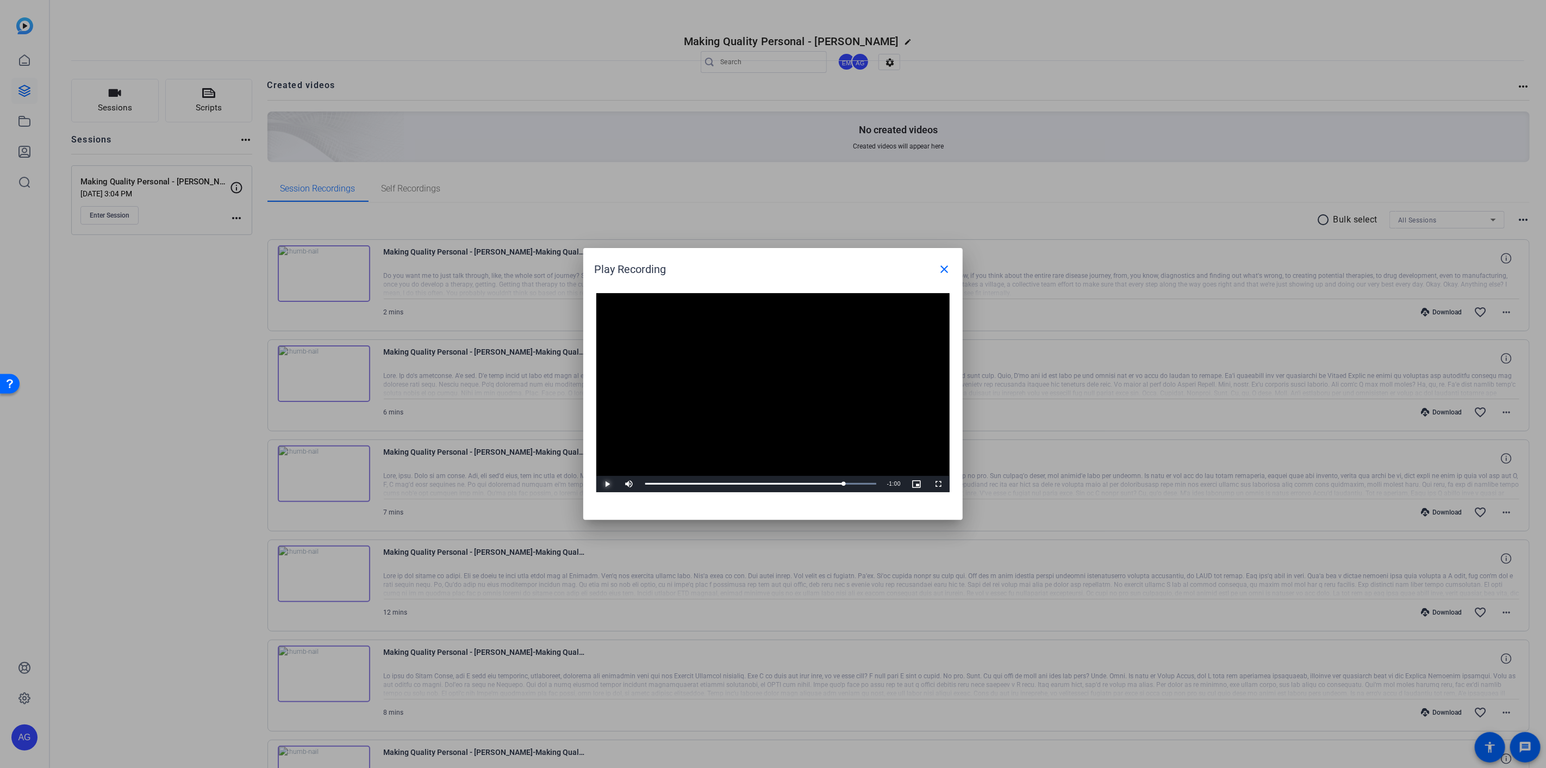
click at [606, 484] on span "Video Player" at bounding box center [607, 484] width 22 height 0
drag, startPoint x: 608, startPoint y: 484, endPoint x: 497, endPoint y: 456, distance: 114.4
click at [608, 484] on span "Video Player" at bounding box center [607, 484] width 22 height 0
click at [602, 484] on span "Video Player" at bounding box center [607, 484] width 22 height 0
drag, startPoint x: 604, startPoint y: 482, endPoint x: 402, endPoint y: 419, distance: 212.0
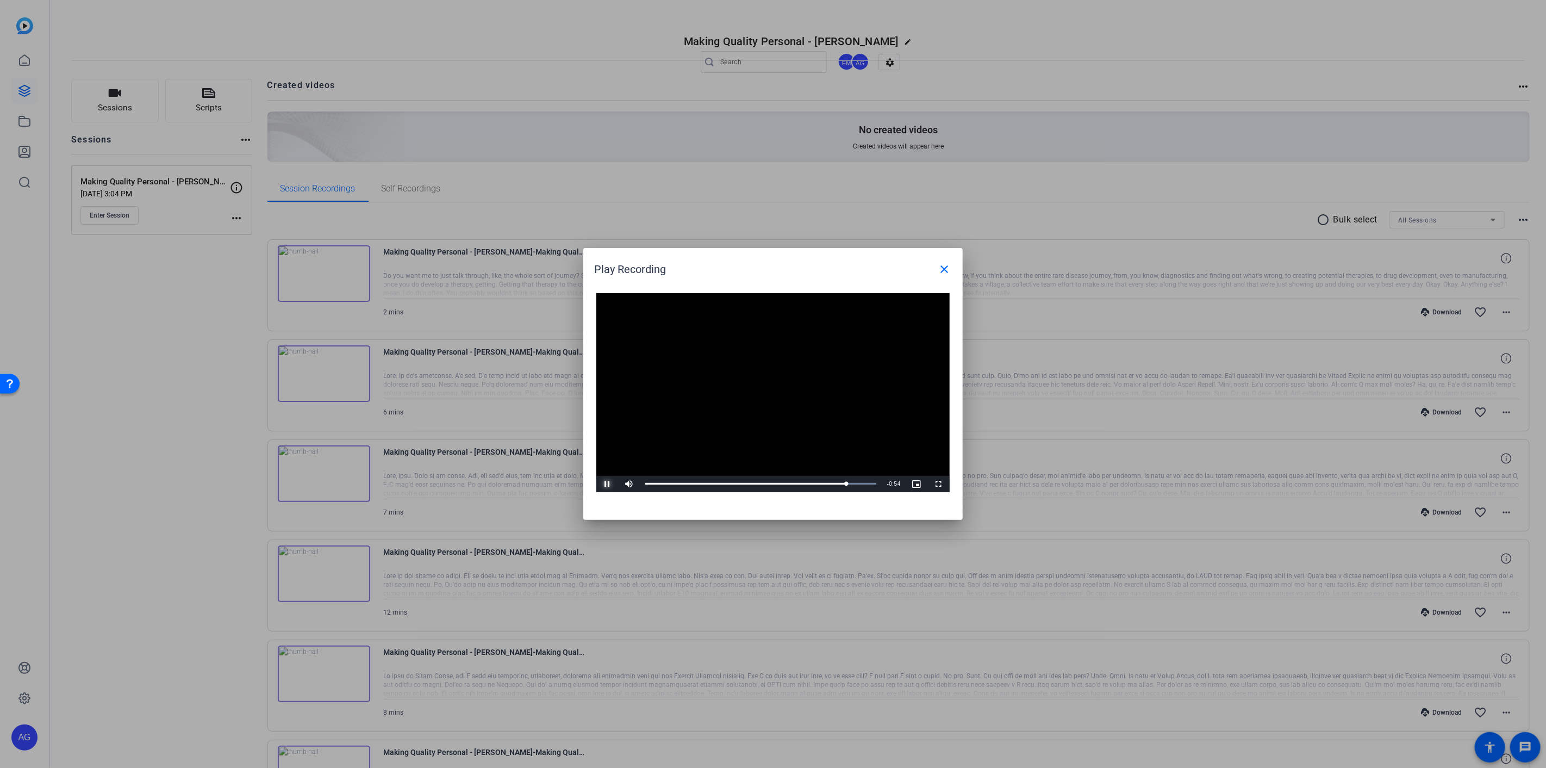
click at [604, 484] on span "Video Player" at bounding box center [607, 484] width 22 height 0
click at [606, 484] on span "Video Player" at bounding box center [607, 484] width 22 height 0
drag, startPoint x: 949, startPoint y: 269, endPoint x: 939, endPoint y: 271, distance: 10.6
click at [949, 269] on mat-icon "close" at bounding box center [944, 269] width 13 height 13
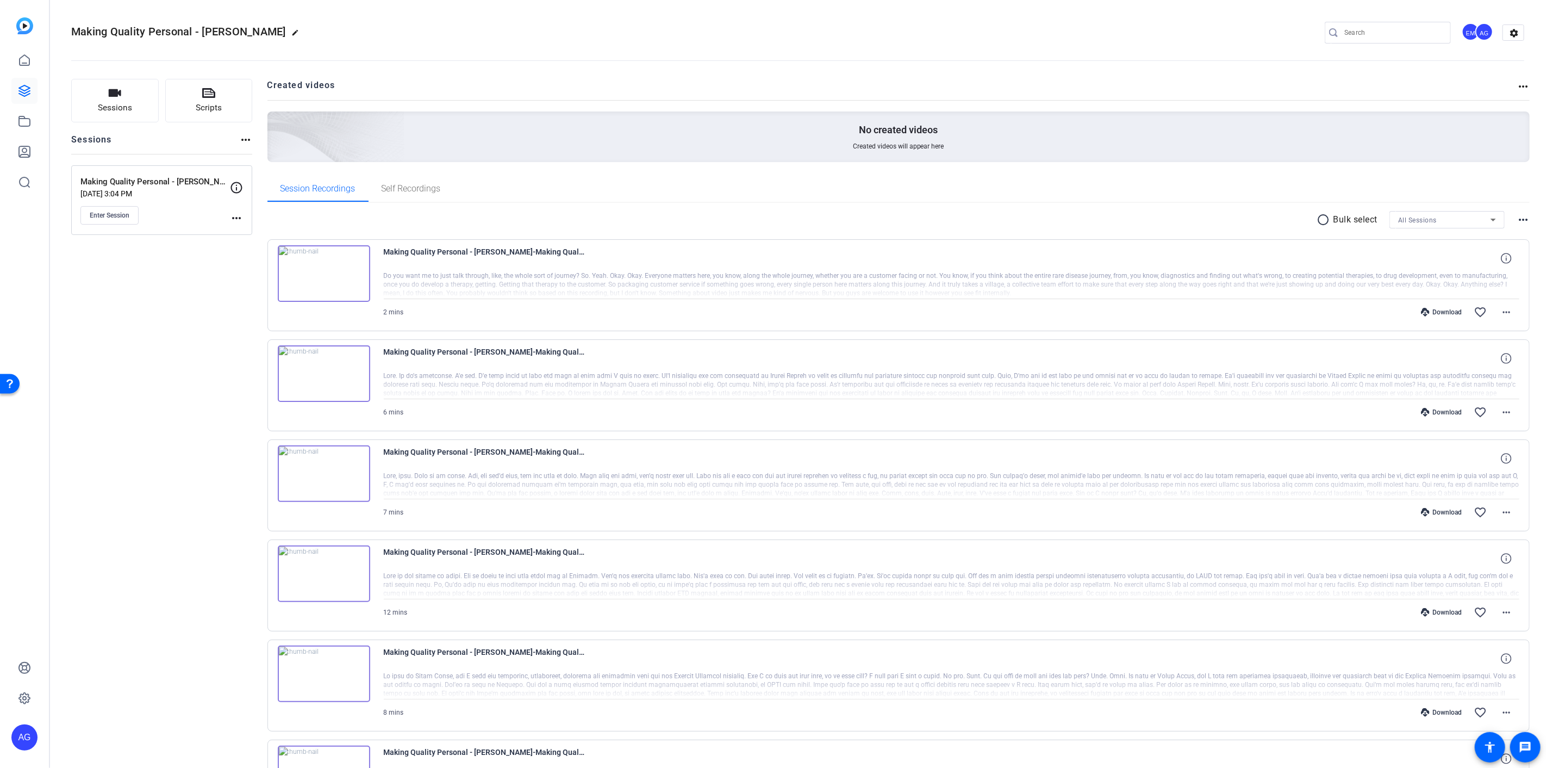
click at [324, 370] on img at bounding box center [324, 373] width 92 height 57
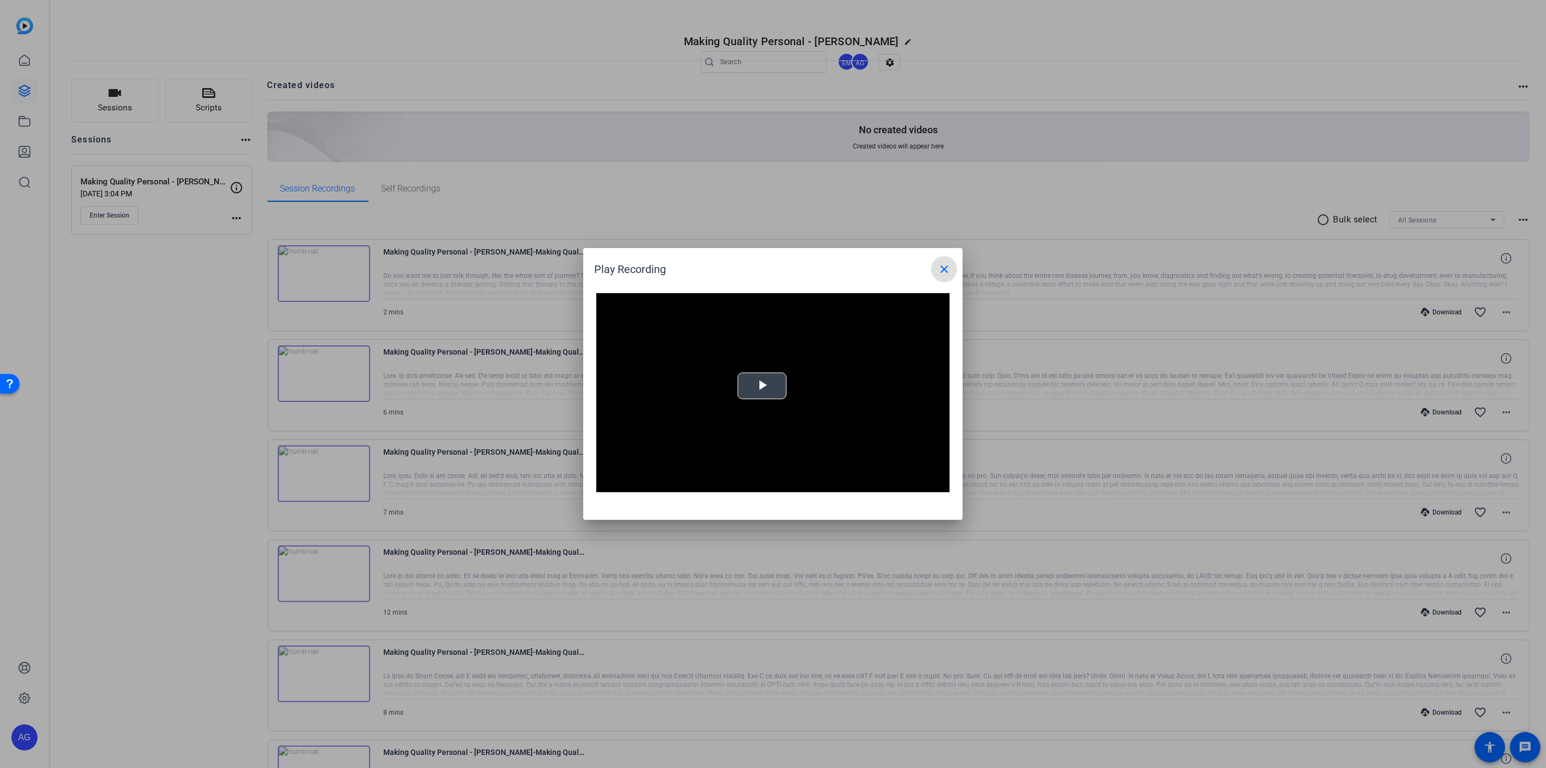
click at [762, 386] on span "Video Player" at bounding box center [762, 386] width 0 height 0
click at [784, 484] on div "3:50" at bounding box center [784, 483] width 1 height 3
click at [823, 484] on div "4:54" at bounding box center [823, 483] width 1 height 3
click at [818, 485] on div "Loaded : 100.00% 4:45 4:45" at bounding box center [761, 484] width 242 height 16
click at [812, 484] on div "Loaded : 100.00% 4:35 4:48" at bounding box center [760, 483] width 231 height 3
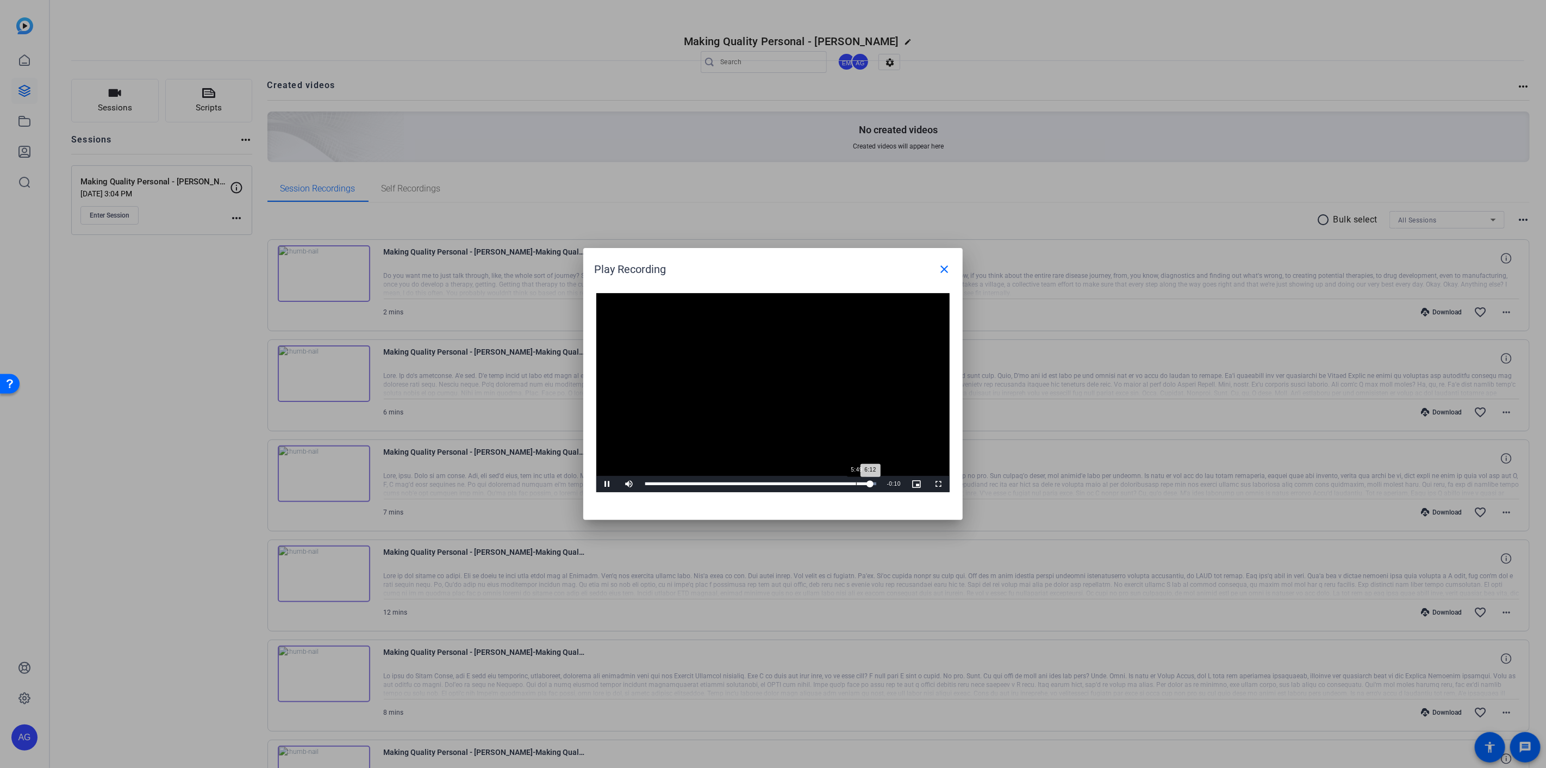
click at [856, 482] on div "5:49" at bounding box center [856, 483] width 1 height 3
drag, startPoint x: 945, startPoint y: 270, endPoint x: 928, endPoint y: 271, distance: 16.3
click at [945, 270] on mat-icon "close" at bounding box center [944, 269] width 13 height 13
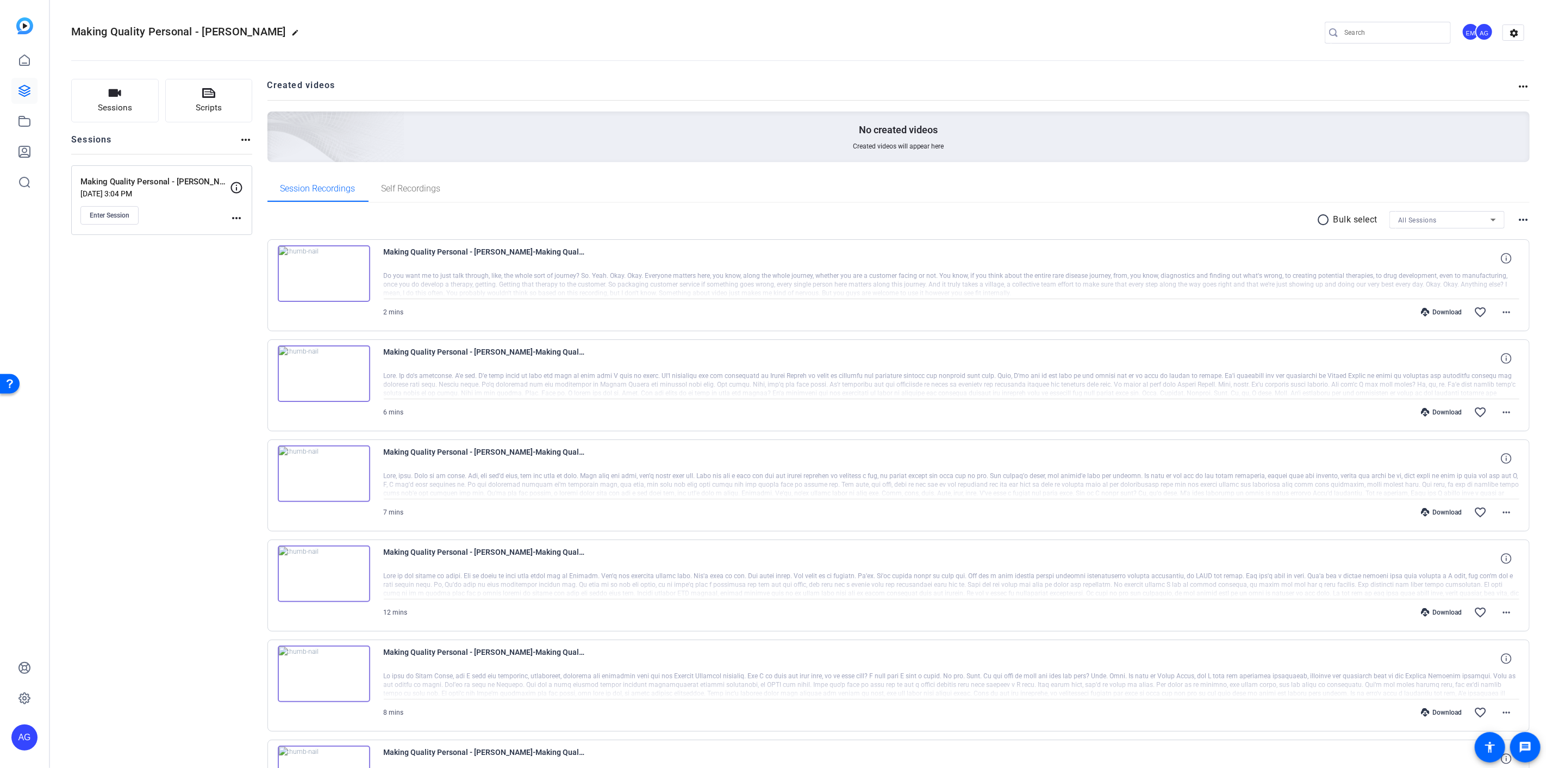
click at [323, 276] on img at bounding box center [324, 273] width 92 height 57
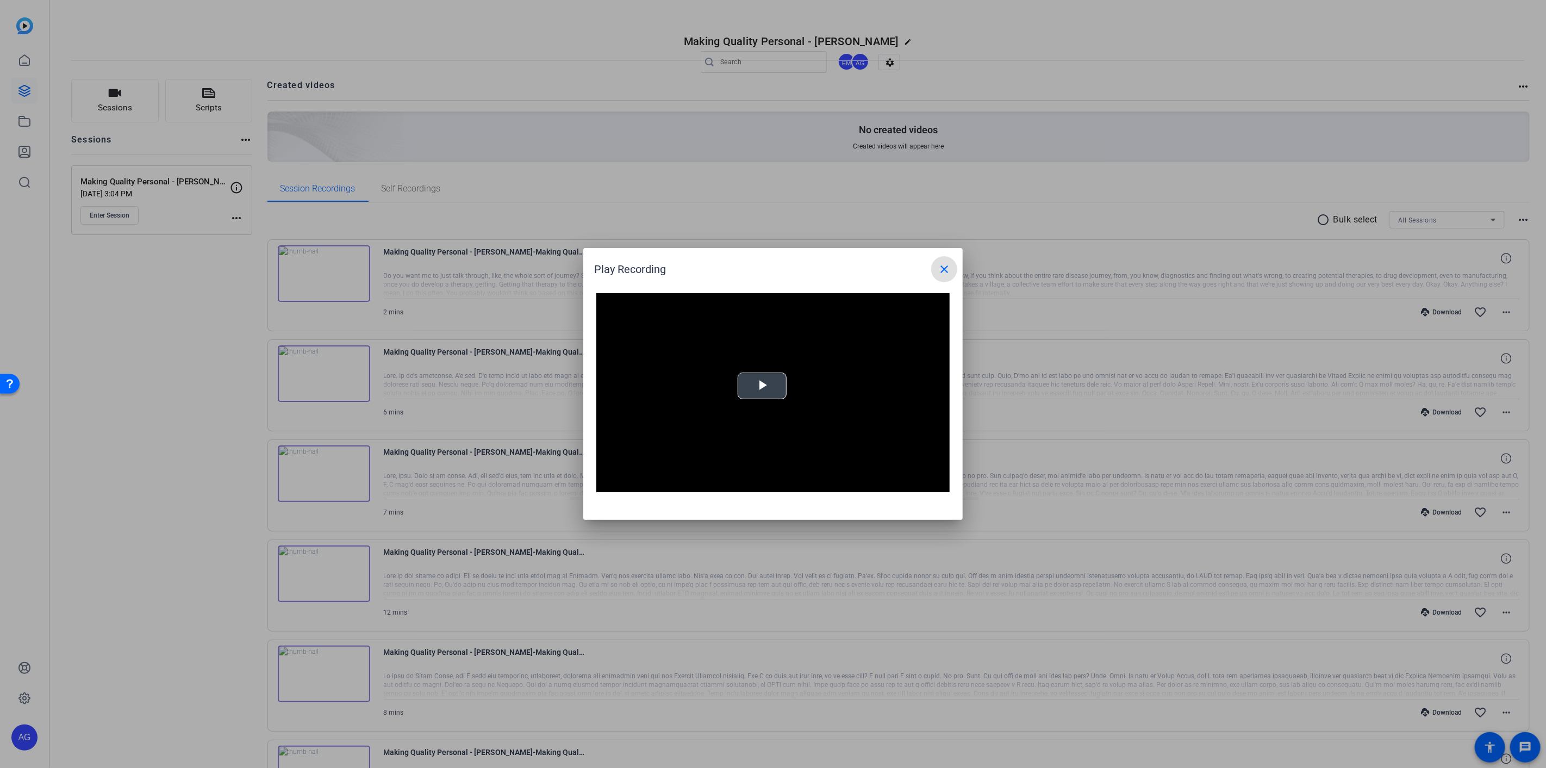
click at [762, 386] on span "Video Player" at bounding box center [762, 386] width 0 height 0
click at [606, 484] on span "Video Player" at bounding box center [607, 484] width 22 height 0
click at [609, 484] on span "Video Player" at bounding box center [607, 484] width 22 height 0
click at [735, 484] on div "0:54" at bounding box center [735, 483] width 1 height 3
click at [727, 486] on div "Loaded : 100.00% 0:49 0:55" at bounding box center [761, 484] width 242 height 16
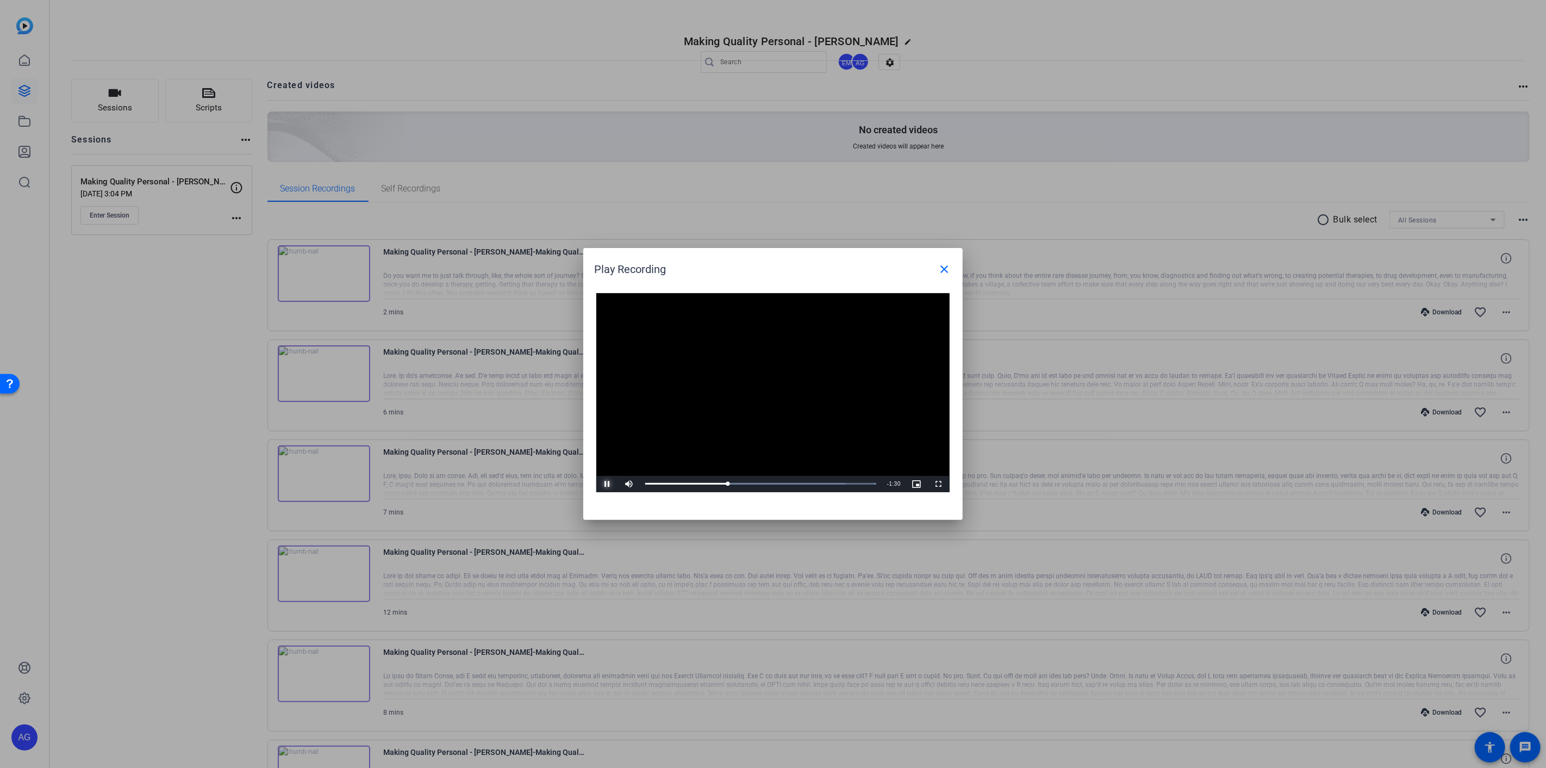
click at [607, 484] on span "Video Player" at bounding box center [607, 484] width 22 height 0
click at [601, 484] on span "Video Player" at bounding box center [607, 484] width 22 height 0
click at [607, 484] on span "Video Player" at bounding box center [607, 484] width 22 height 0
drag, startPoint x: 609, startPoint y: 481, endPoint x: 500, endPoint y: 488, distance: 109.5
click at [609, 484] on span "Video Player" at bounding box center [607, 484] width 22 height 0
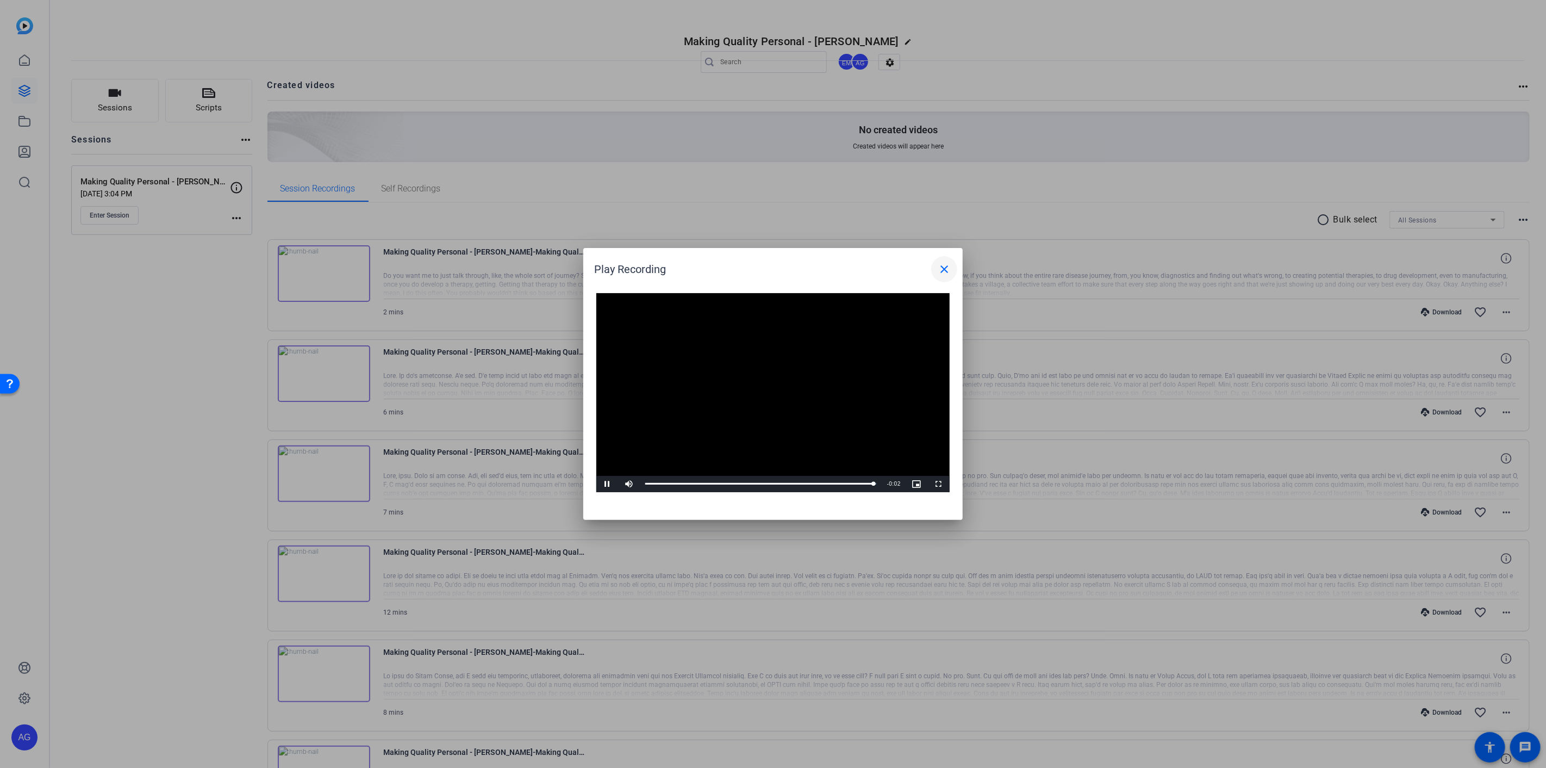
click at [942, 272] on mat-icon "close" at bounding box center [944, 269] width 13 height 13
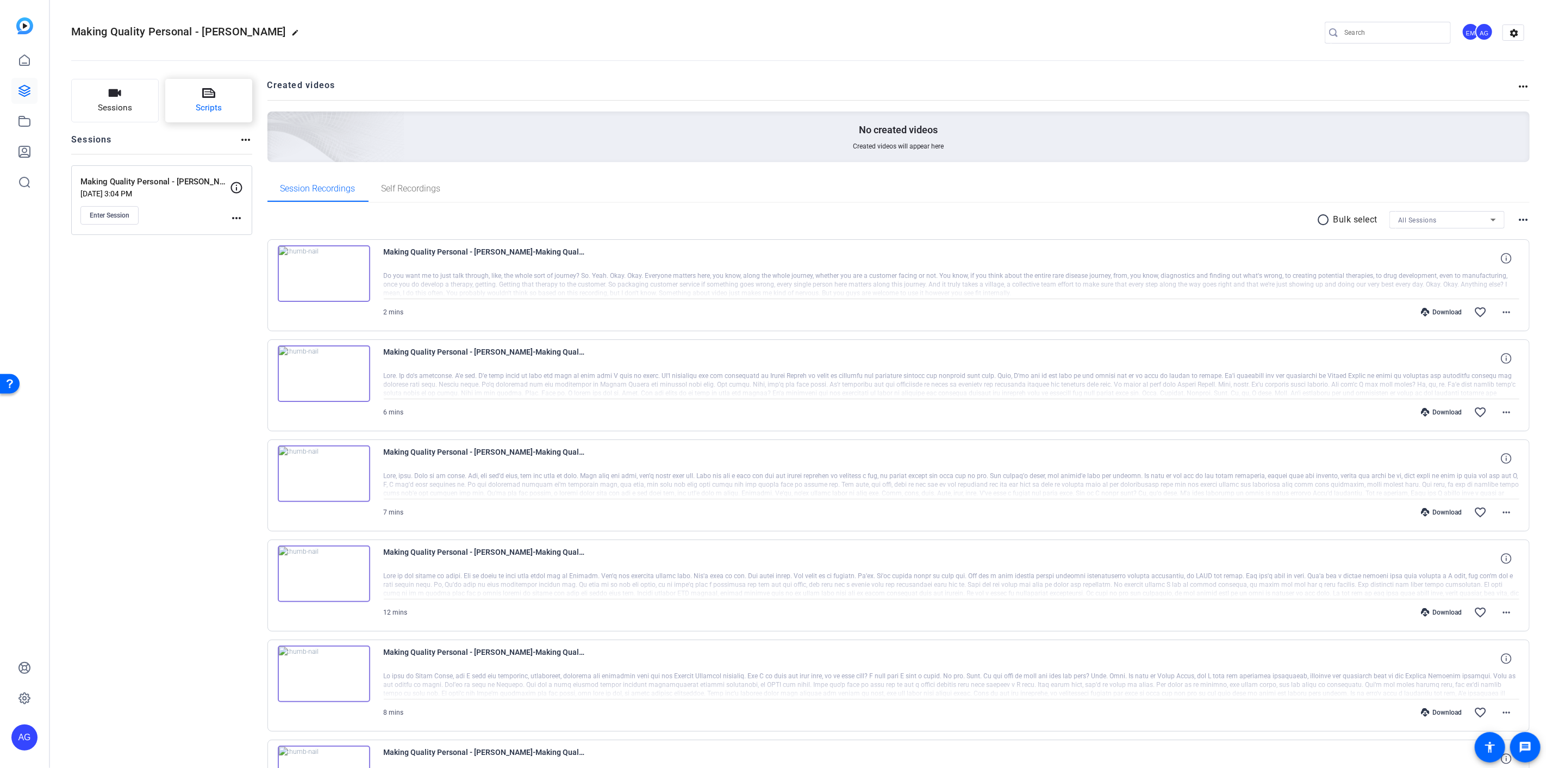
click at [217, 91] on button "Scripts" at bounding box center [209, 100] width 88 height 43
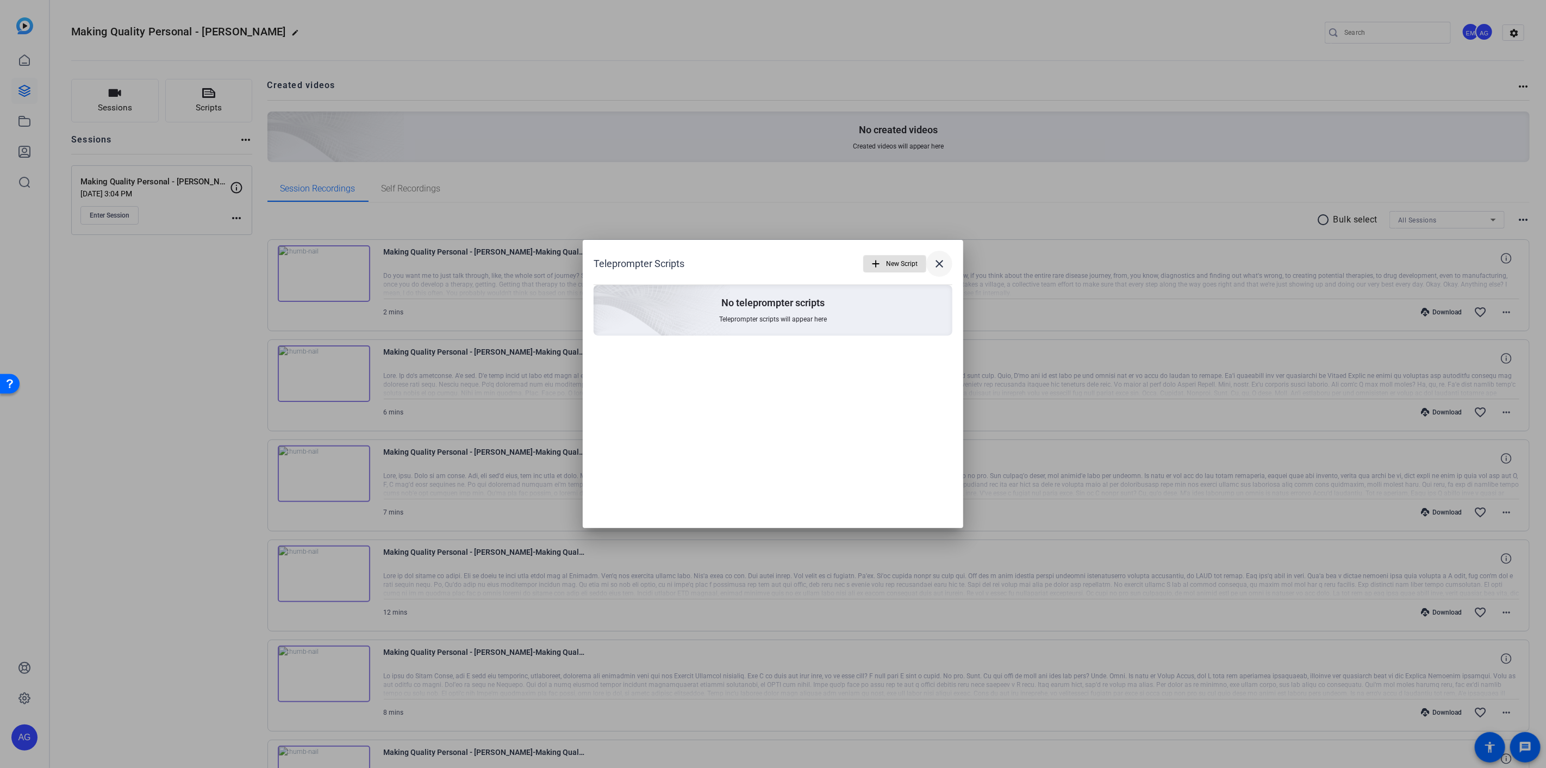
click at [939, 263] on mat-icon "close" at bounding box center [939, 263] width 13 height 13
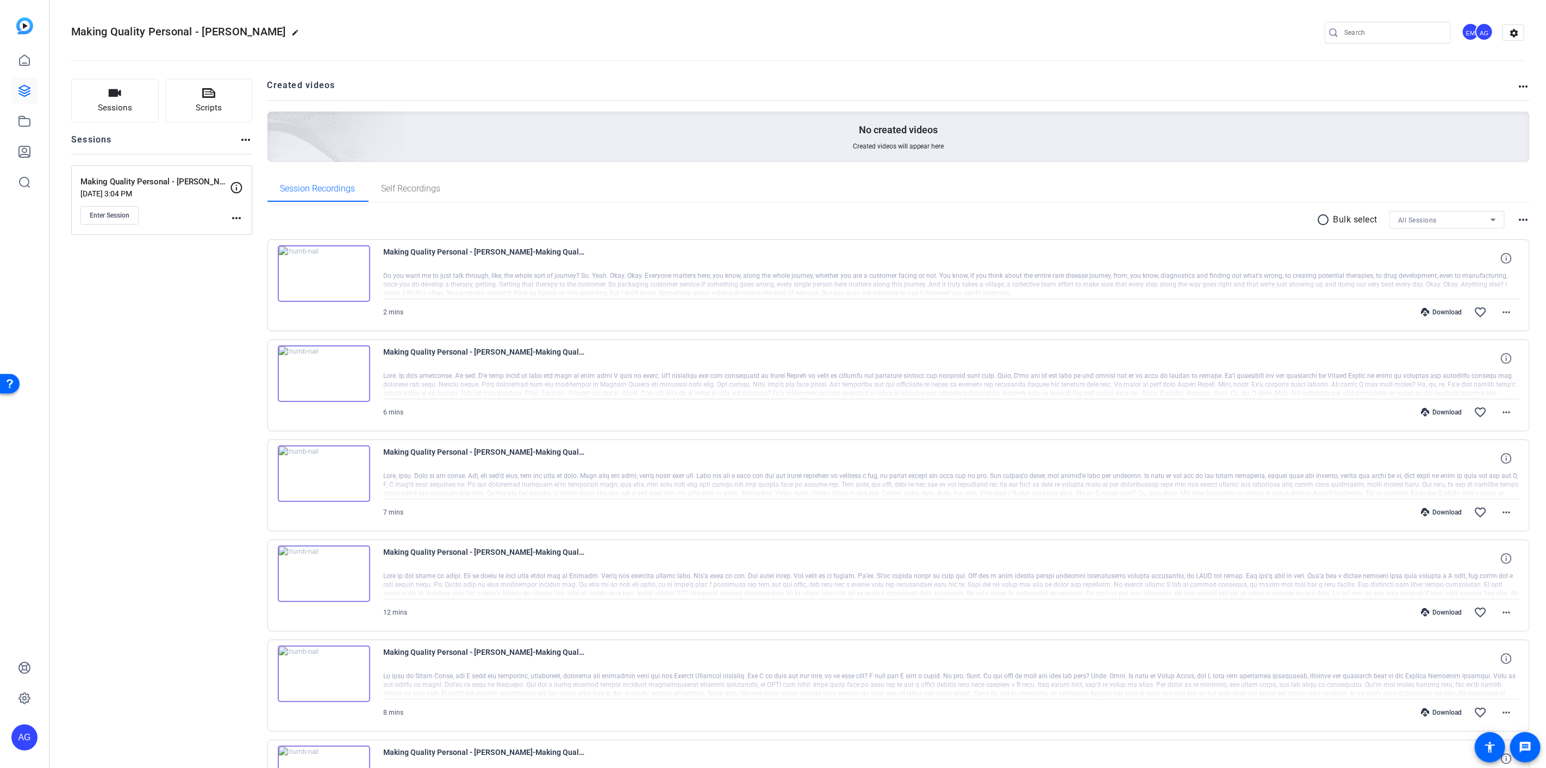
click at [1519, 219] on mat-icon "more_horiz" at bounding box center [1523, 219] width 13 height 13
click at [1498, 313] on div at bounding box center [773, 384] width 1546 height 768
click at [1501, 313] on mat-icon "more_horiz" at bounding box center [1506, 311] width 13 height 13
click at [703, 194] on div at bounding box center [773, 384] width 1546 height 768
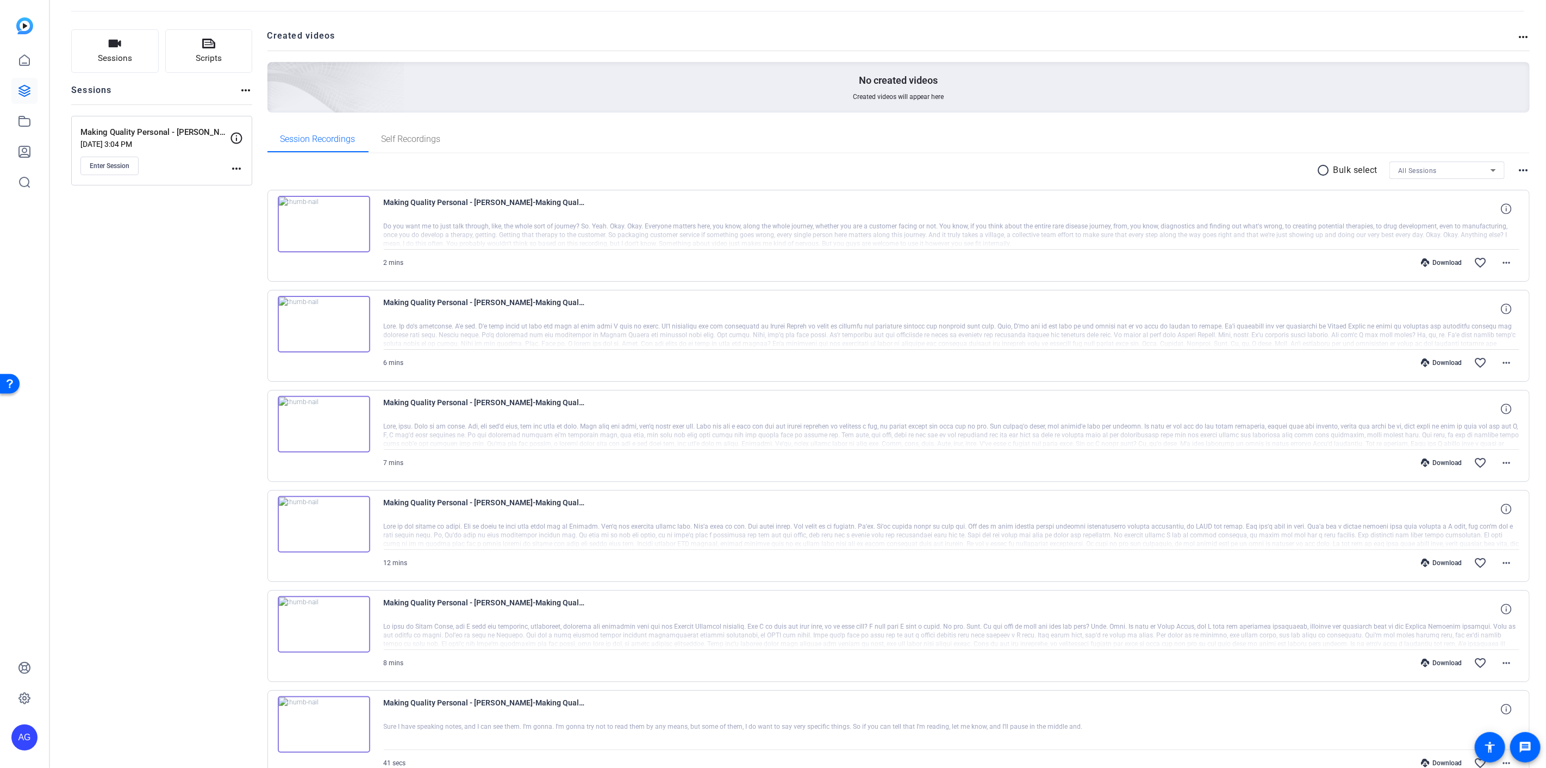
scroll to position [112, 0]
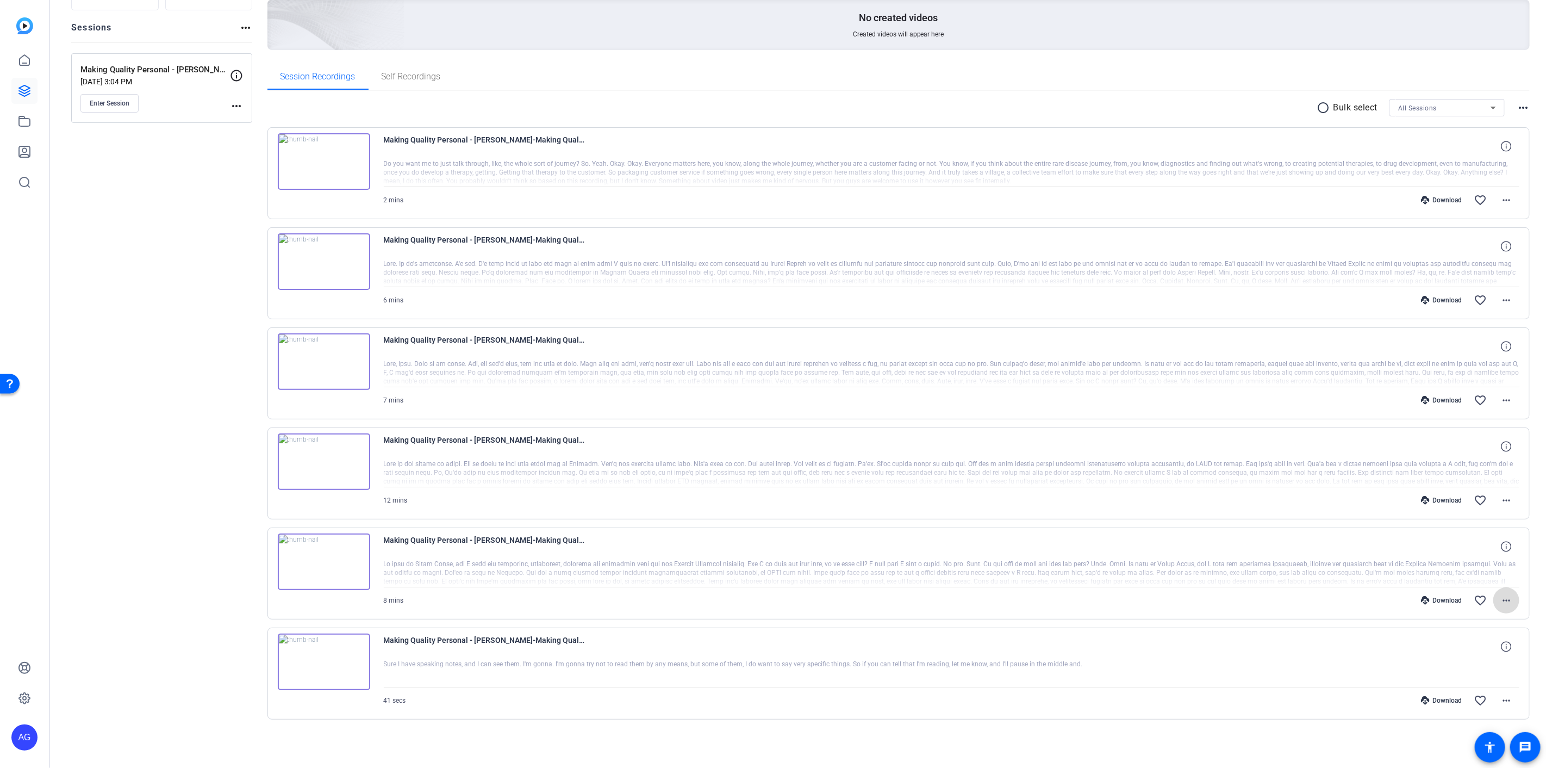
click at [1501, 599] on mat-icon "more_horiz" at bounding box center [1506, 600] width 13 height 13
click at [1460, 702] on span "Download Transcript" at bounding box center [1471, 703] width 65 height 13
